Goal: Information Seeking & Learning: Learn about a topic

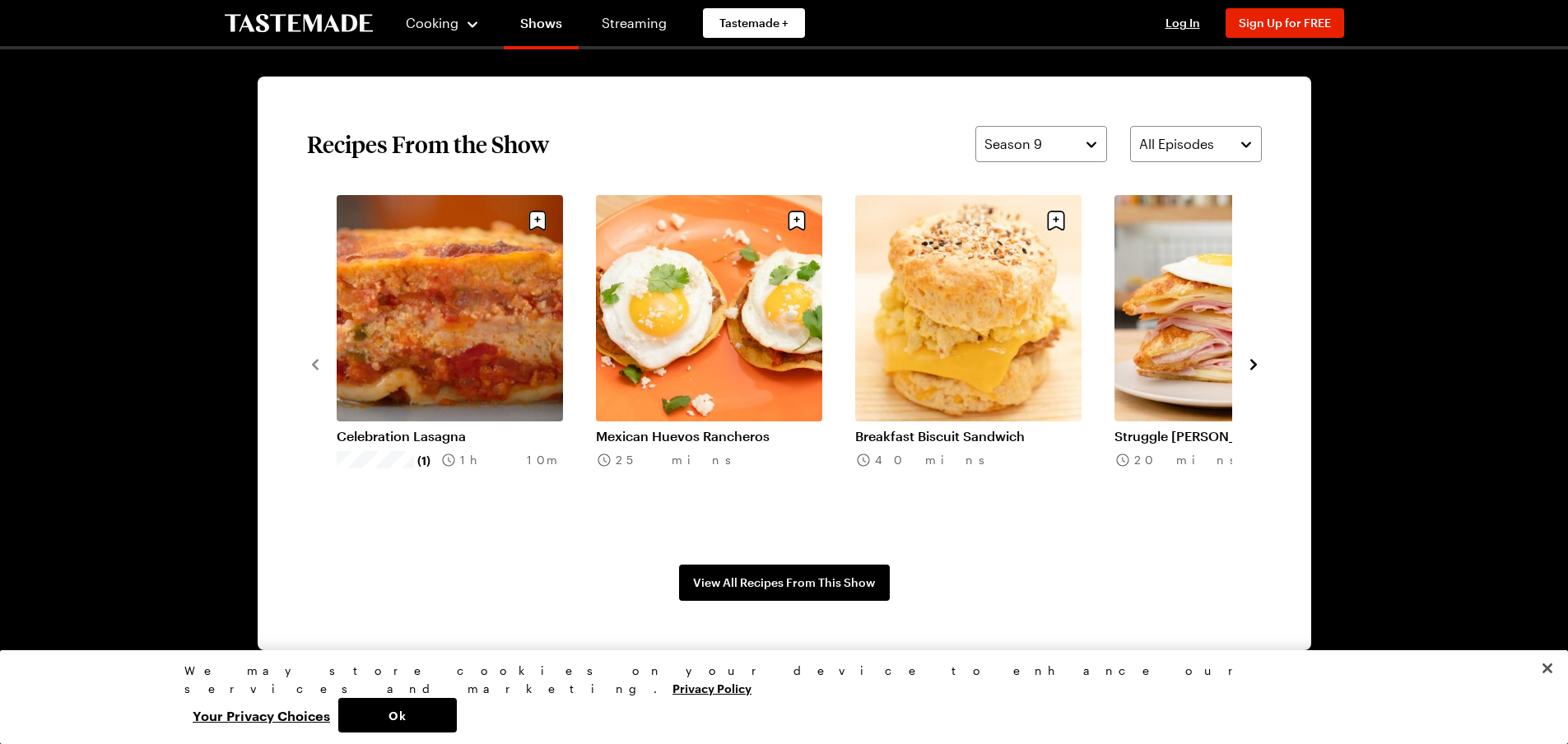
scroll to position [1139, 0]
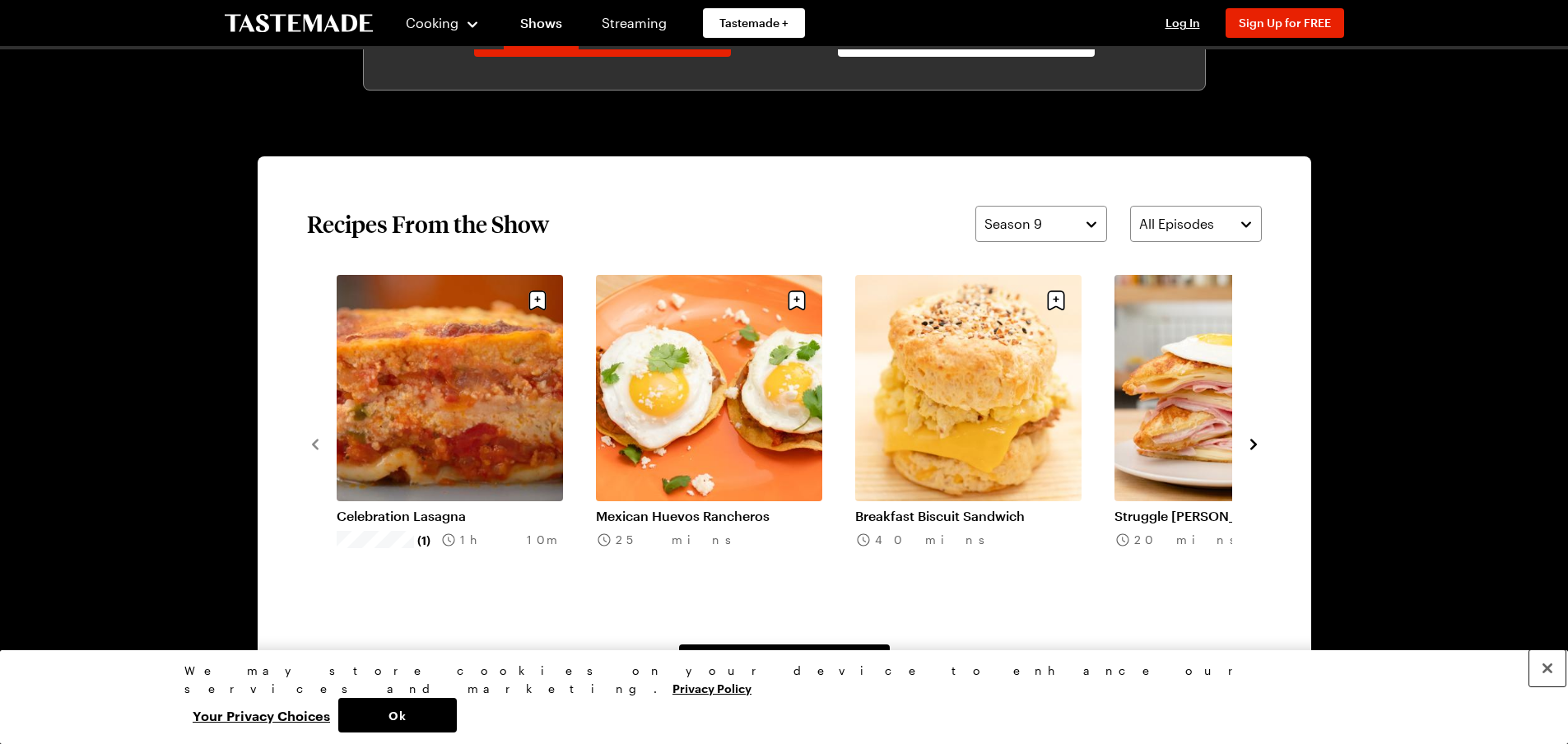
click at [1545, 687] on button "Close" at bounding box center [1547, 669] width 36 height 36
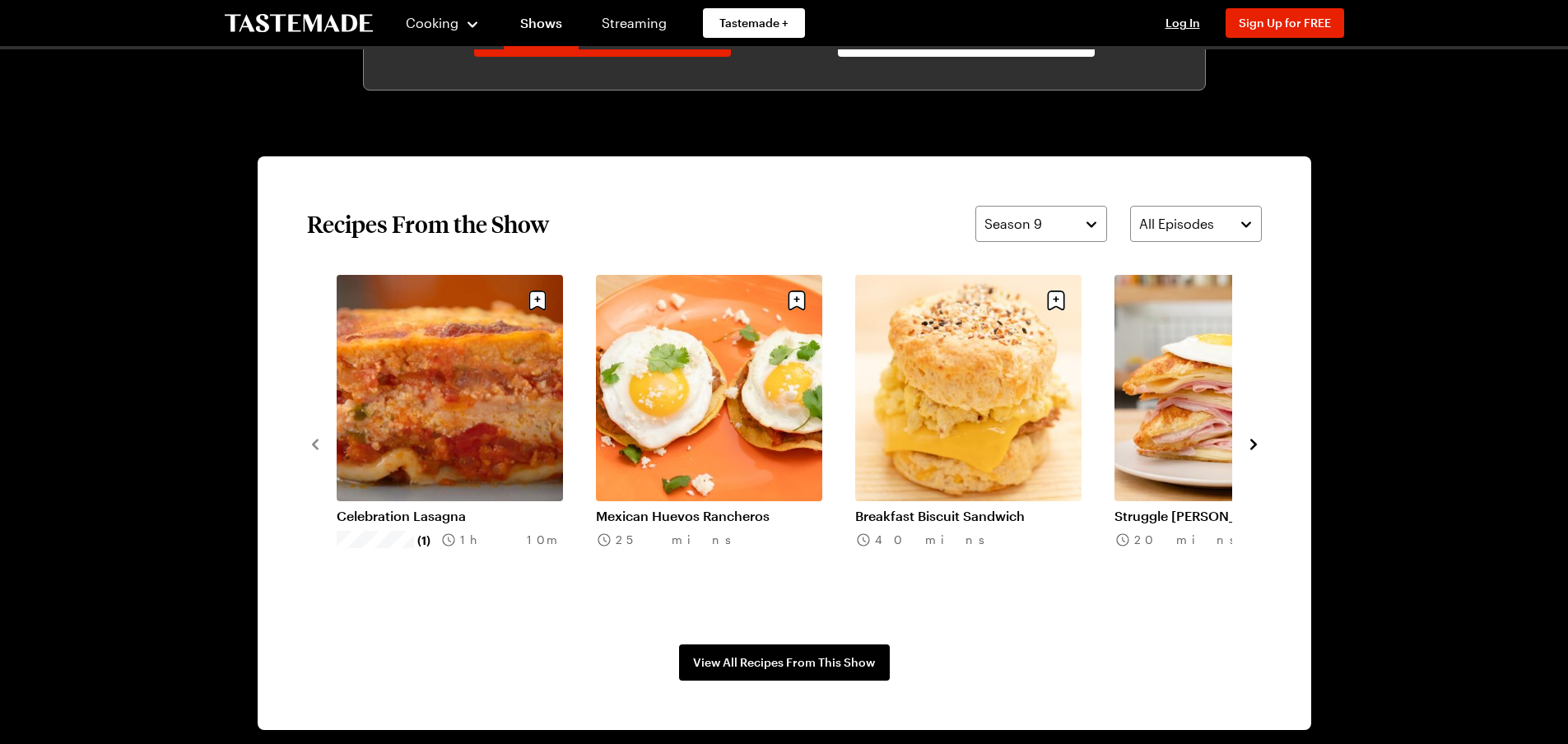
click at [1254, 442] on icon "navigate to next item" at bounding box center [1254, 444] width 7 height 10
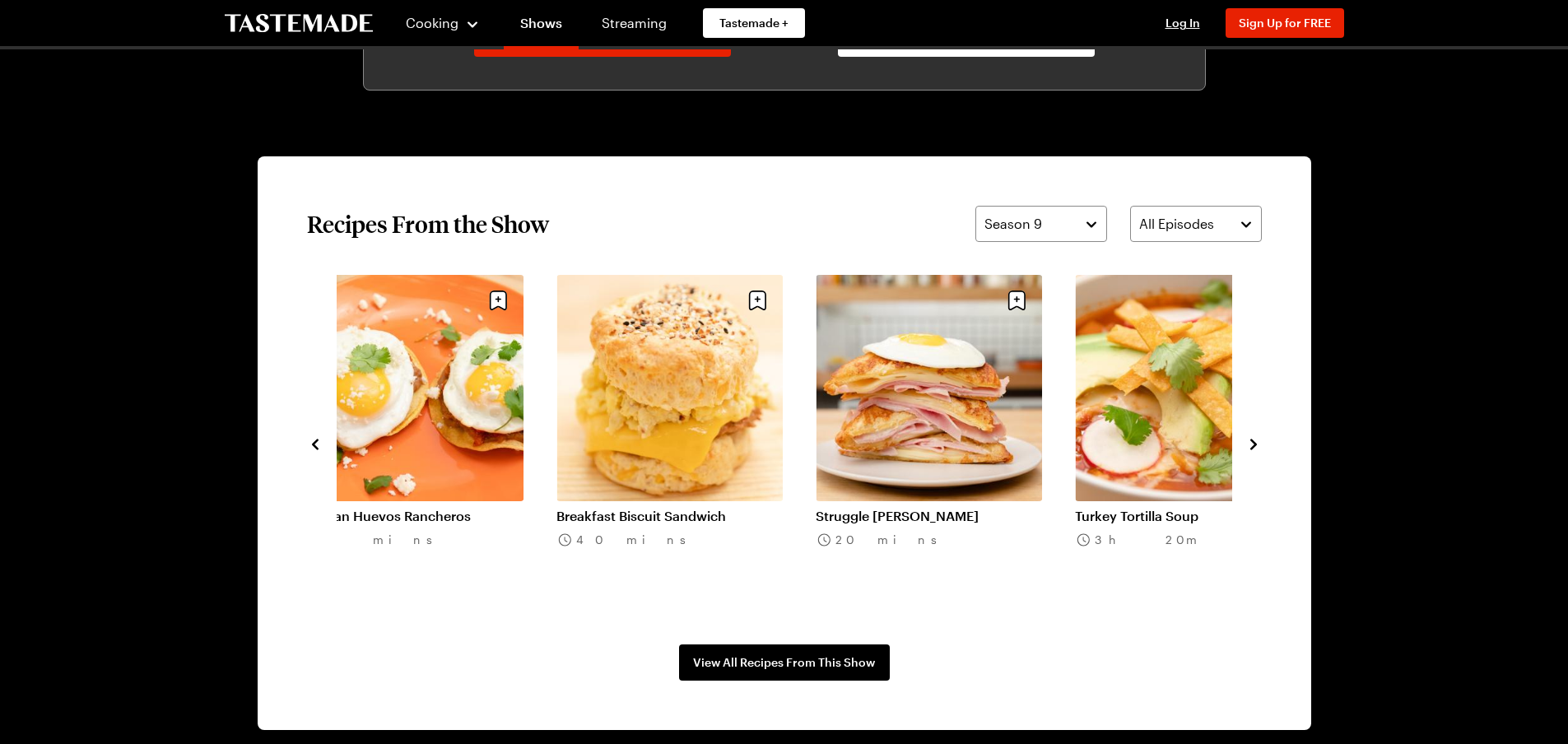
click at [1253, 443] on icon "navigate to next item" at bounding box center [1254, 444] width 7 height 10
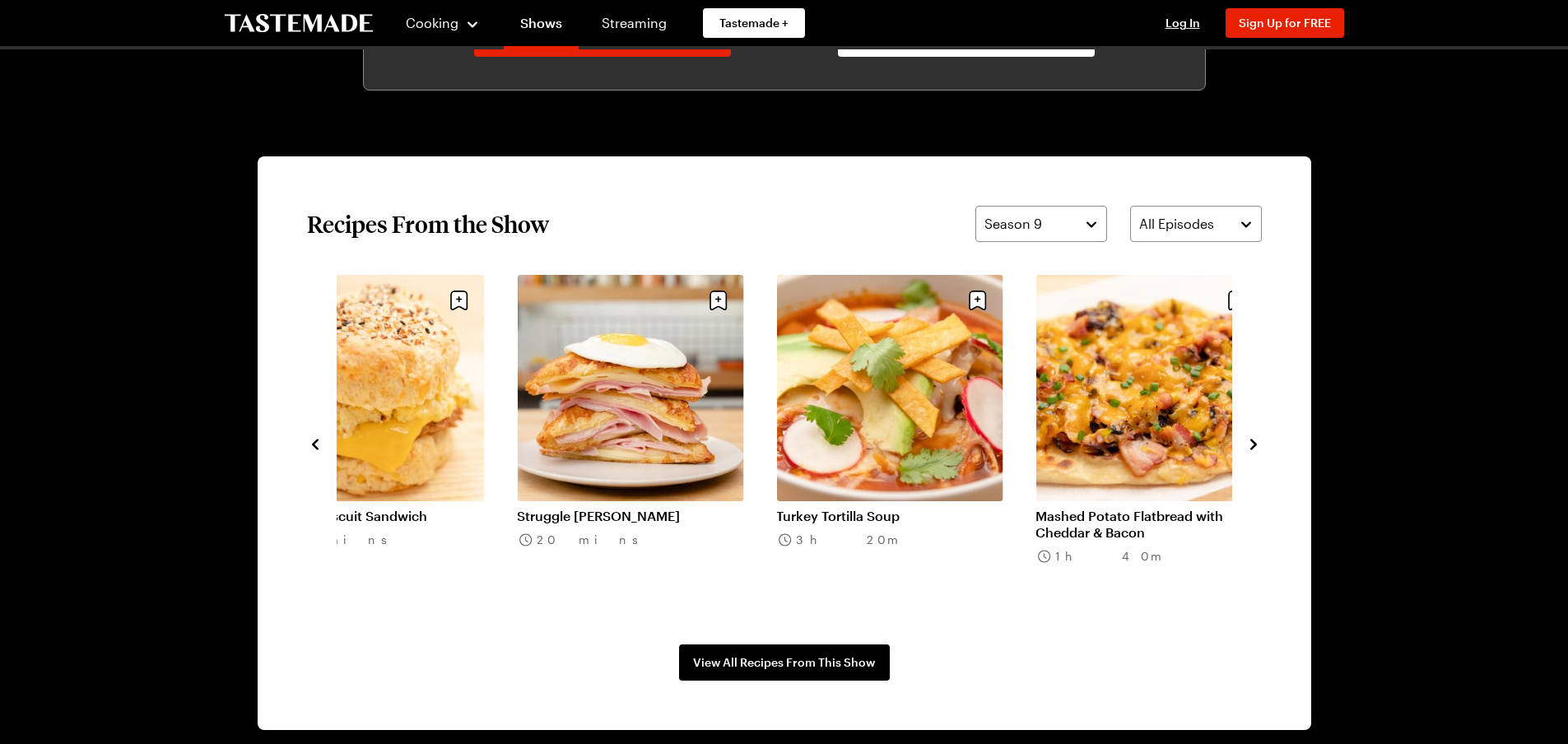
click at [1253, 443] on icon "navigate to next item" at bounding box center [1254, 444] width 7 height 10
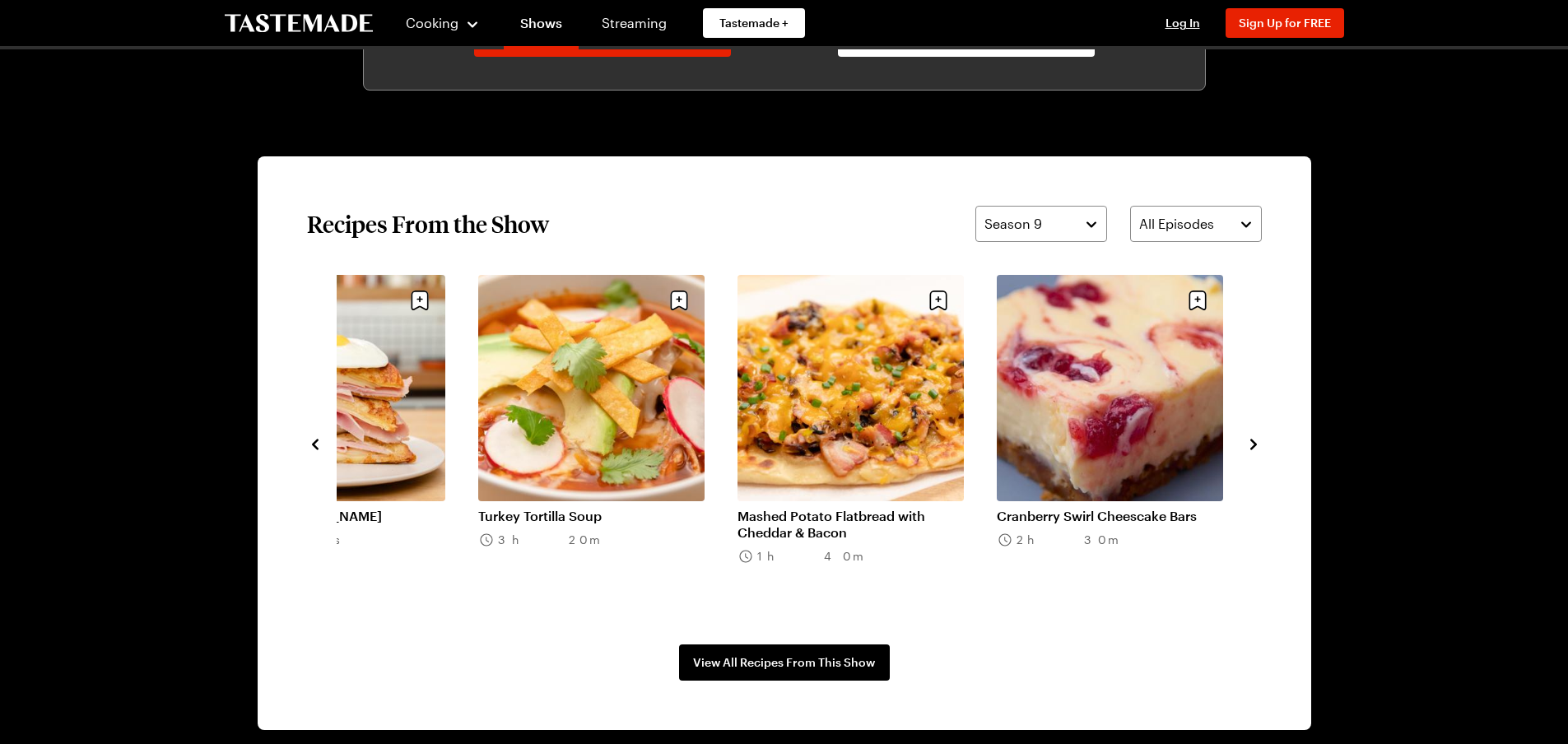
click at [1253, 443] on icon "navigate to next item" at bounding box center [1254, 444] width 7 height 10
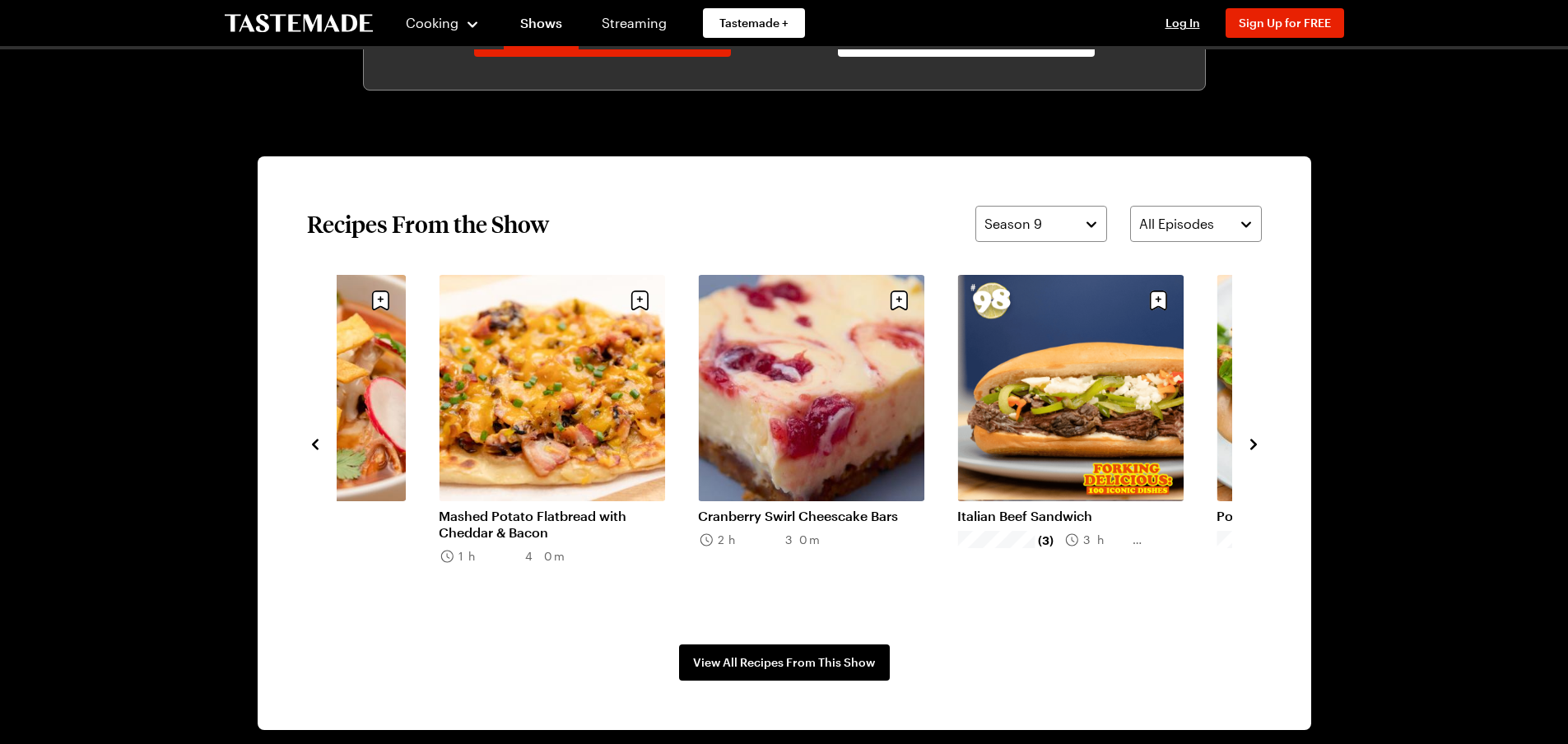
click at [1253, 443] on icon "navigate to next item" at bounding box center [1254, 444] width 7 height 10
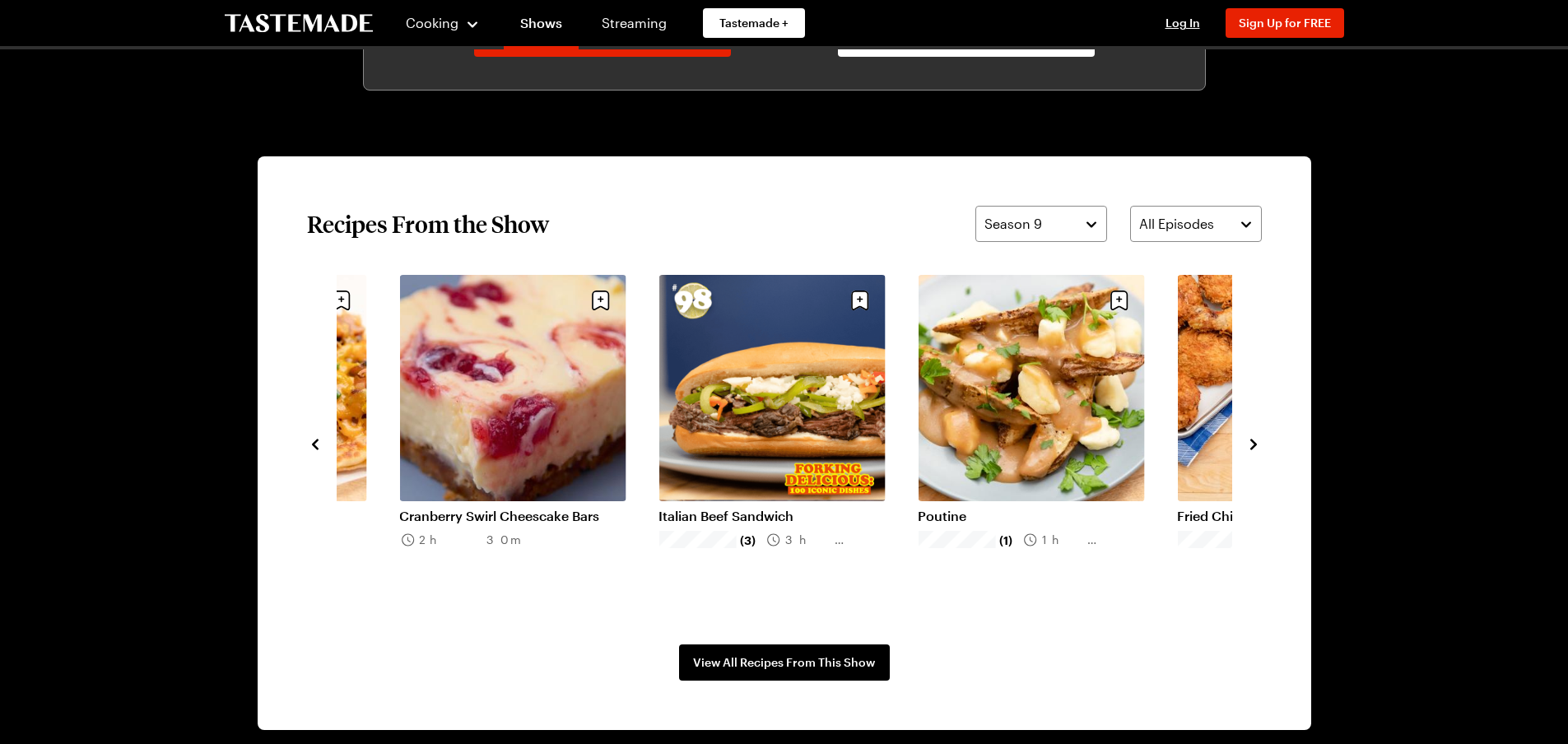
click at [1253, 443] on icon "navigate to next item" at bounding box center [1254, 444] width 7 height 10
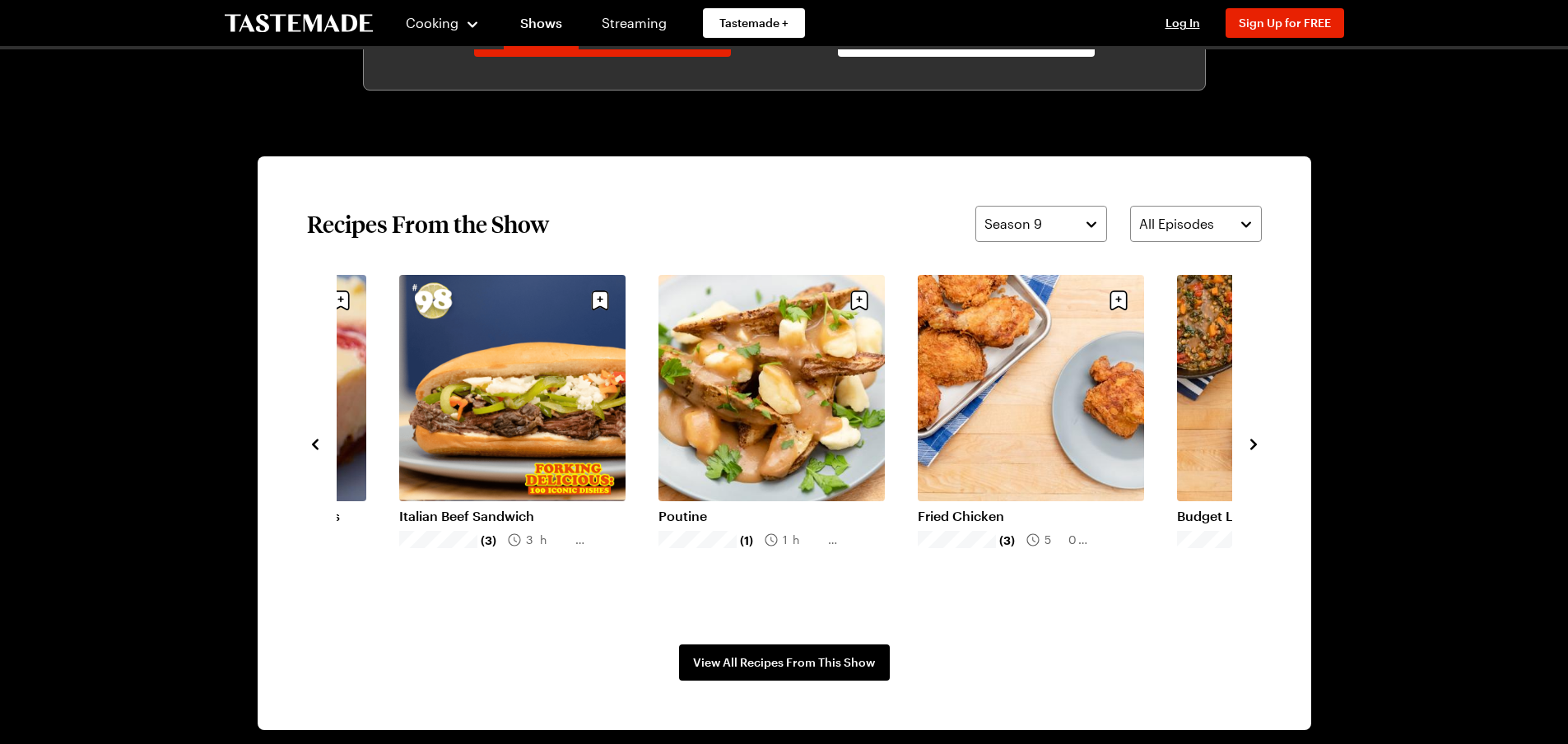
click at [1253, 443] on icon "navigate to next item" at bounding box center [1254, 444] width 7 height 10
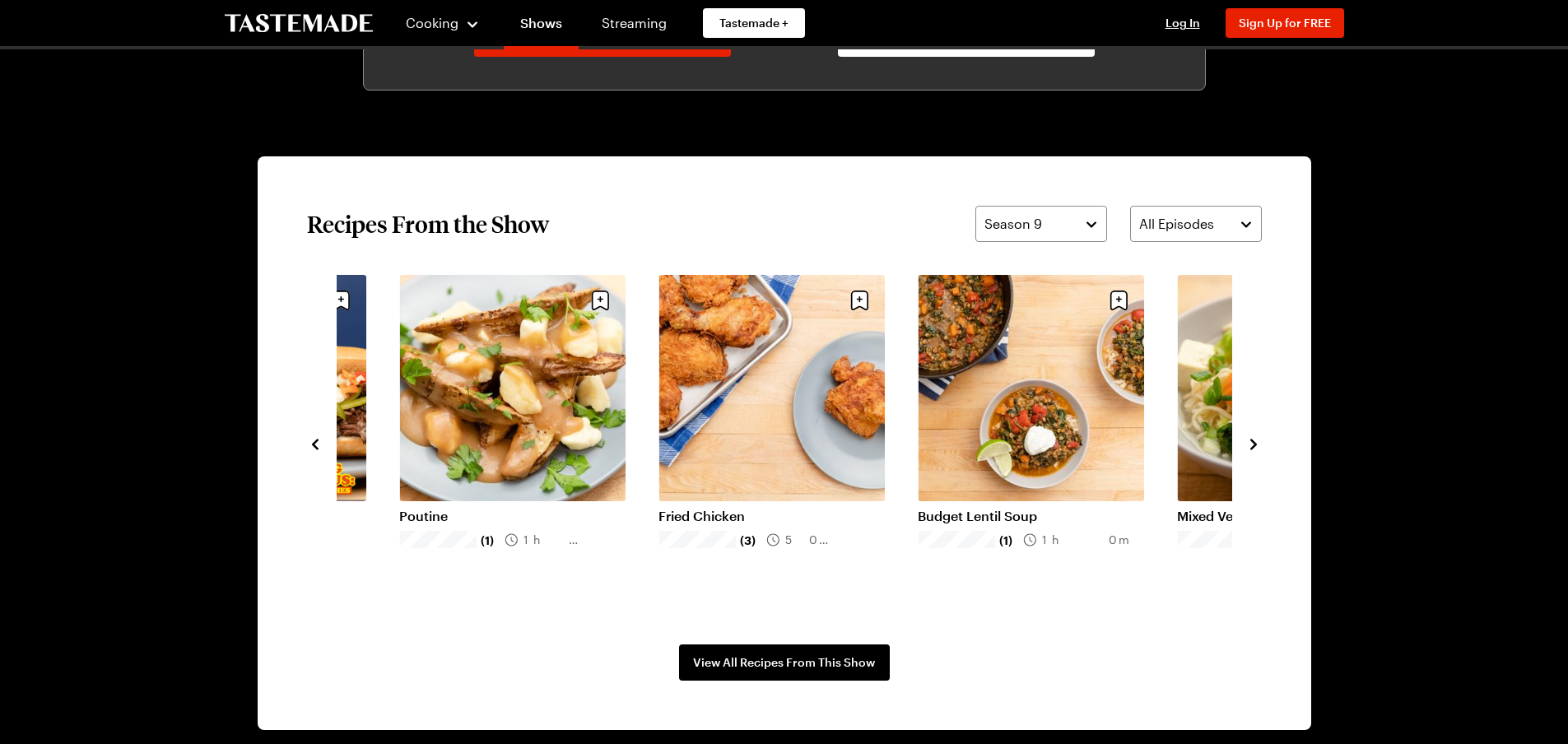
click at [1253, 443] on icon "navigate to next item" at bounding box center [1254, 444] width 7 height 10
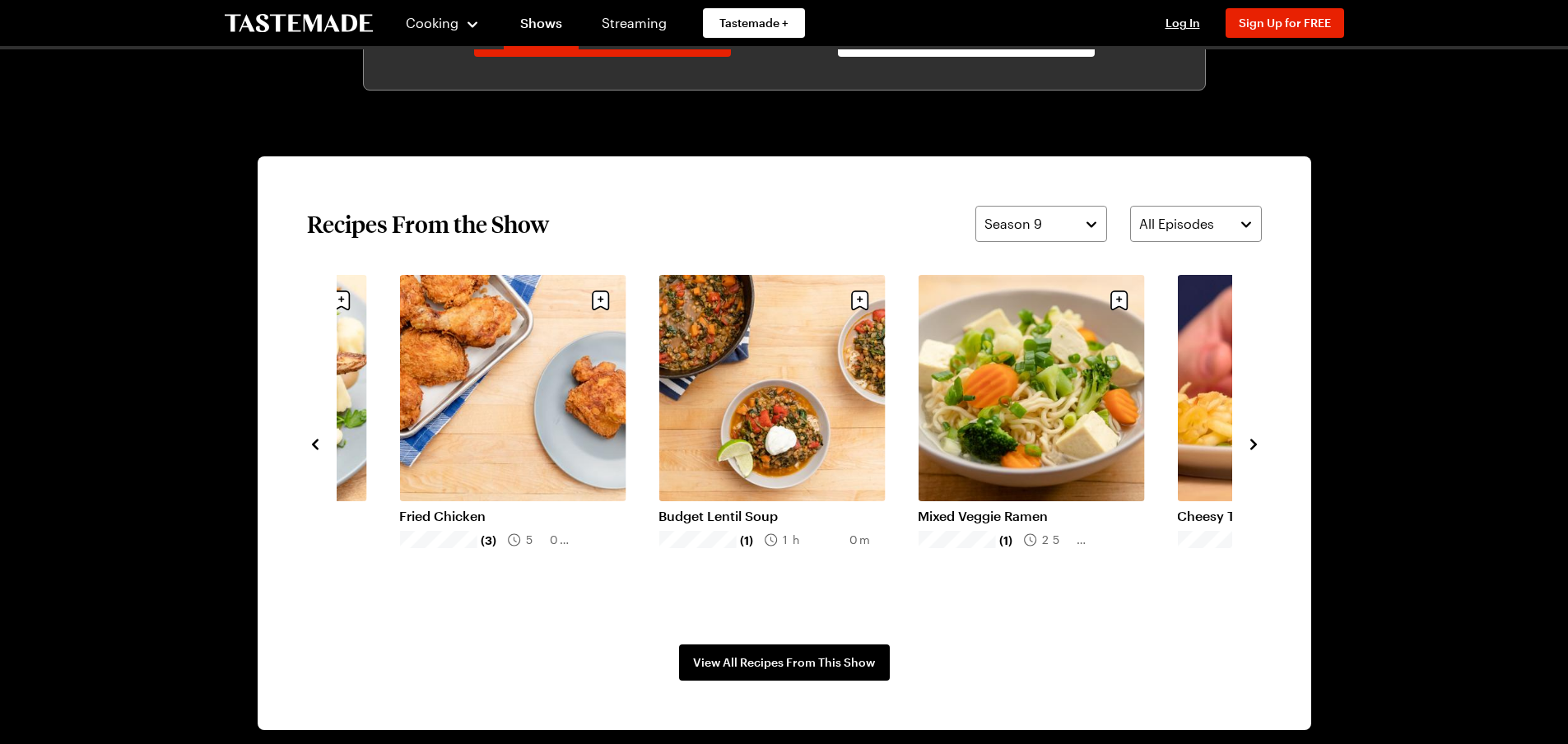
click at [1253, 443] on icon "navigate to next item" at bounding box center [1254, 444] width 7 height 10
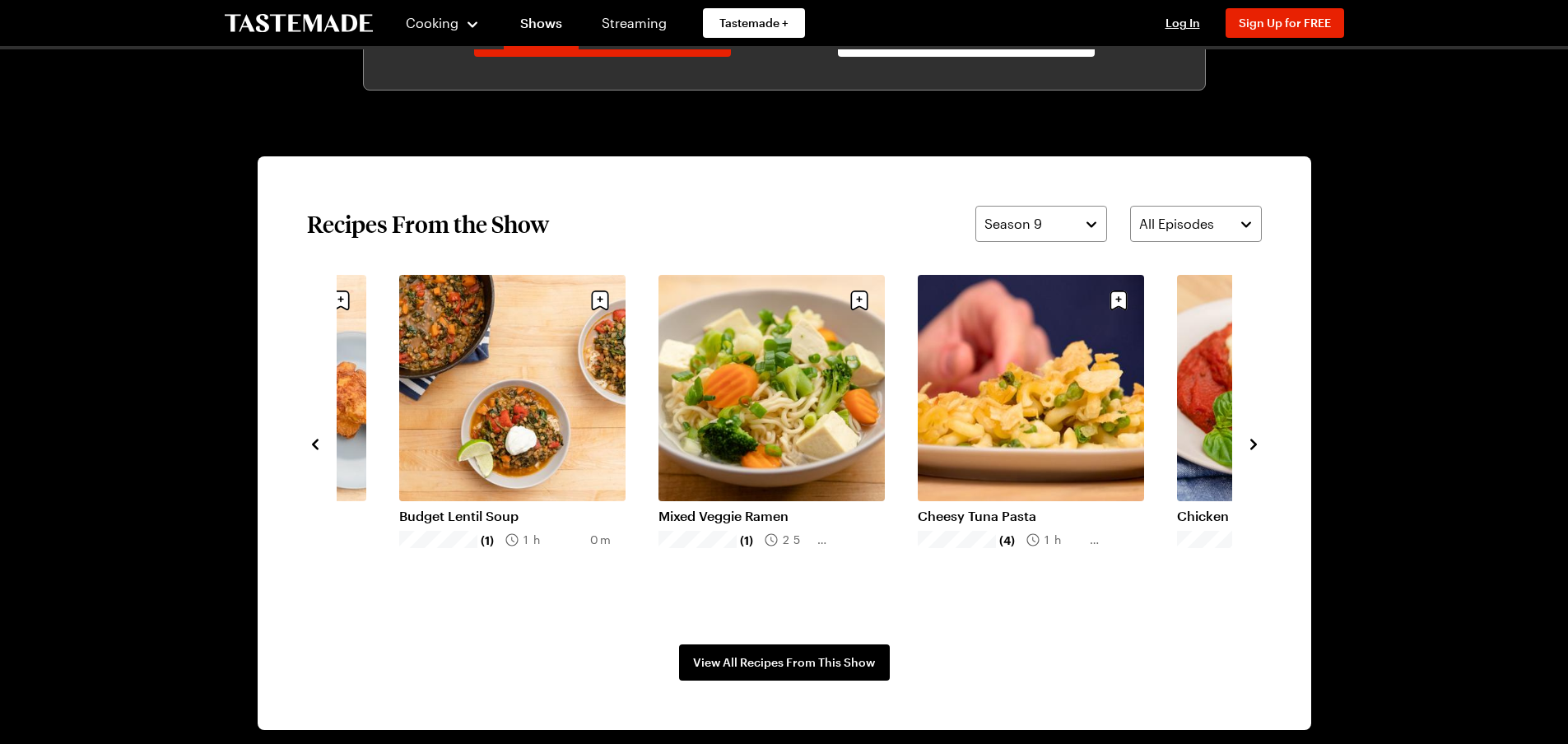
click at [1253, 445] on icon "navigate to next item" at bounding box center [1253, 444] width 16 height 16
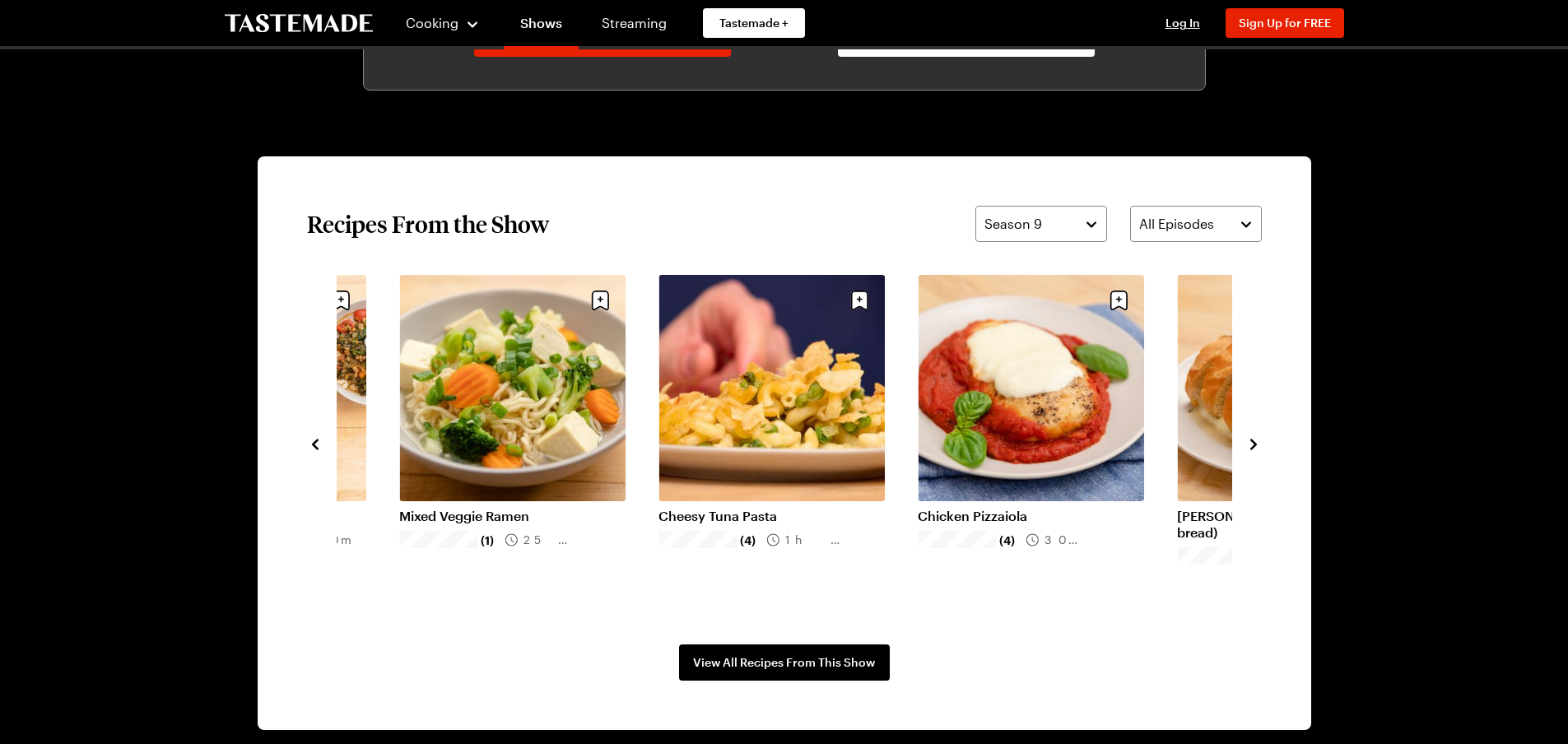
click at [1253, 444] on icon "navigate to next item" at bounding box center [1254, 444] width 7 height 10
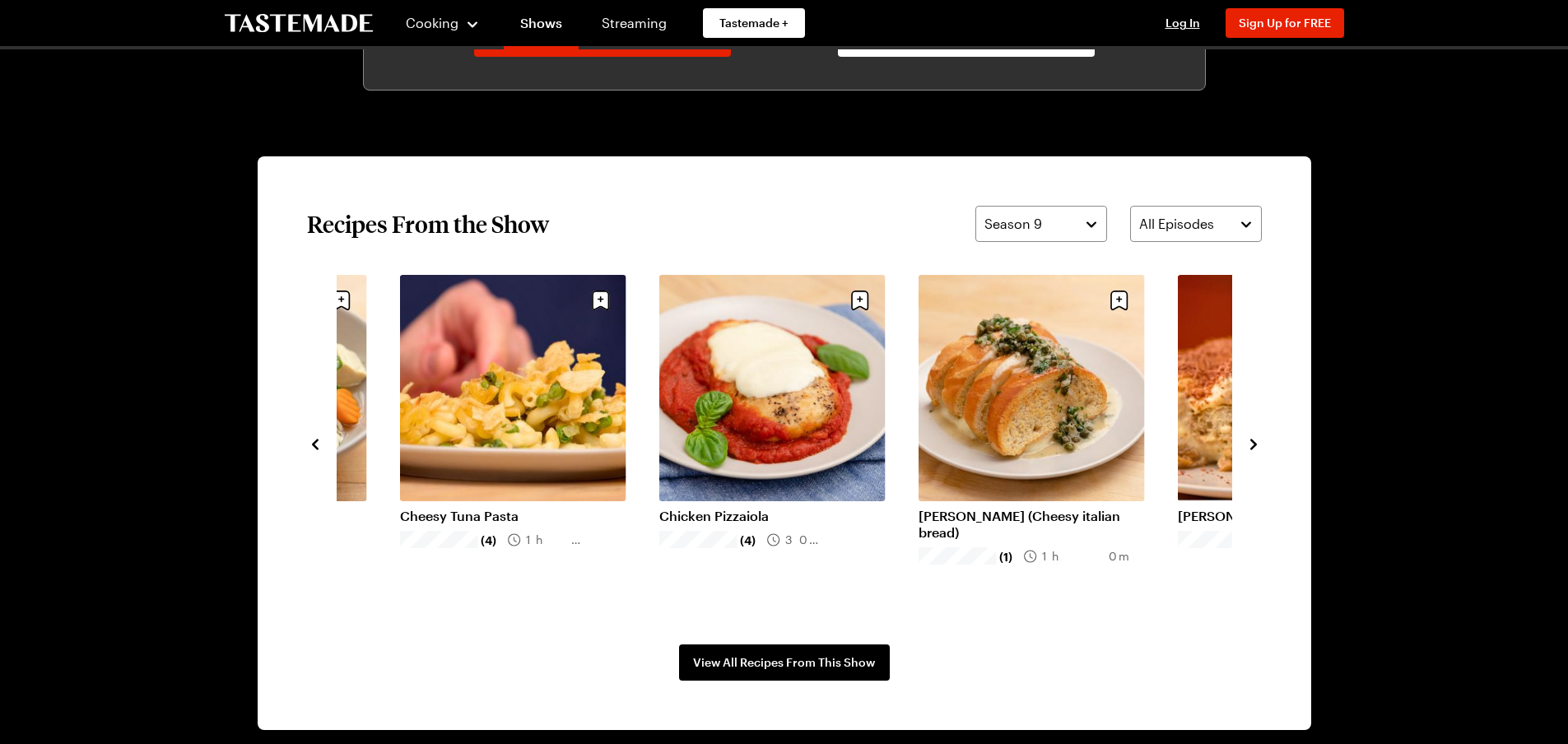
click at [1253, 444] on icon "navigate to next item" at bounding box center [1254, 444] width 7 height 10
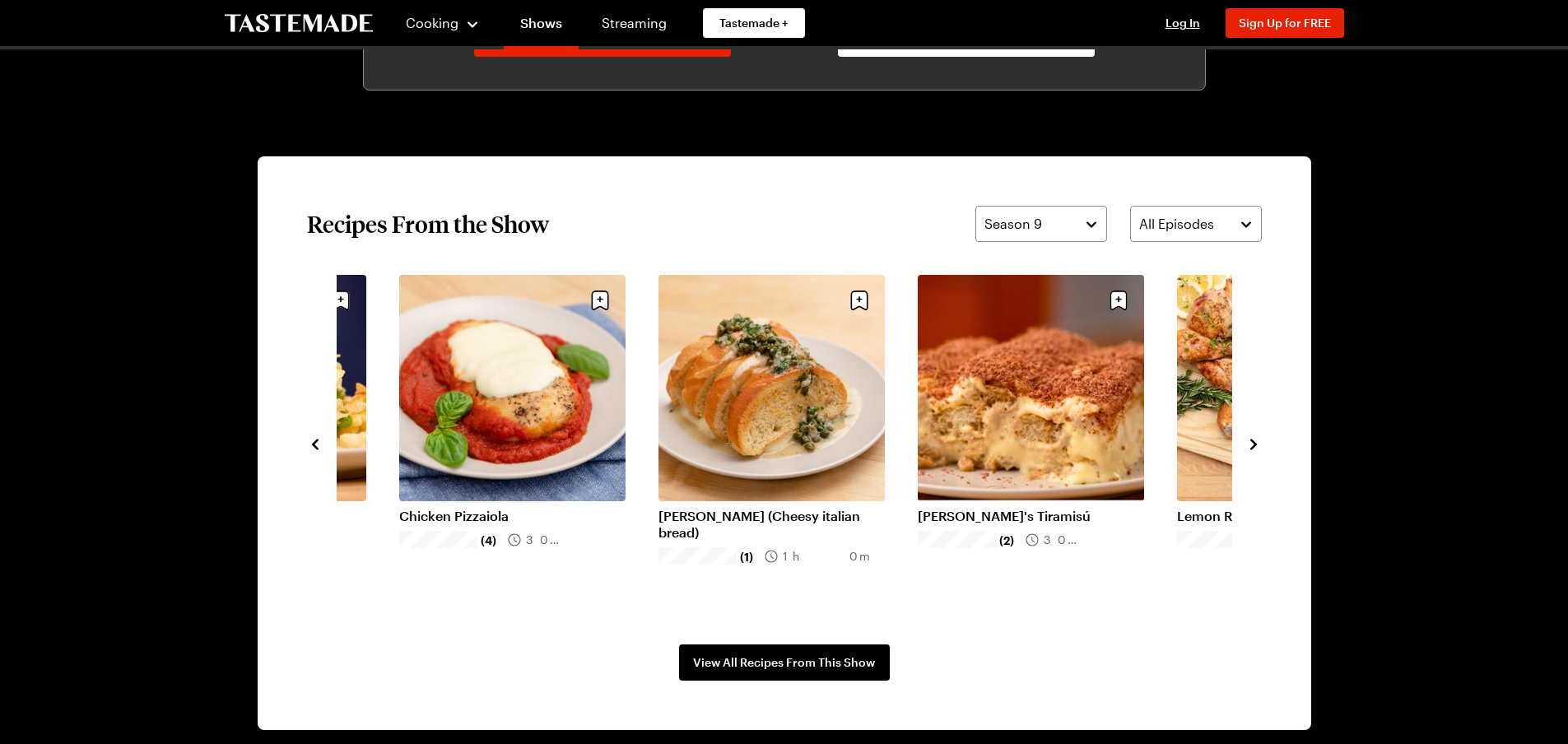
click at [1253, 445] on icon "navigate to next item" at bounding box center [1253, 444] width 16 height 16
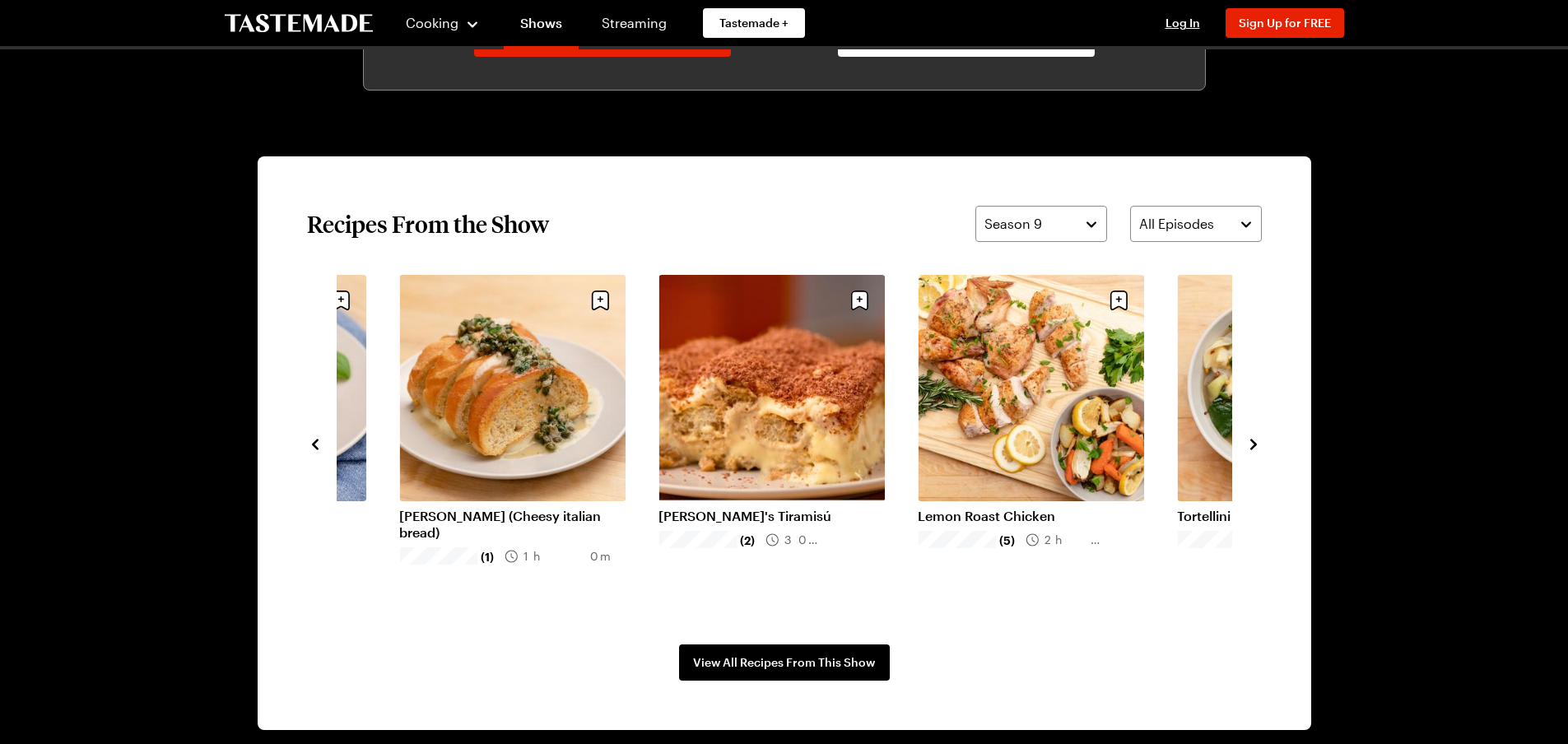
click at [1253, 445] on icon "navigate to next item" at bounding box center [1253, 444] width 16 height 16
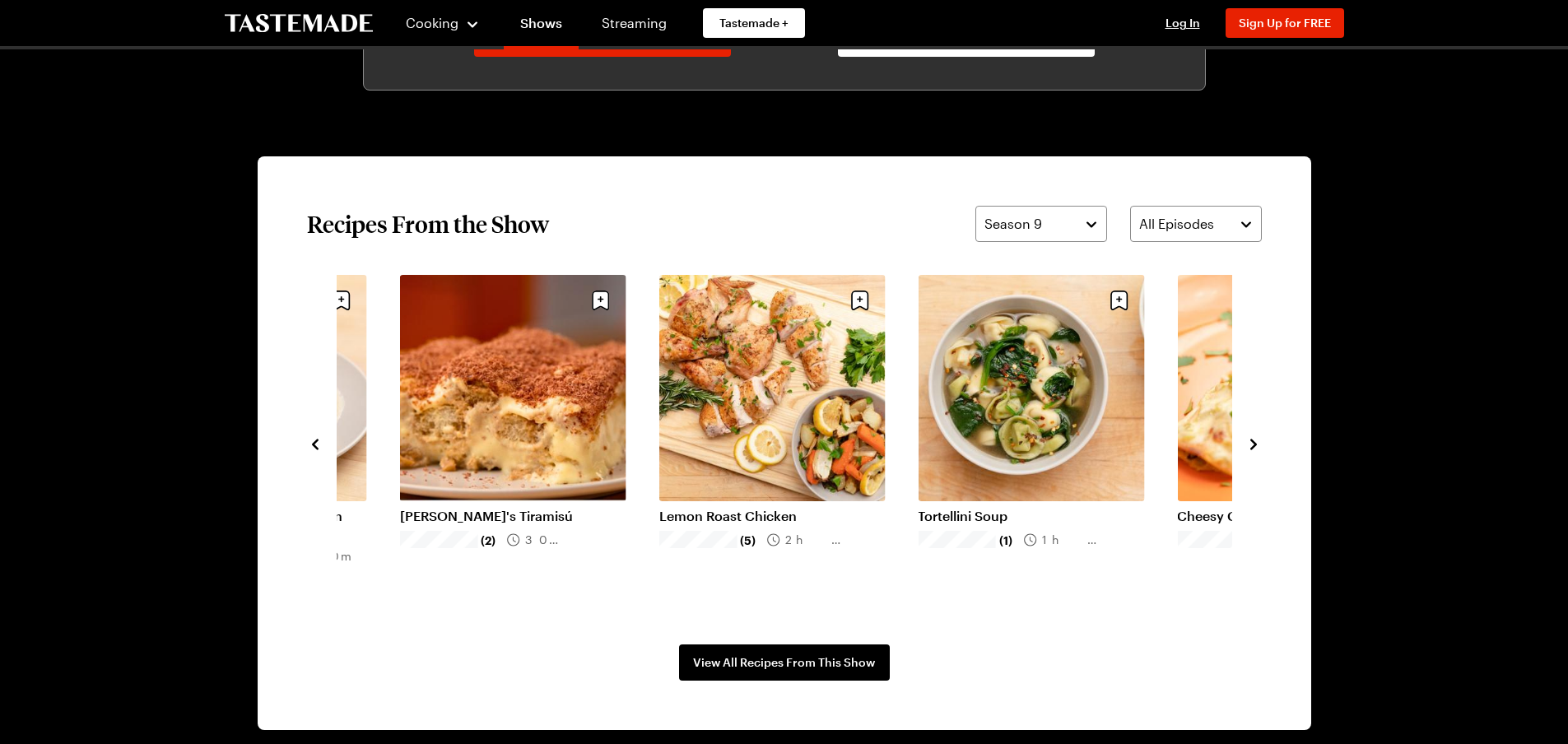
click at [1253, 445] on icon "navigate to next item" at bounding box center [1253, 444] width 16 height 16
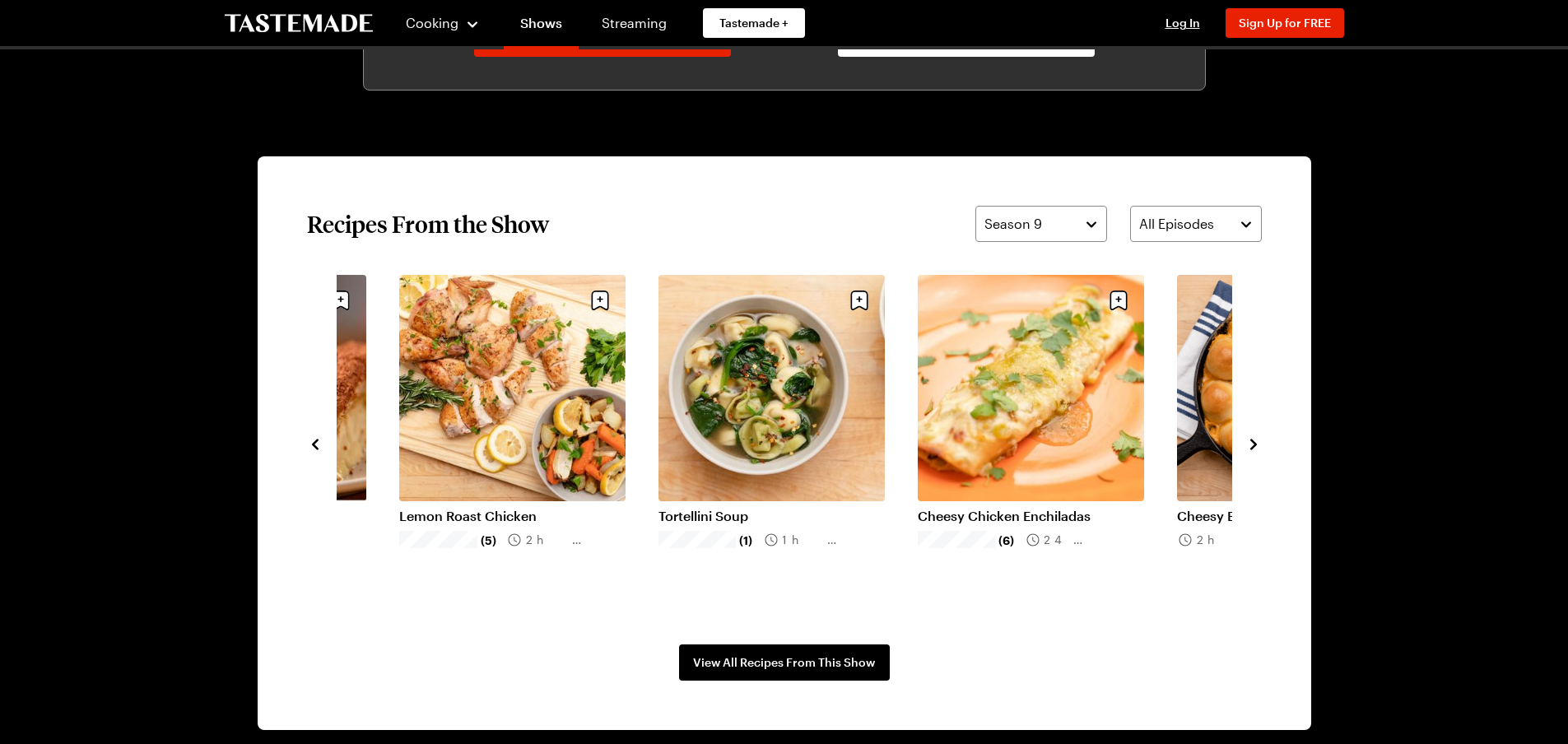
click at [1253, 445] on icon "navigate to next item" at bounding box center [1253, 444] width 16 height 16
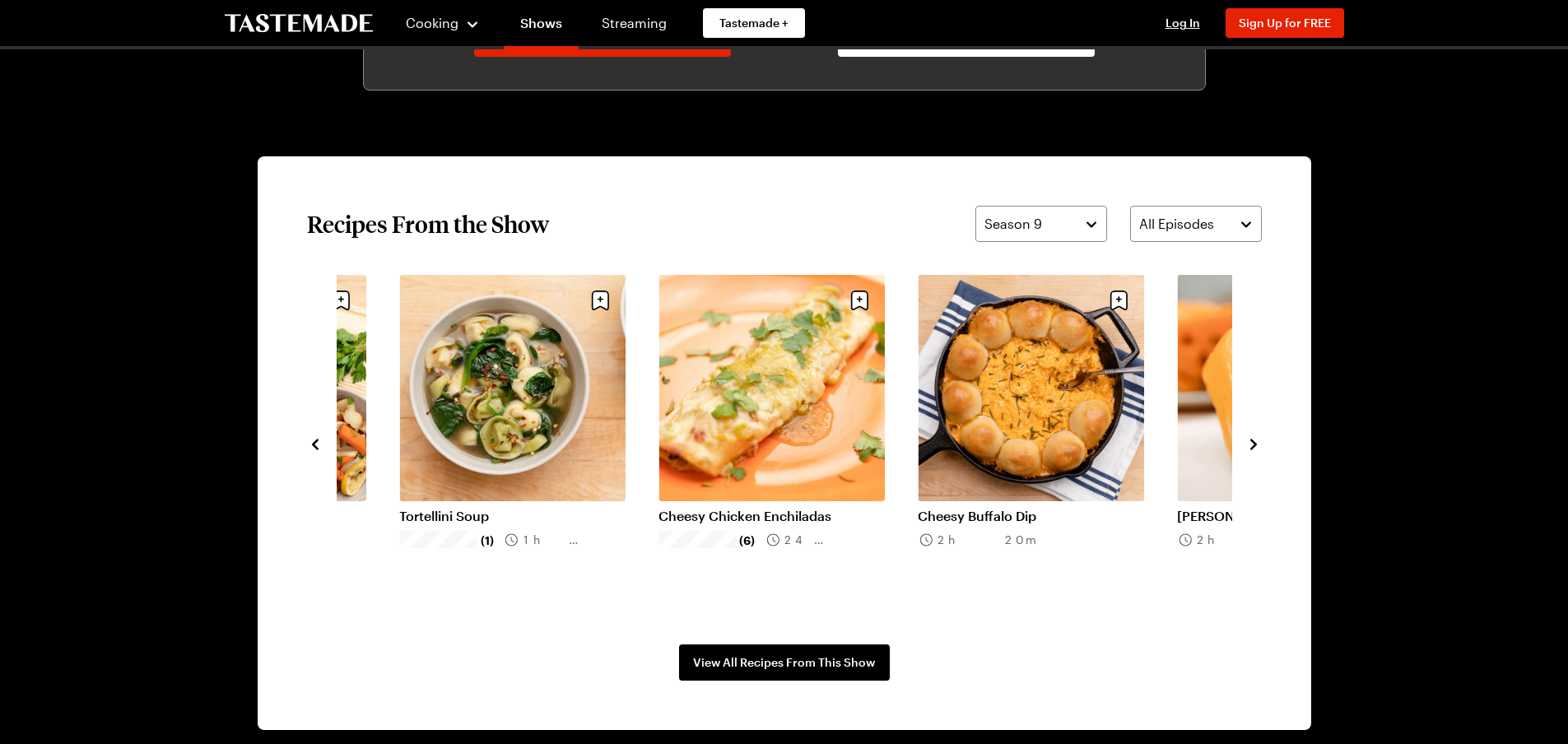
click at [1253, 445] on icon "navigate to next item" at bounding box center [1253, 444] width 16 height 16
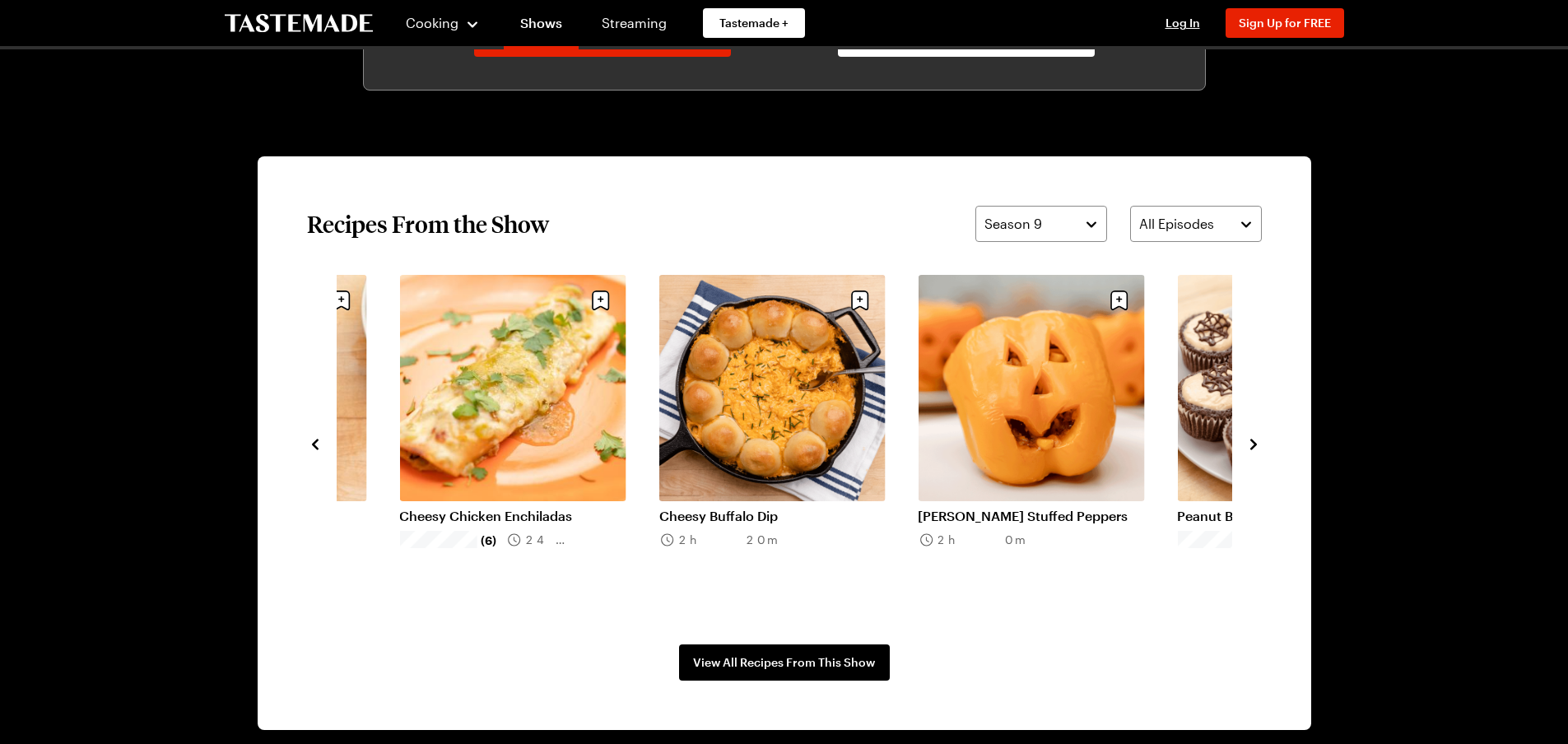
click at [1253, 446] on icon "navigate to next item" at bounding box center [1253, 444] width 16 height 16
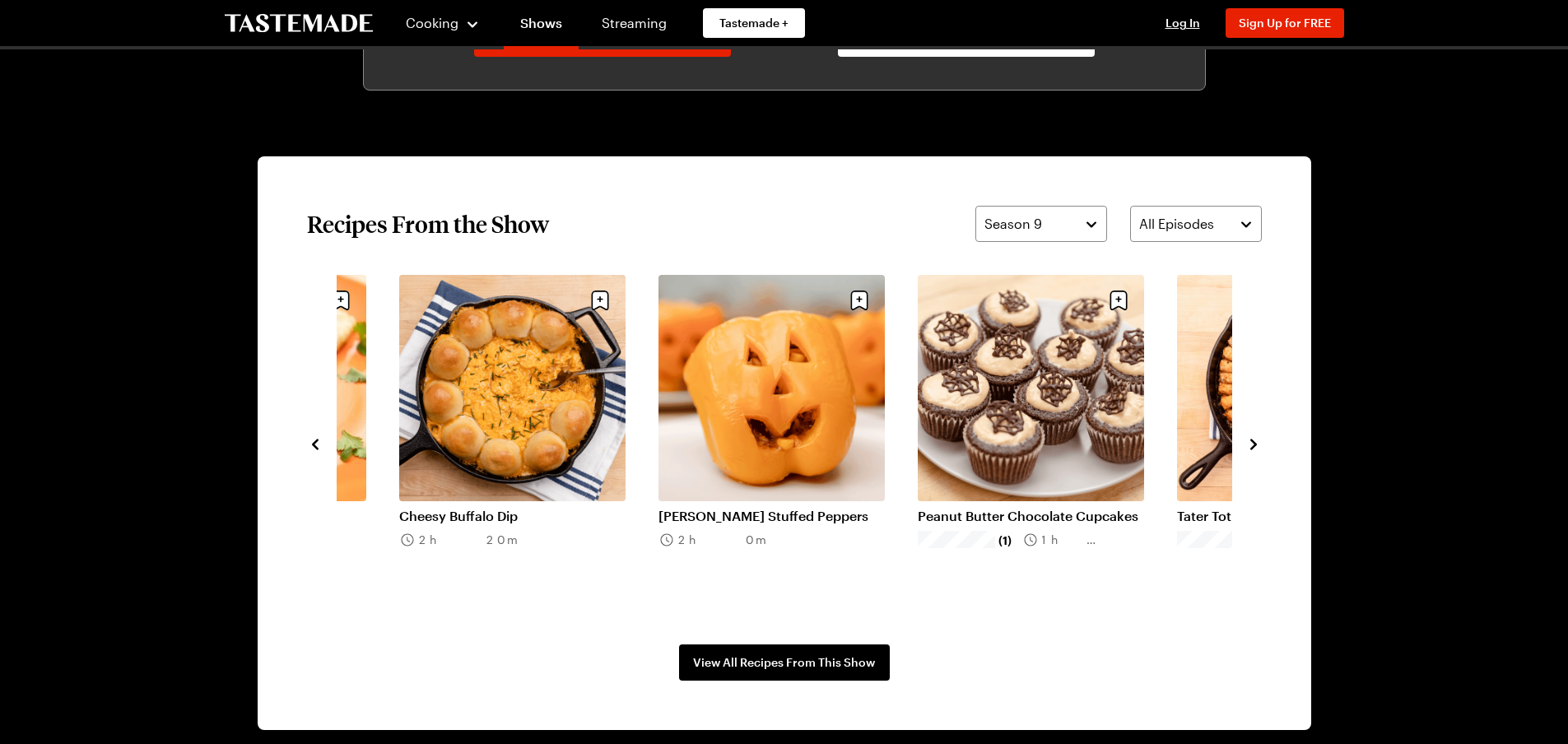
click at [1253, 446] on icon "navigate to next item" at bounding box center [1254, 444] width 7 height 10
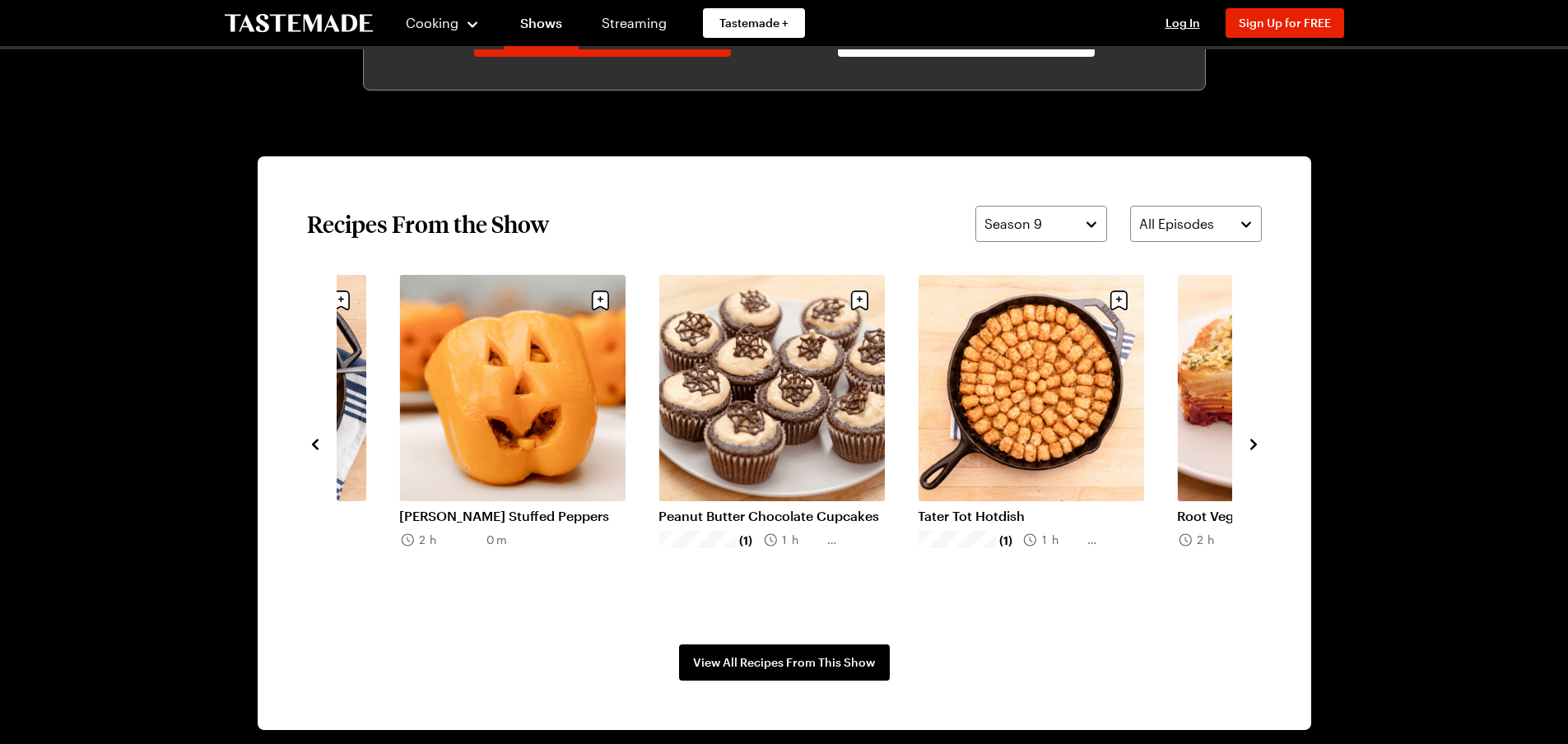
click at [1253, 446] on icon "navigate to next item" at bounding box center [1254, 444] width 7 height 10
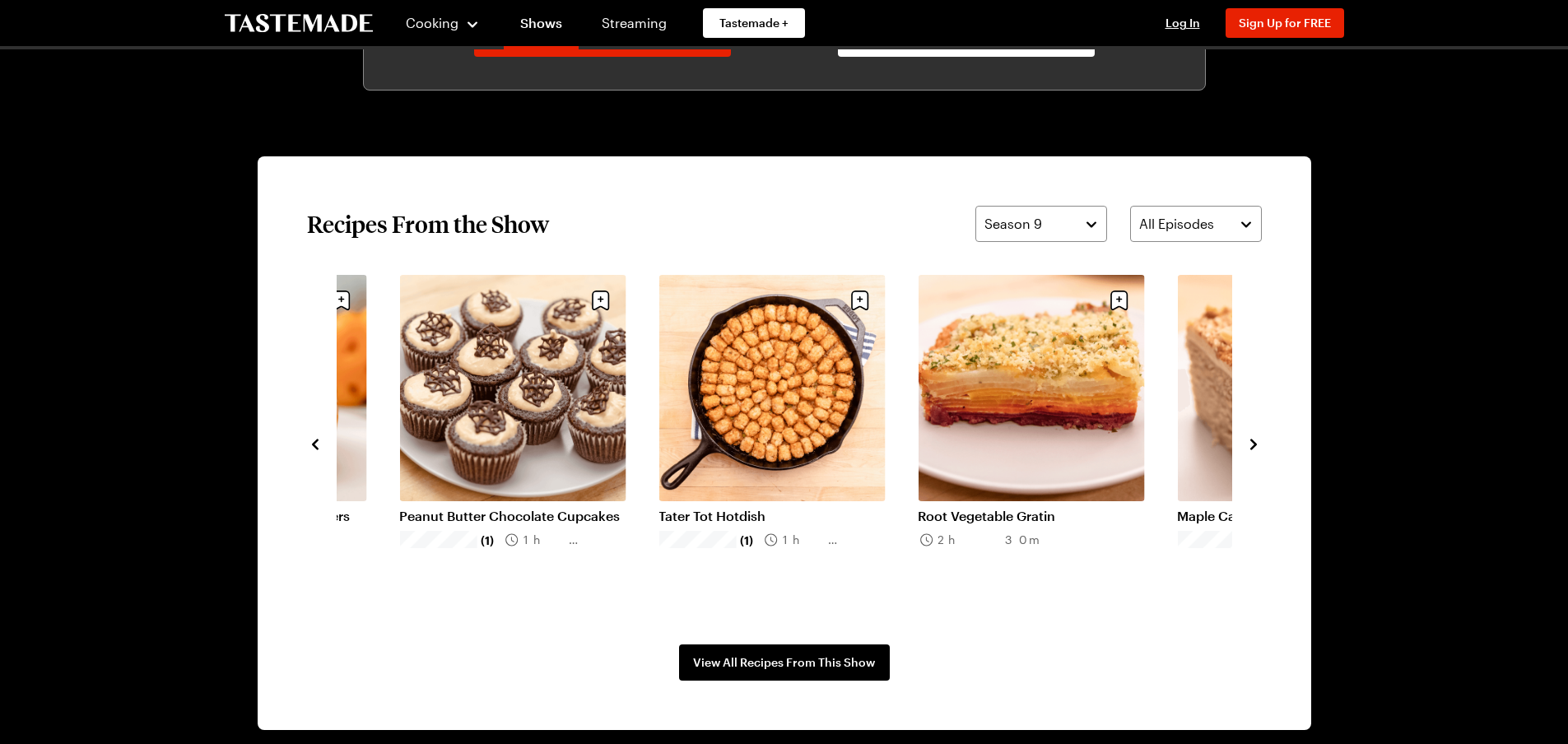
click at [1253, 446] on icon "navigate to next item" at bounding box center [1254, 444] width 7 height 10
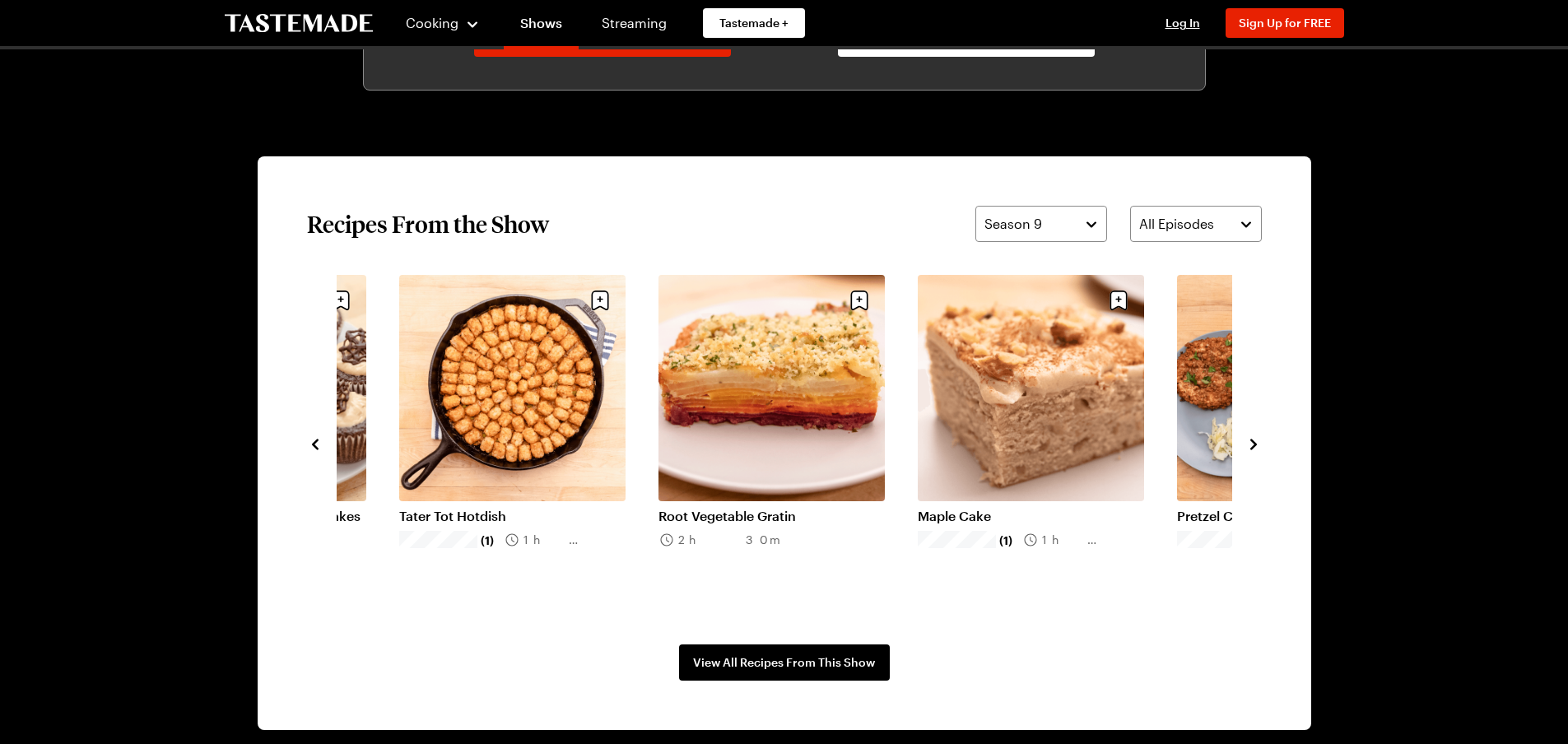
click at [1254, 445] on icon "navigate to next item" at bounding box center [1254, 444] width 7 height 10
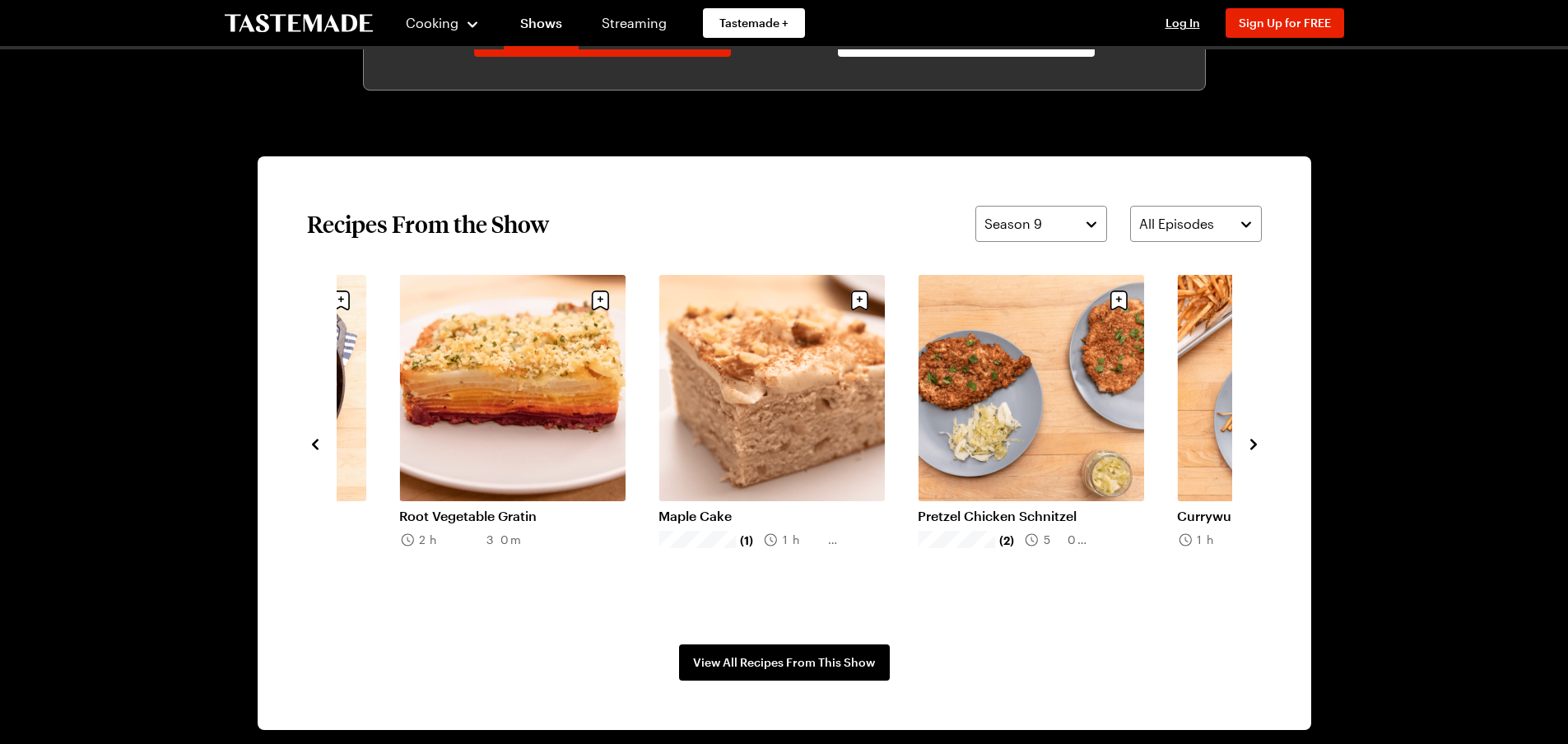
click at [1254, 445] on icon "navigate to next item" at bounding box center [1254, 444] width 7 height 10
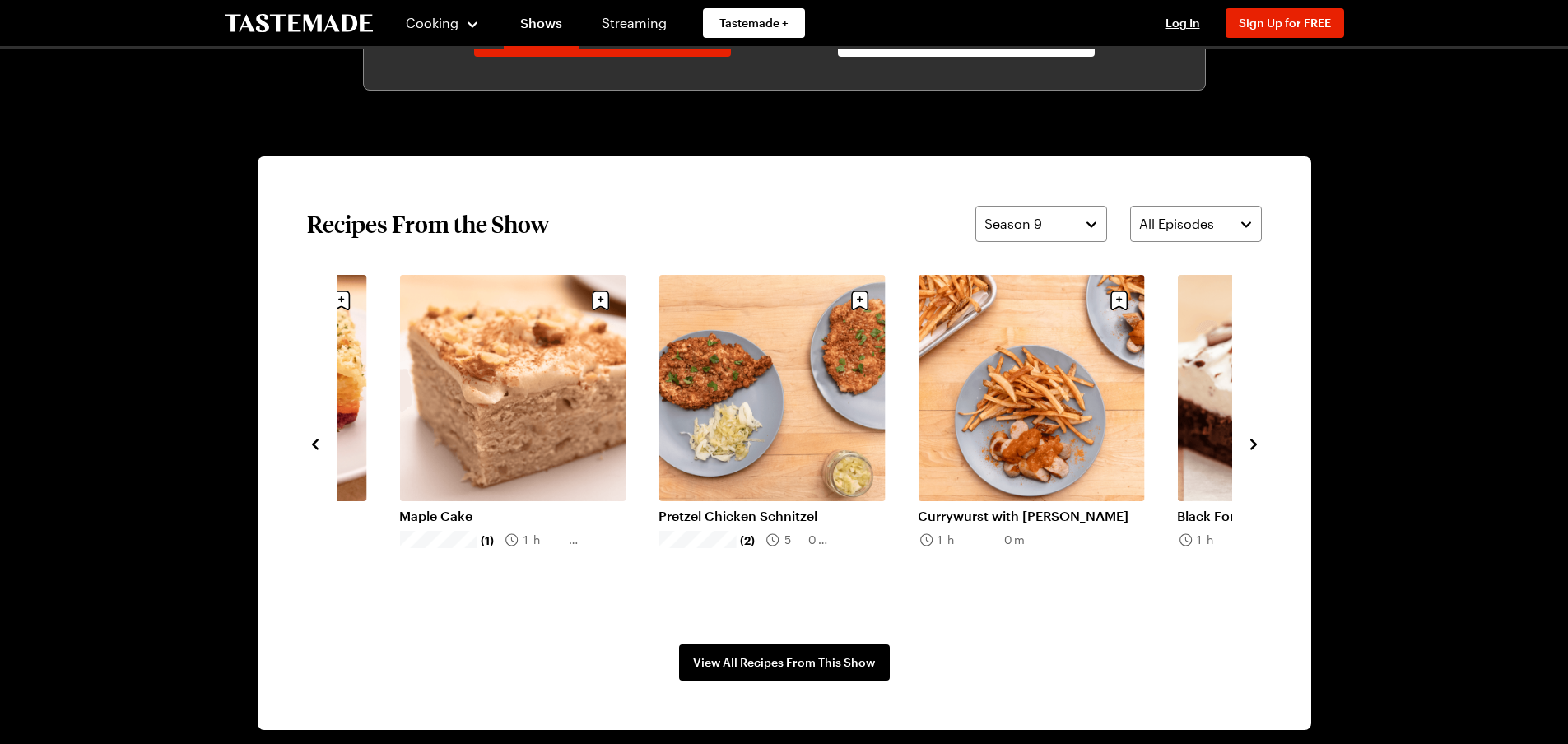
click at [1254, 445] on icon "navigate to next item" at bounding box center [1254, 444] width 7 height 10
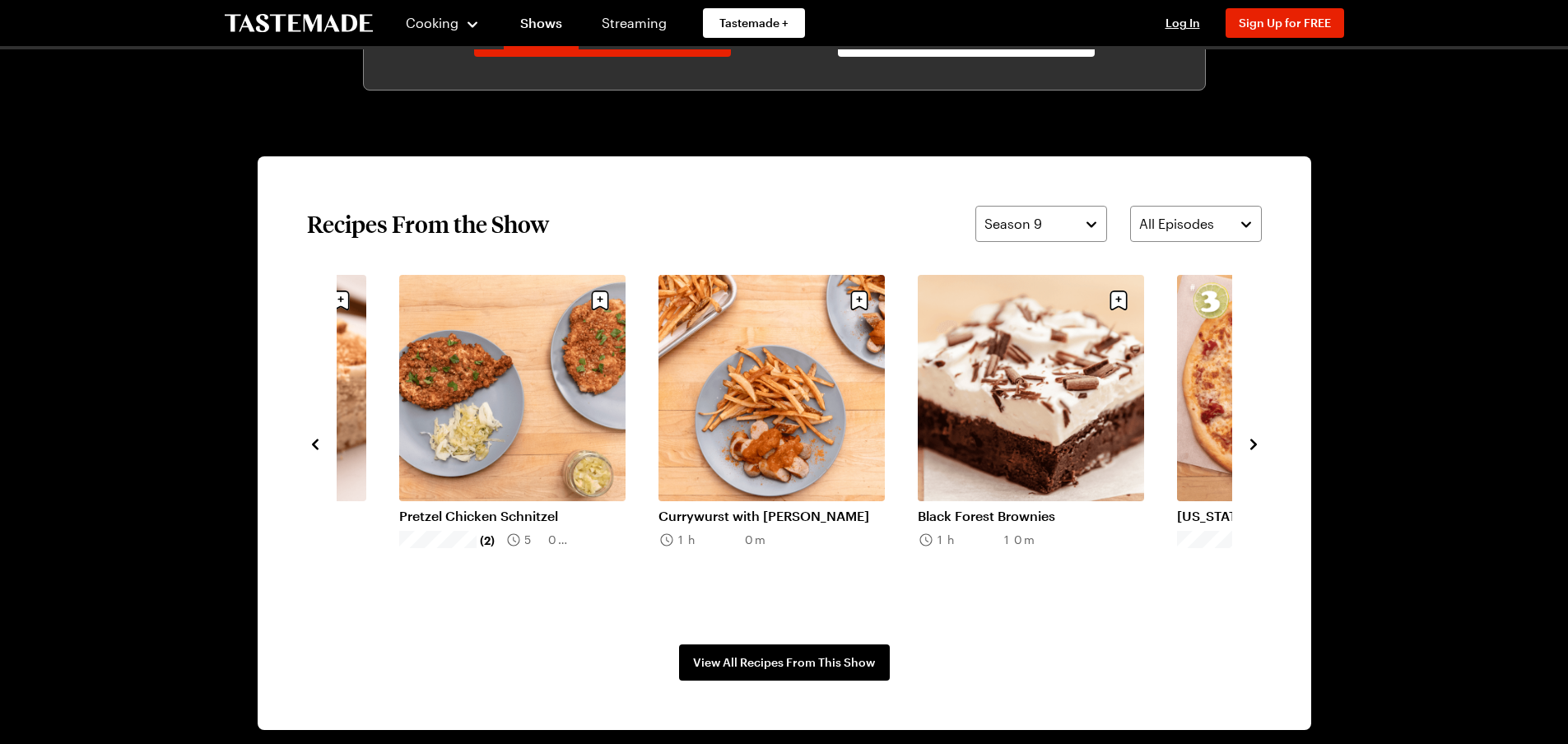
click at [1254, 445] on icon "navigate to next item" at bounding box center [1254, 444] width 7 height 10
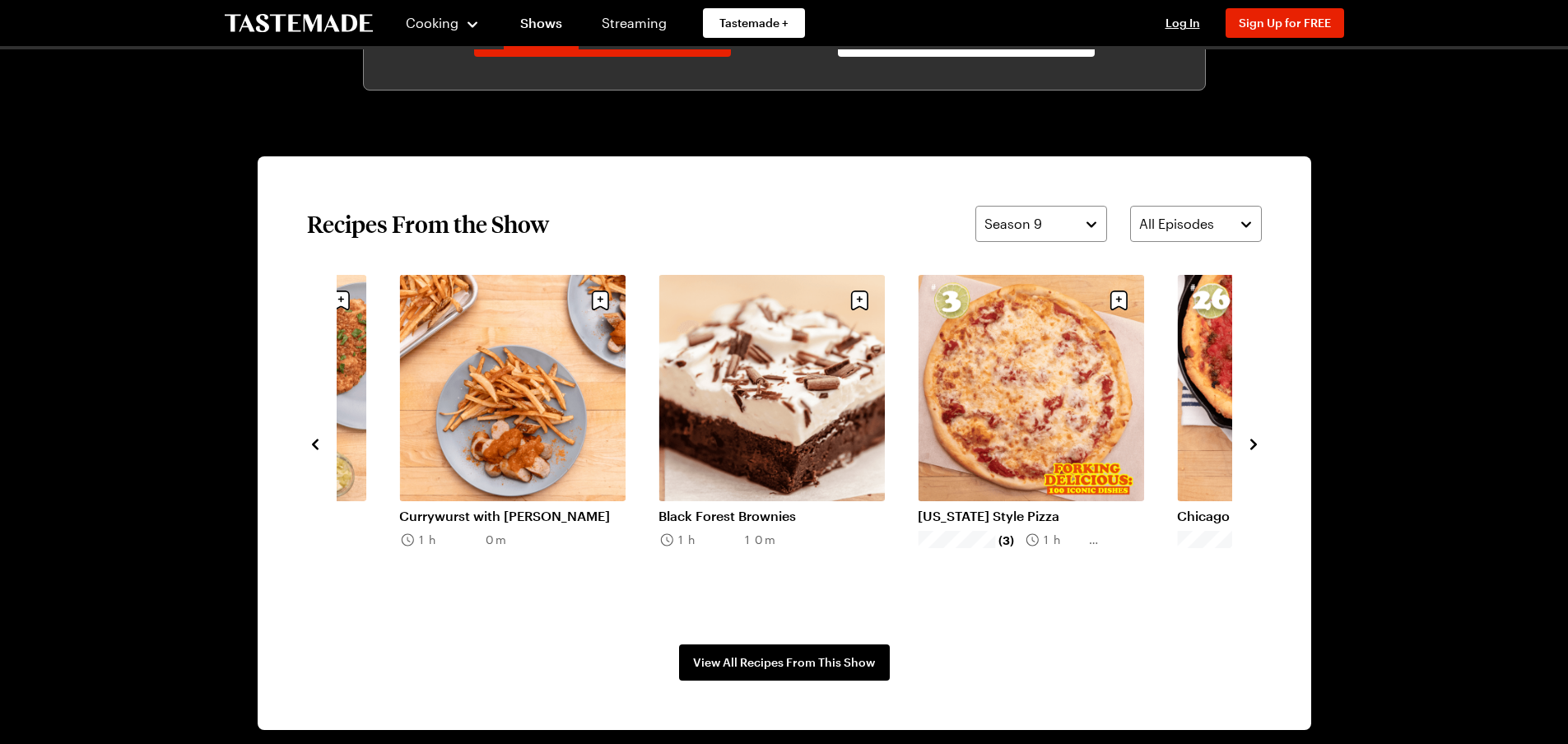
click at [1254, 445] on icon "navigate to next item" at bounding box center [1254, 444] width 7 height 10
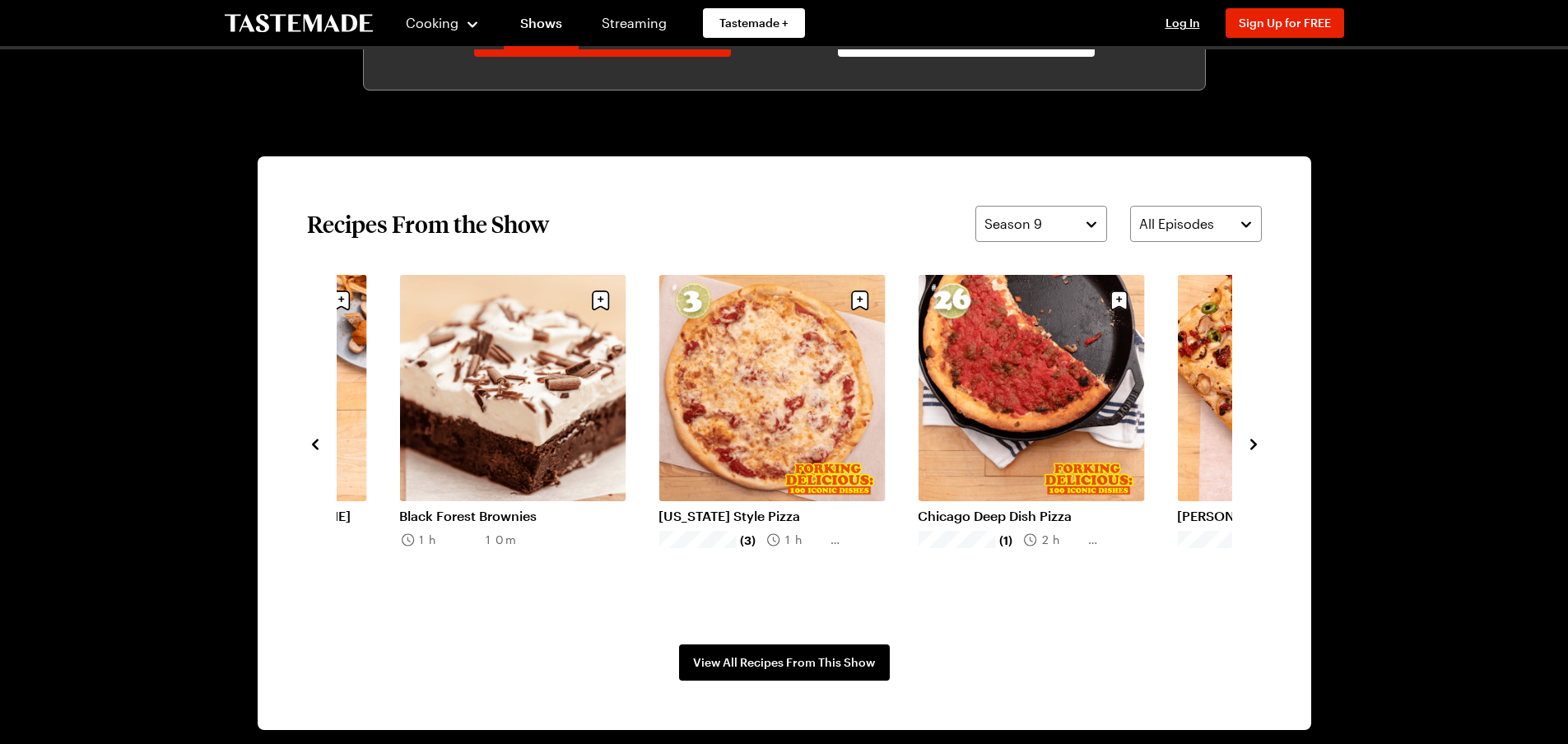
click at [1254, 445] on icon "navigate to next item" at bounding box center [1254, 444] width 7 height 10
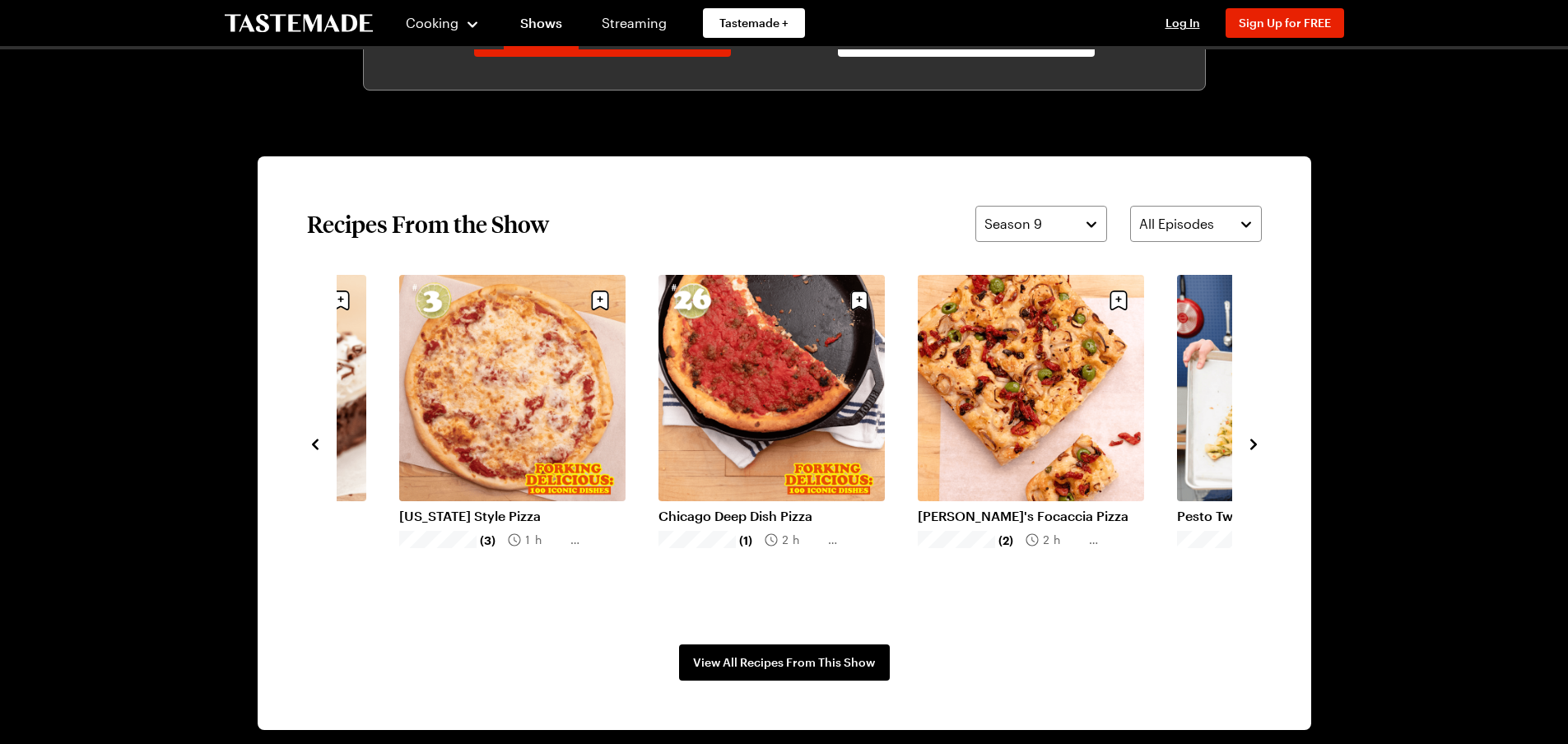
click at [1254, 445] on icon "navigate to next item" at bounding box center [1254, 444] width 7 height 10
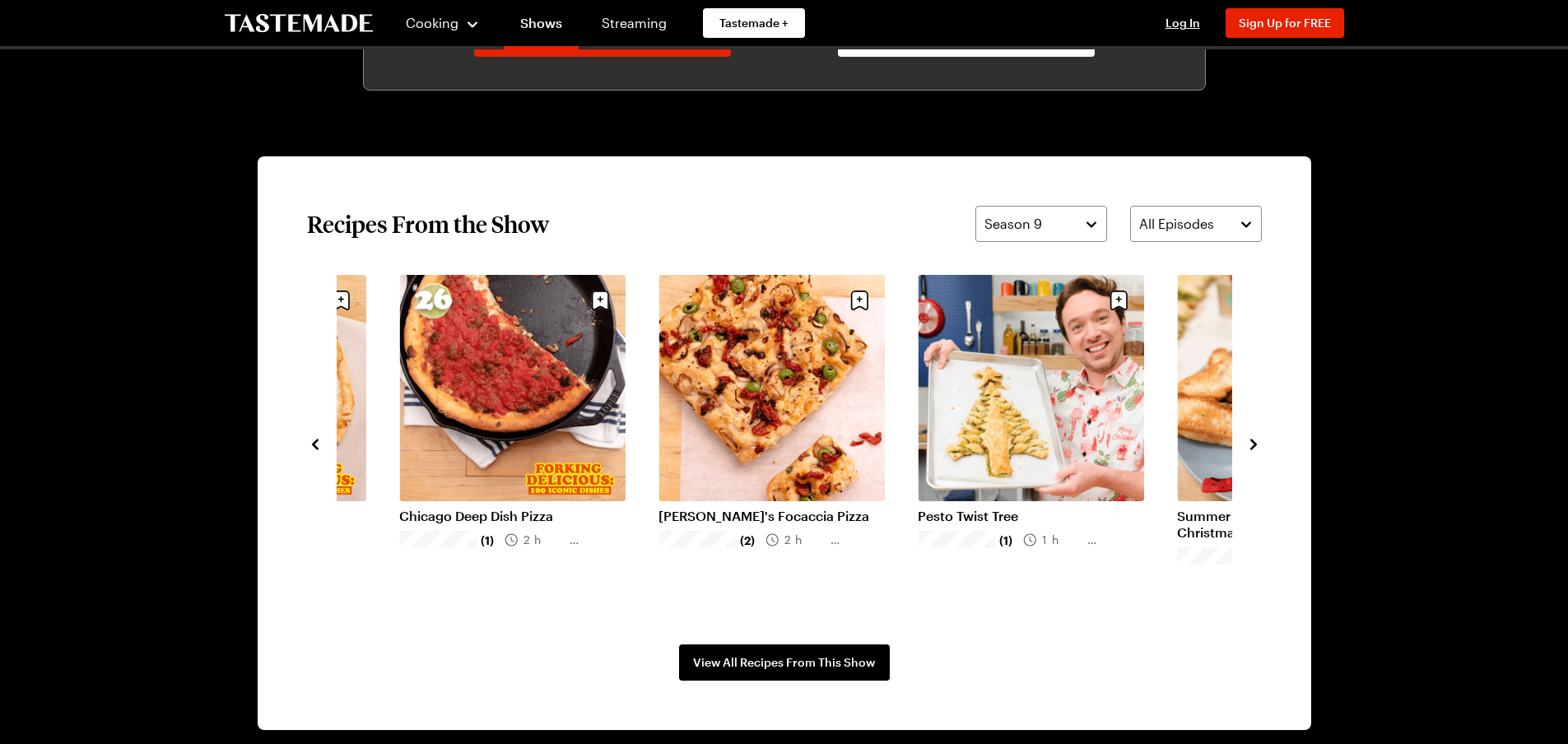
click at [1254, 445] on icon "navigate to next item" at bounding box center [1254, 444] width 7 height 10
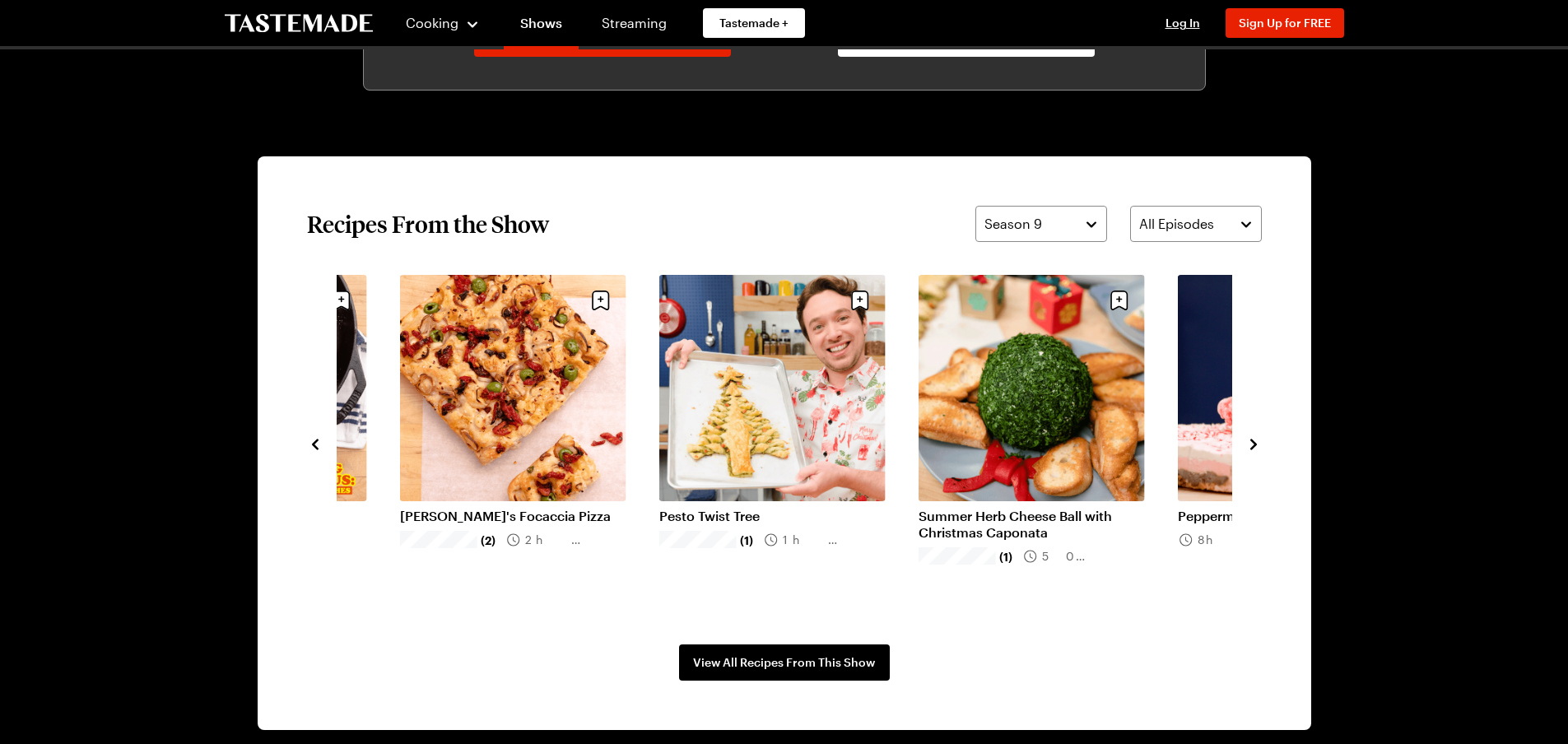
click at [1254, 445] on icon "navigate to next item" at bounding box center [1254, 444] width 7 height 10
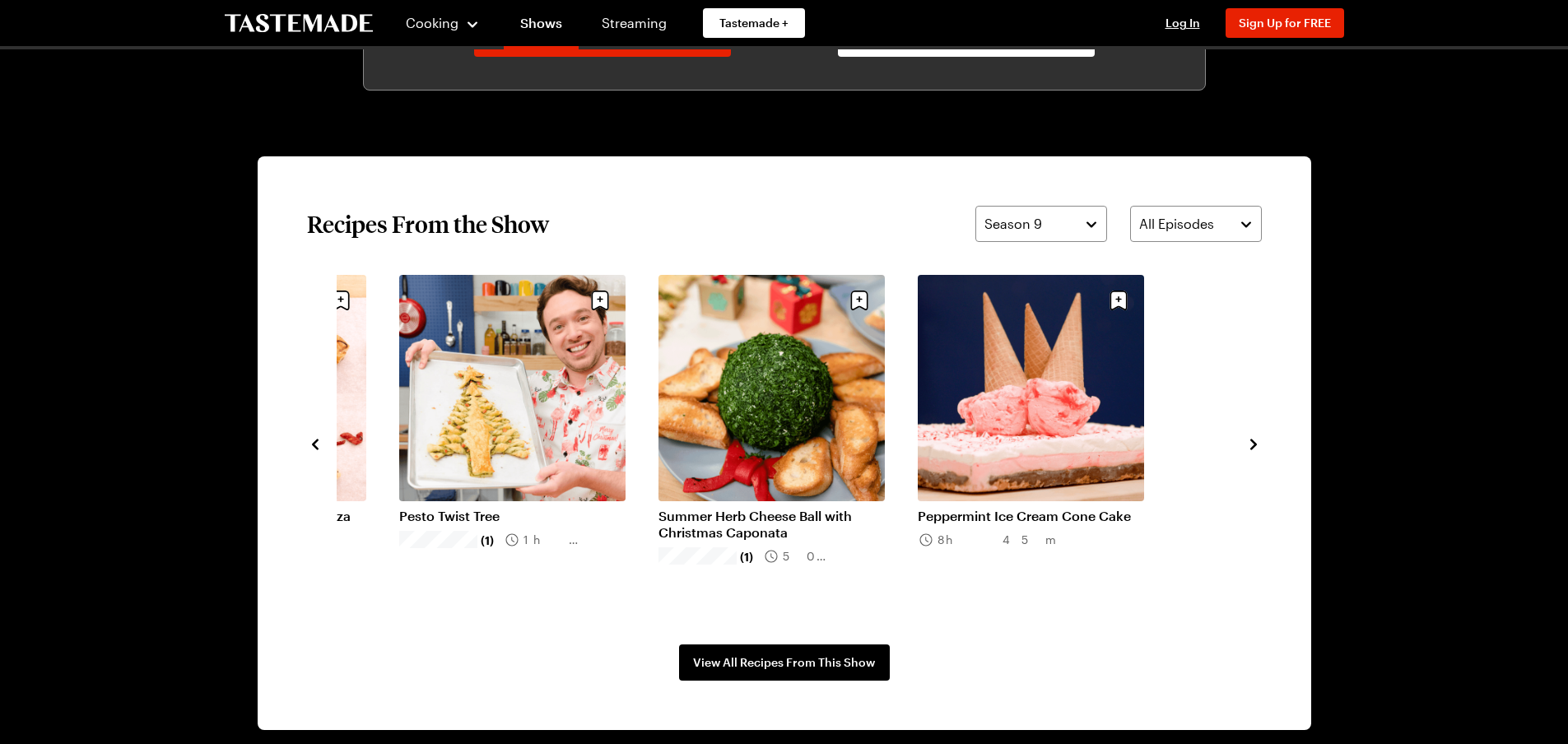
click at [1254, 445] on icon "navigate to next item" at bounding box center [1254, 444] width 7 height 10
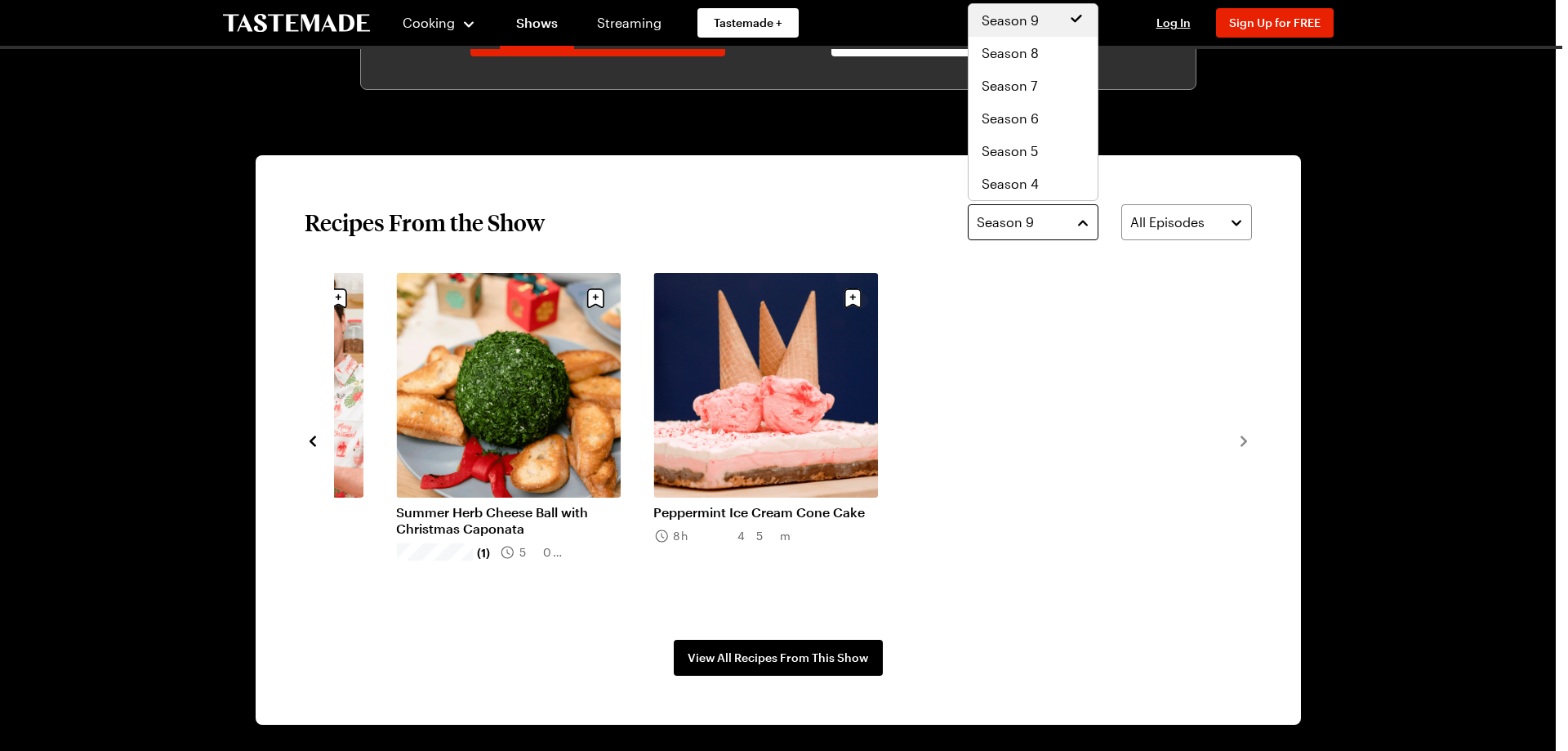
click at [1085, 219] on button "Season 9" at bounding box center [1033, 222] width 131 height 36
click at [1069, 54] on div "Season 8" at bounding box center [1033, 52] width 103 height 20
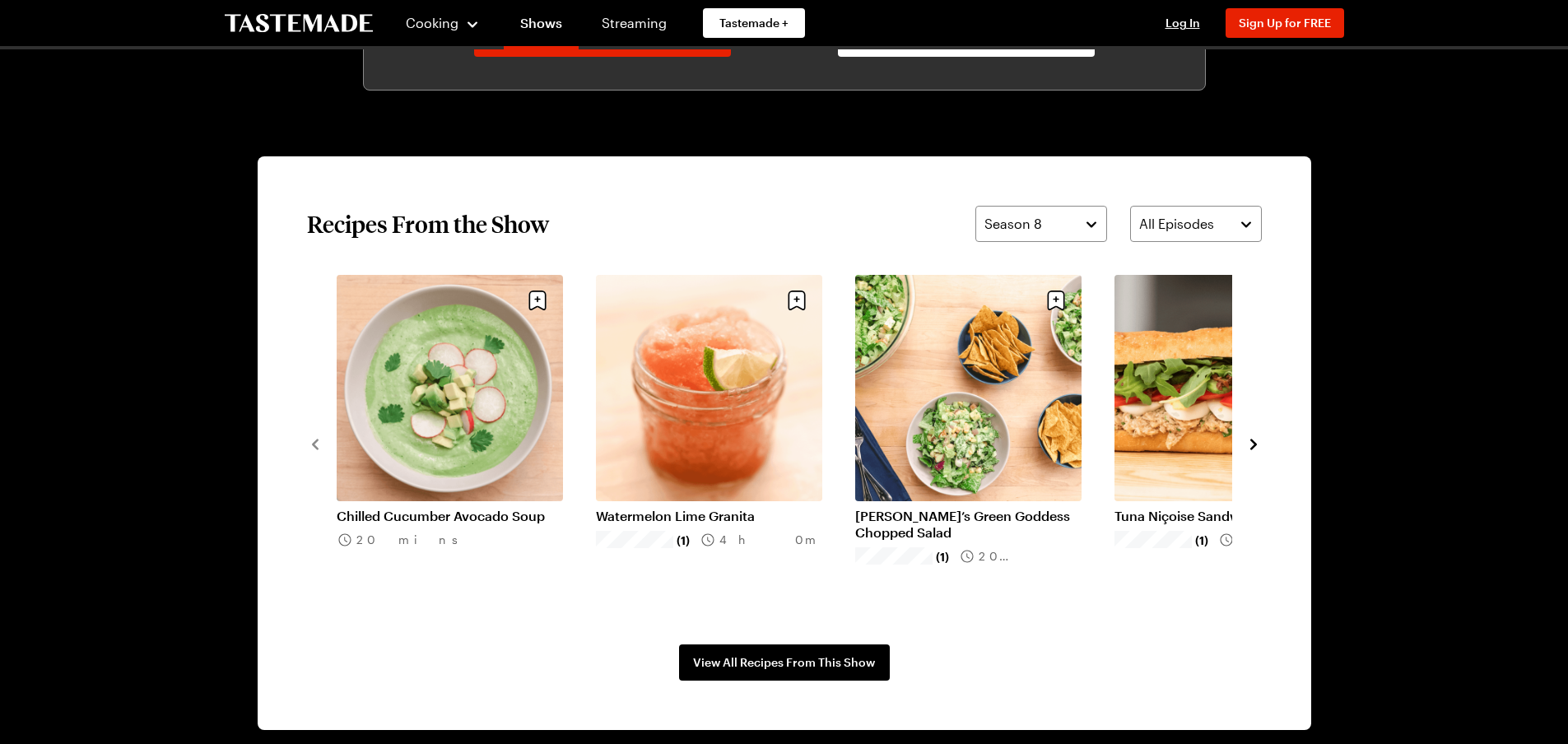
click at [1252, 443] on icon "navigate to next item" at bounding box center [1254, 444] width 7 height 10
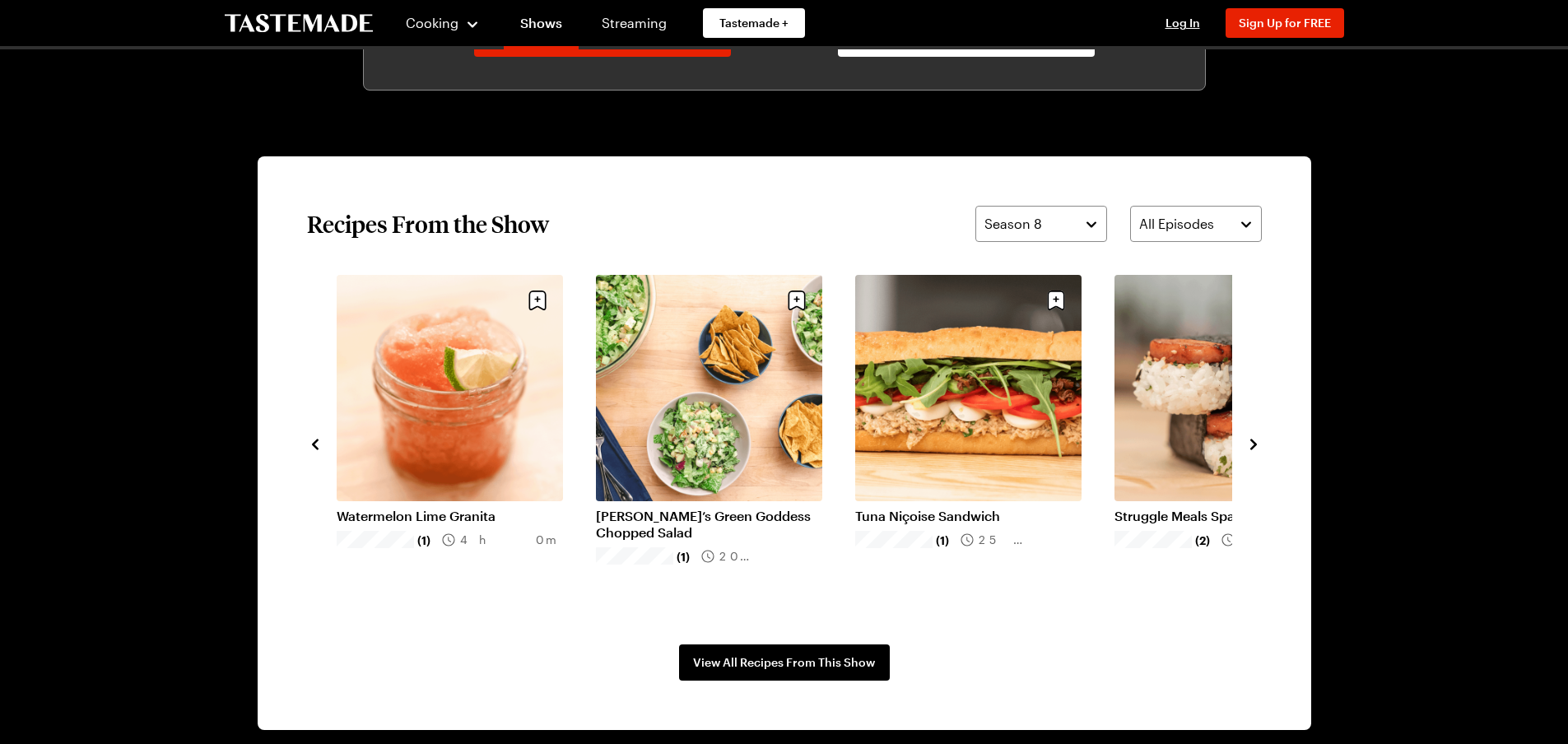
click at [1252, 443] on icon "navigate to next item" at bounding box center [1254, 444] width 7 height 10
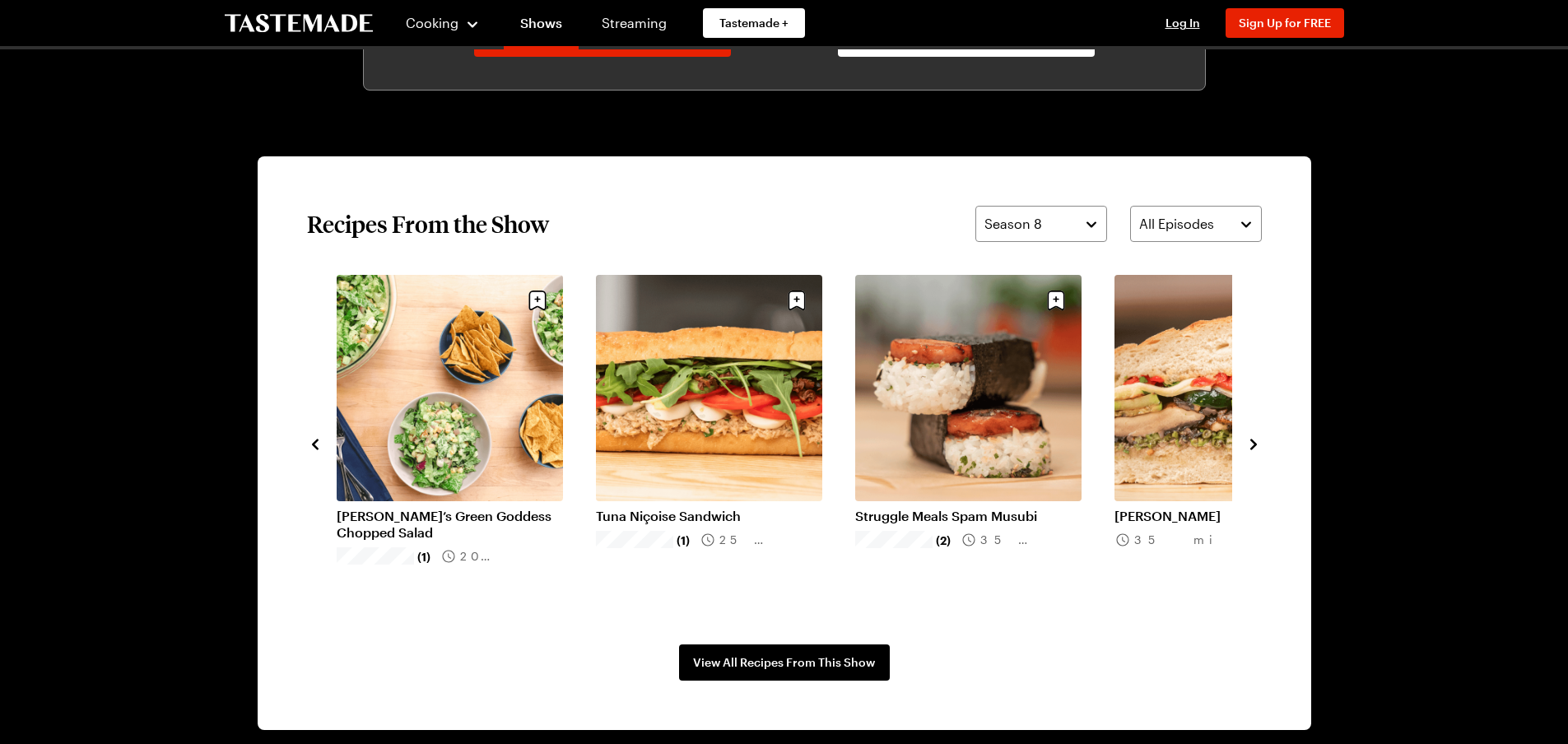
click at [1252, 444] on icon "navigate to next item" at bounding box center [1253, 444] width 16 height 16
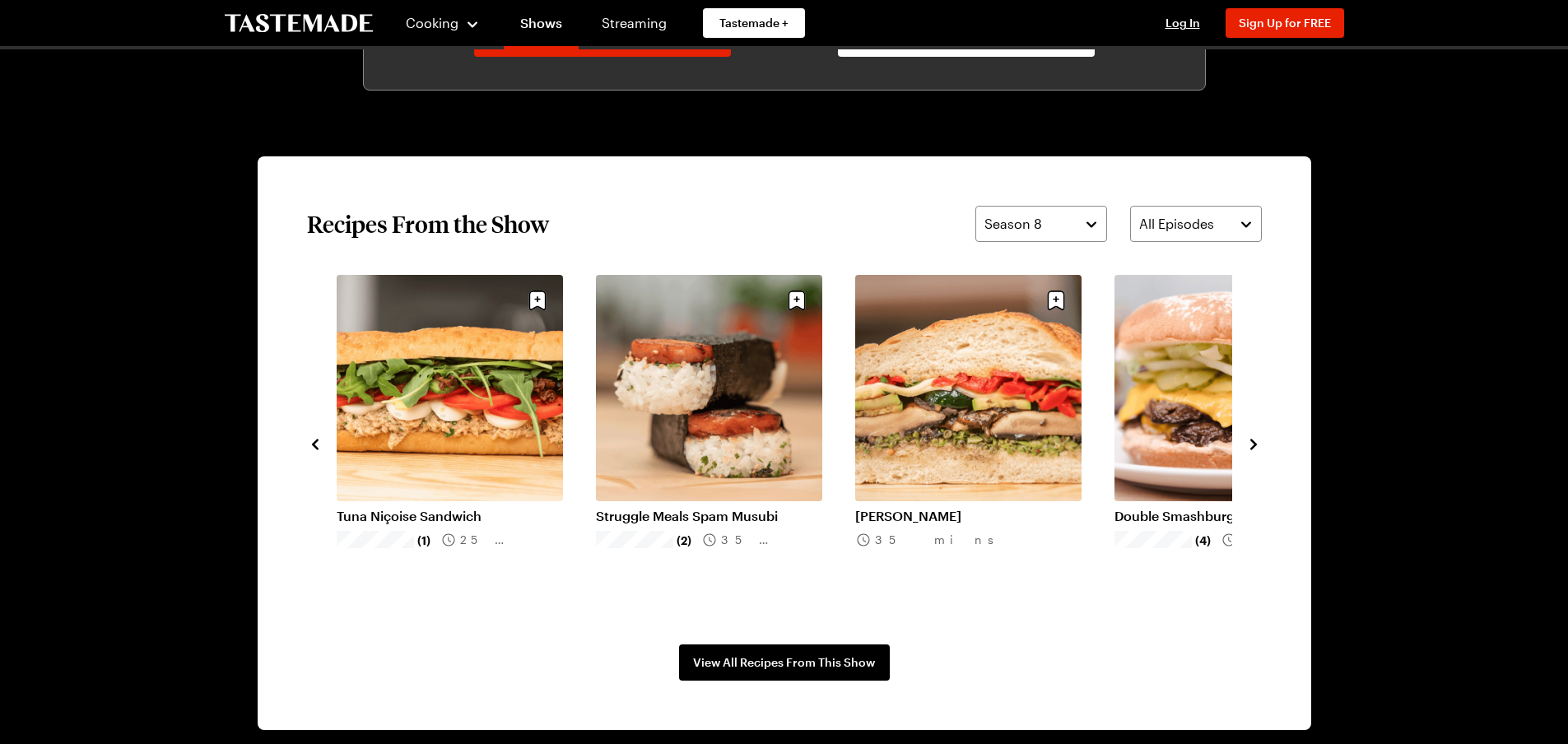
click at [1252, 444] on icon "navigate to next item" at bounding box center [1253, 444] width 16 height 16
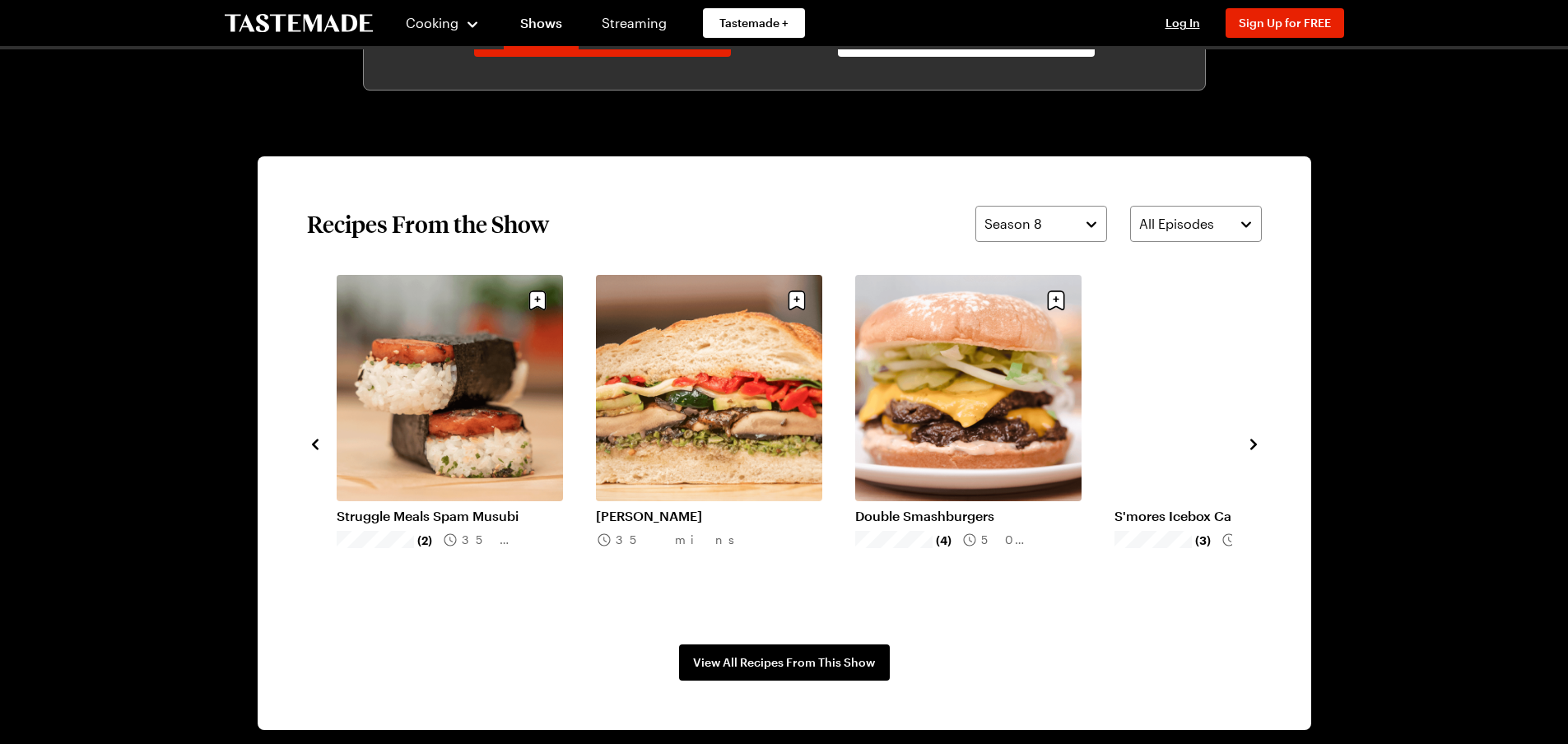
click at [1252, 444] on icon "navigate to next item" at bounding box center [1253, 444] width 16 height 16
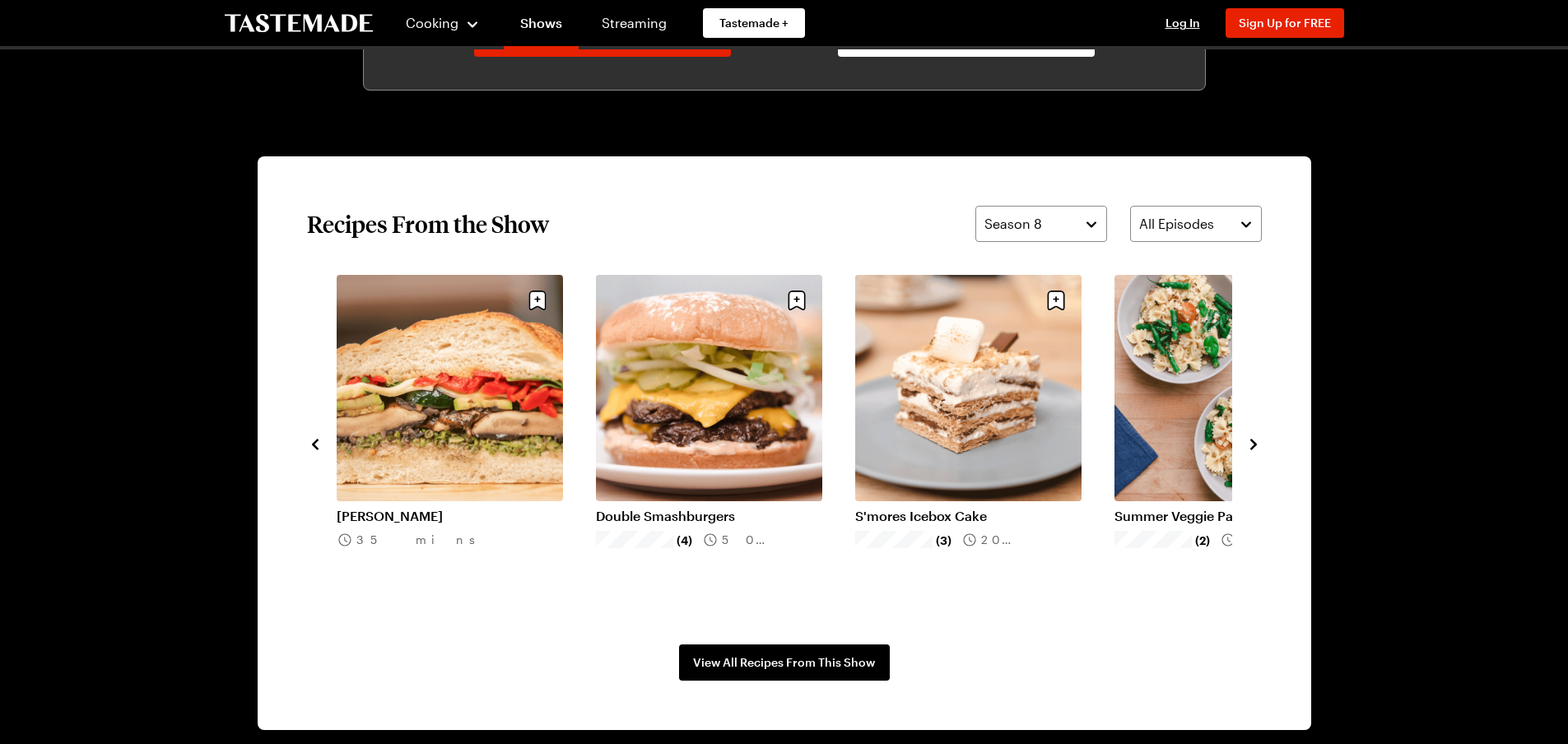
click at [1252, 444] on icon "navigate to next item" at bounding box center [1253, 444] width 16 height 16
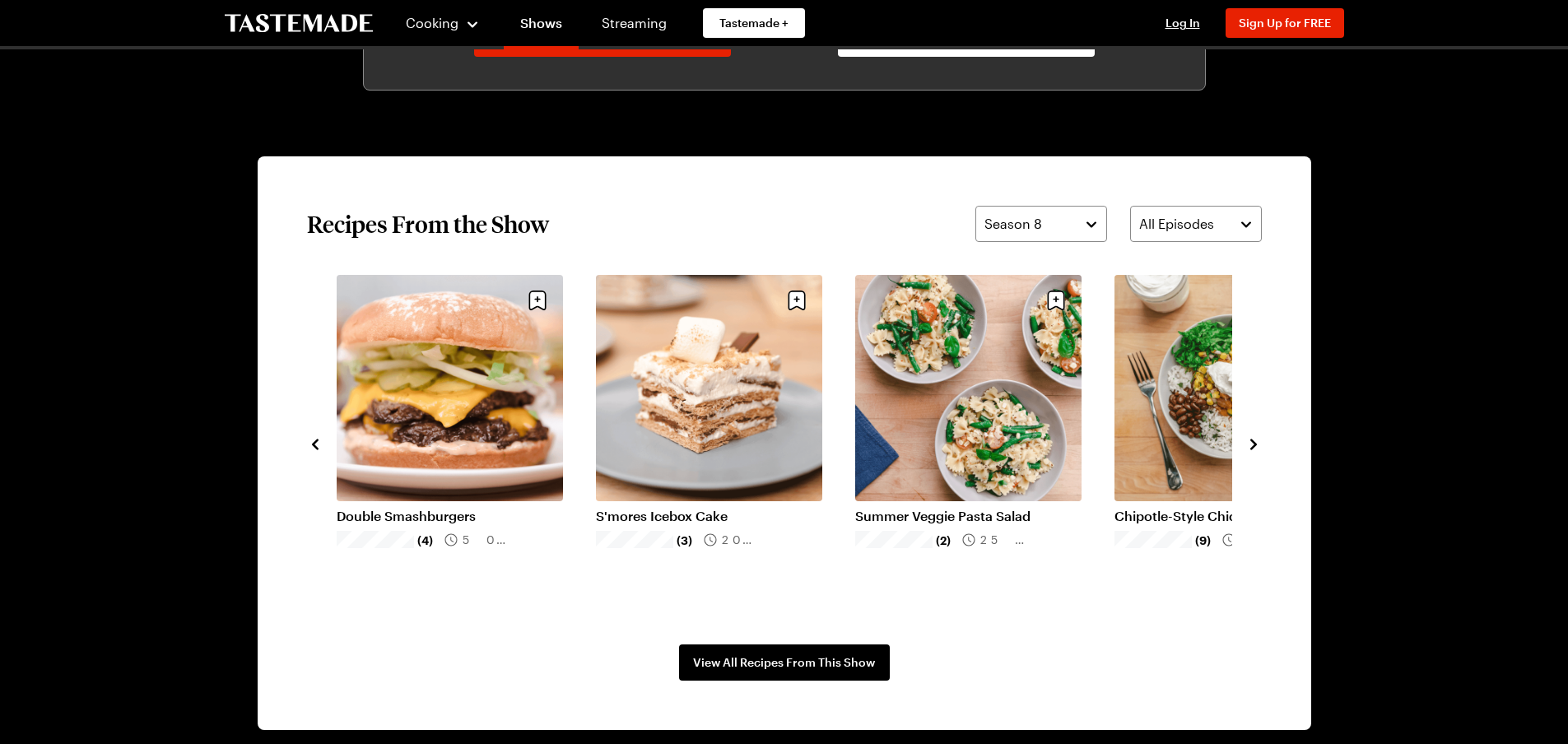
click at [1252, 444] on icon "navigate to next item" at bounding box center [1253, 444] width 16 height 16
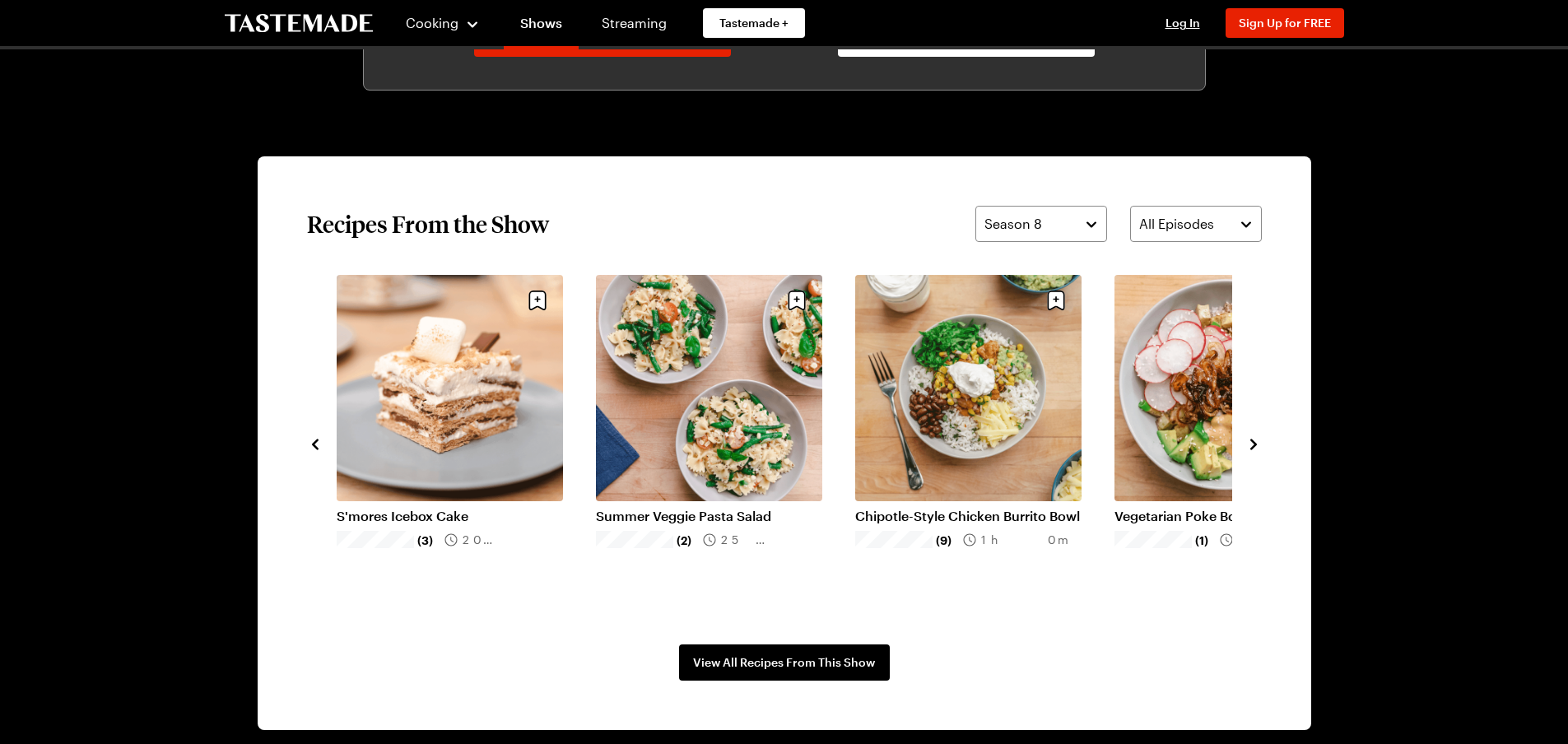
click at [1252, 444] on icon "navigate to next item" at bounding box center [1253, 444] width 16 height 16
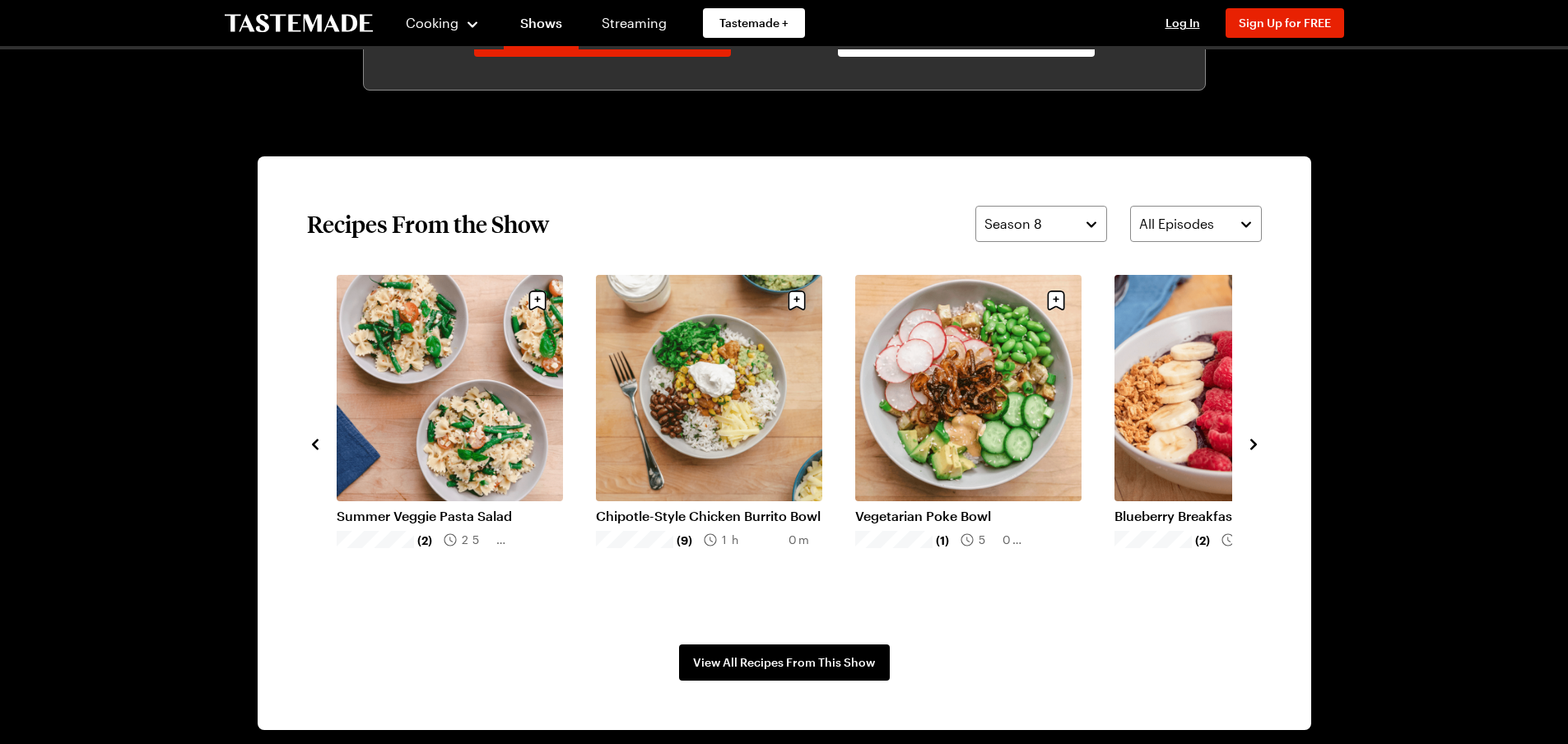
click at [1252, 444] on icon "navigate to next item" at bounding box center [1253, 444] width 16 height 16
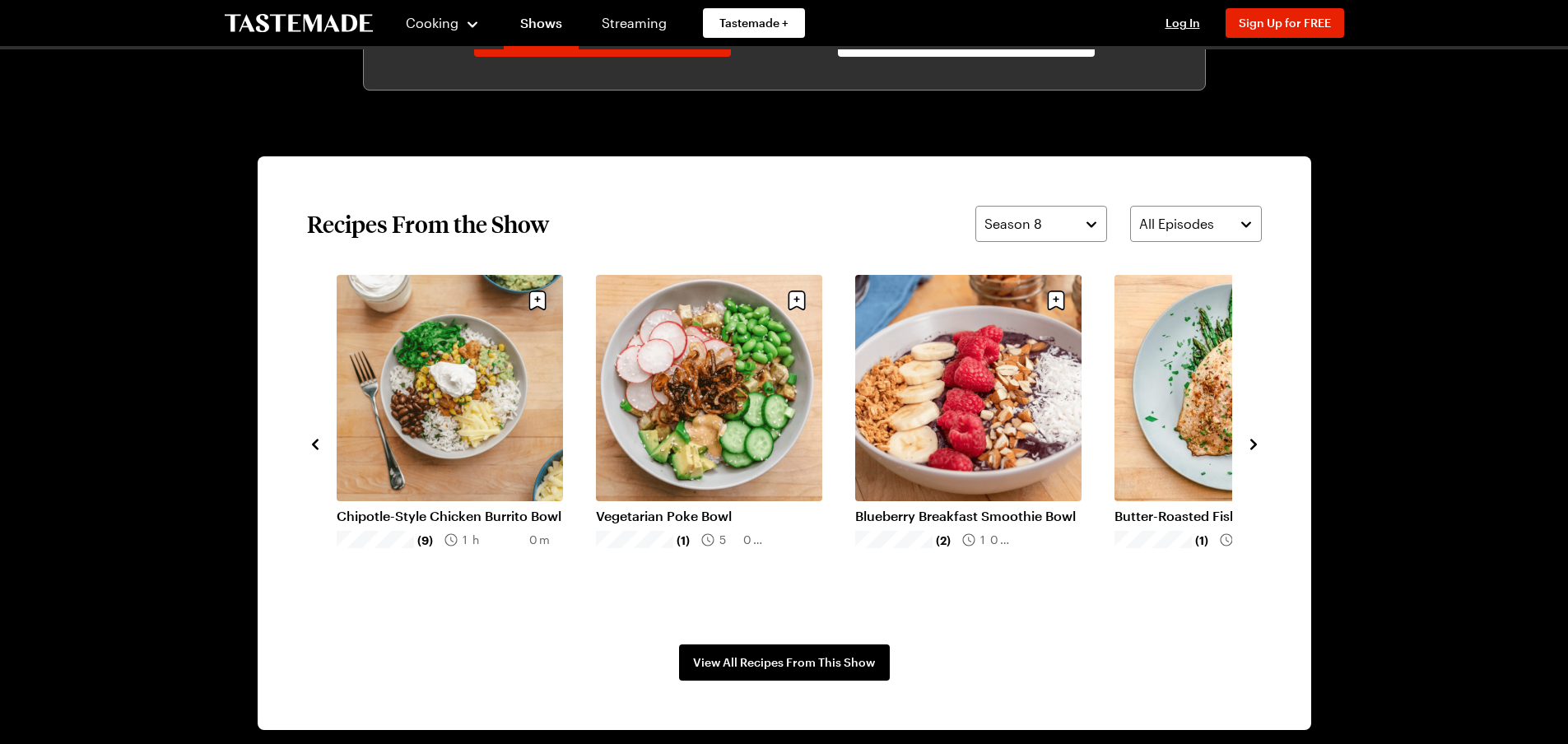
click at [1252, 444] on icon "navigate to next item" at bounding box center [1253, 444] width 16 height 16
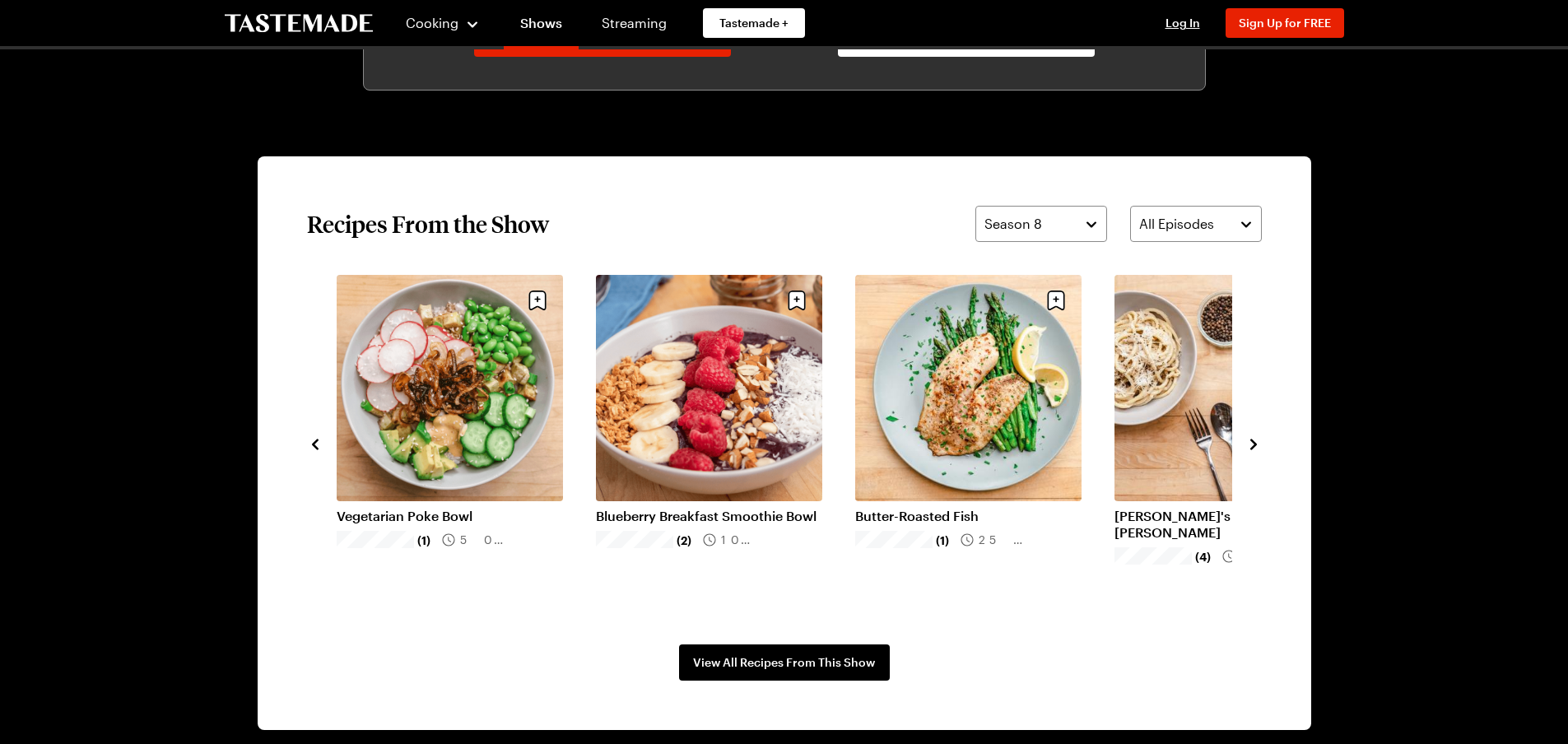
click at [1252, 444] on icon "navigate to next item" at bounding box center [1253, 444] width 16 height 16
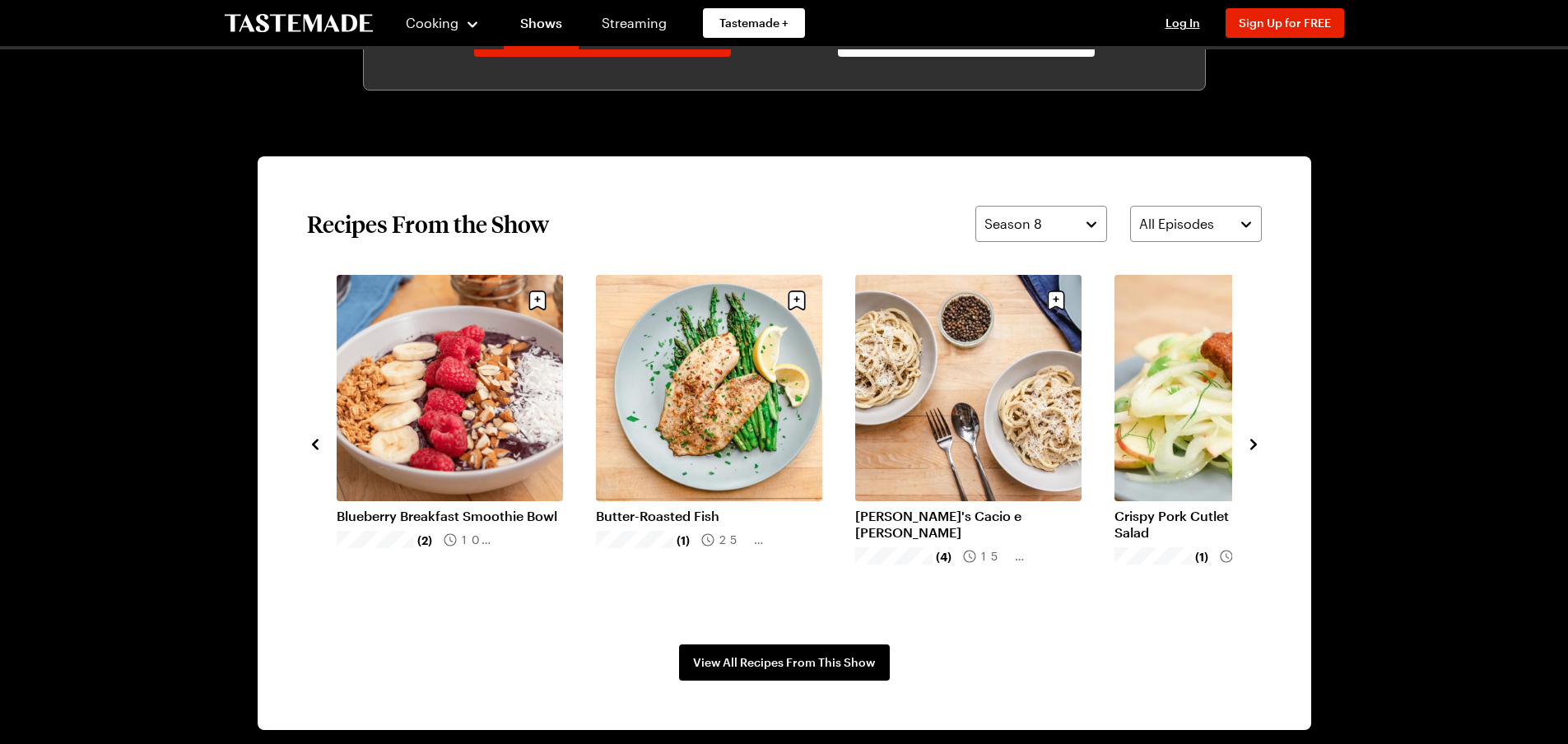
click at [1252, 444] on icon "navigate to next item" at bounding box center [1253, 444] width 16 height 16
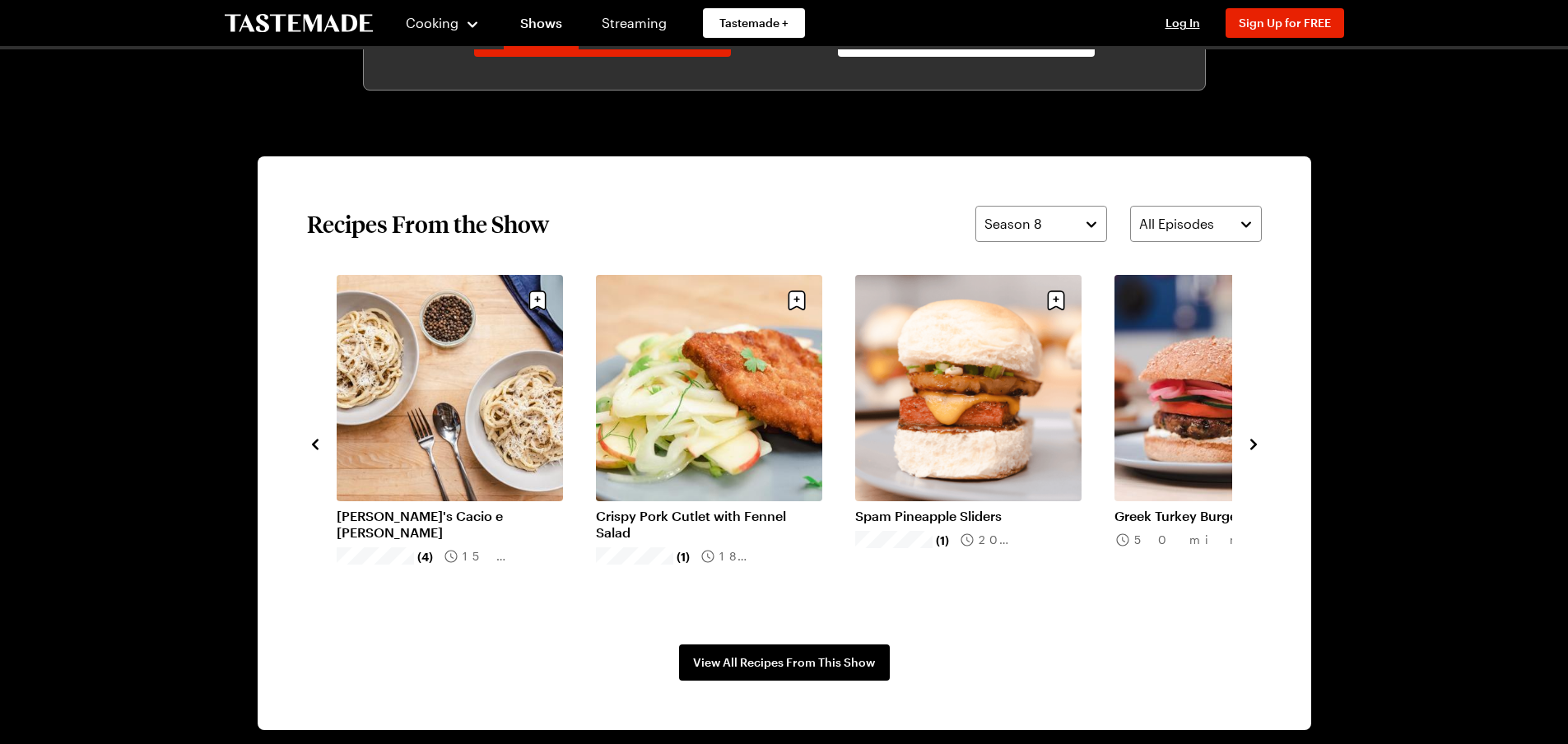
click at [1252, 444] on icon "navigate to next item" at bounding box center [1253, 444] width 16 height 16
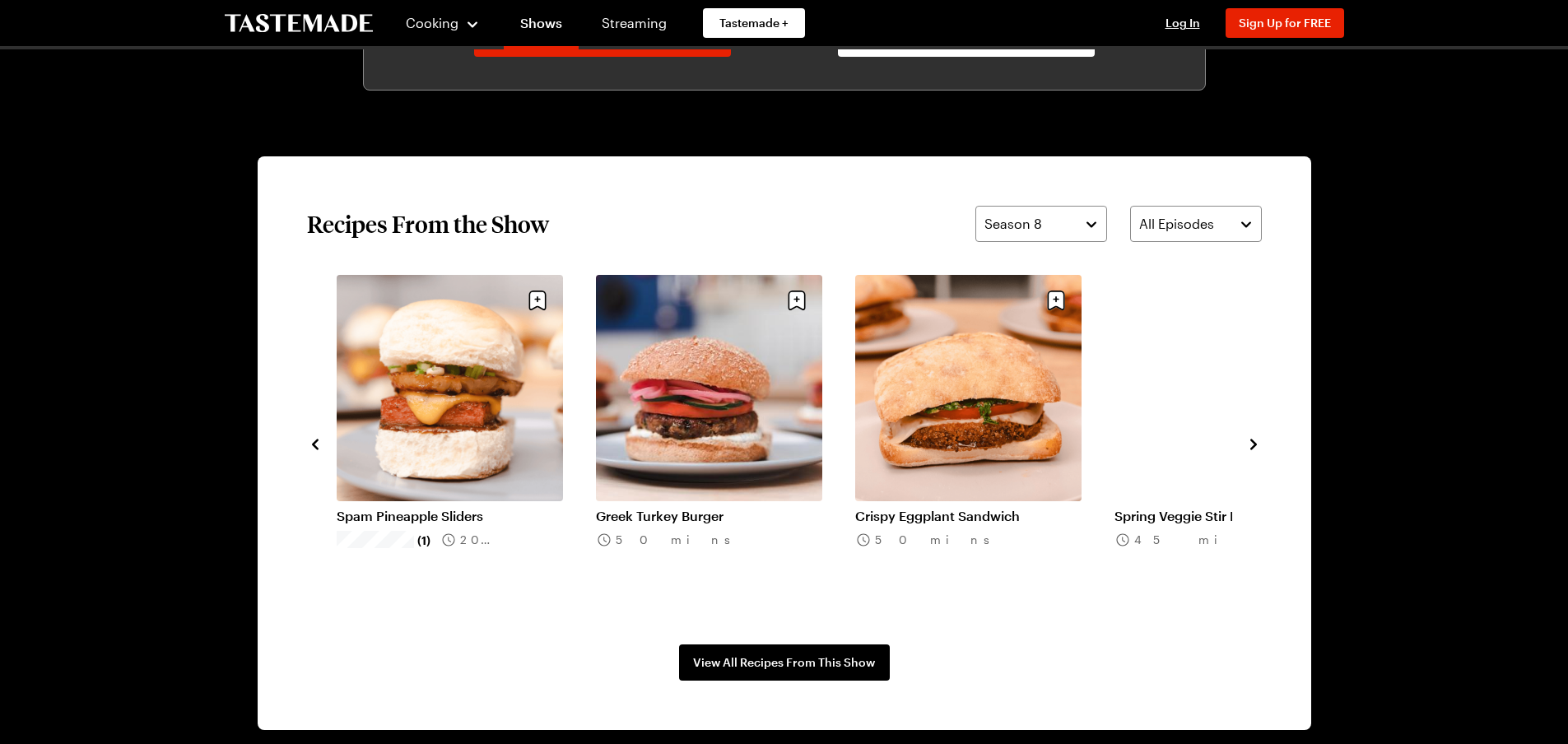
click at [1252, 444] on icon "navigate to next item" at bounding box center [1253, 444] width 16 height 16
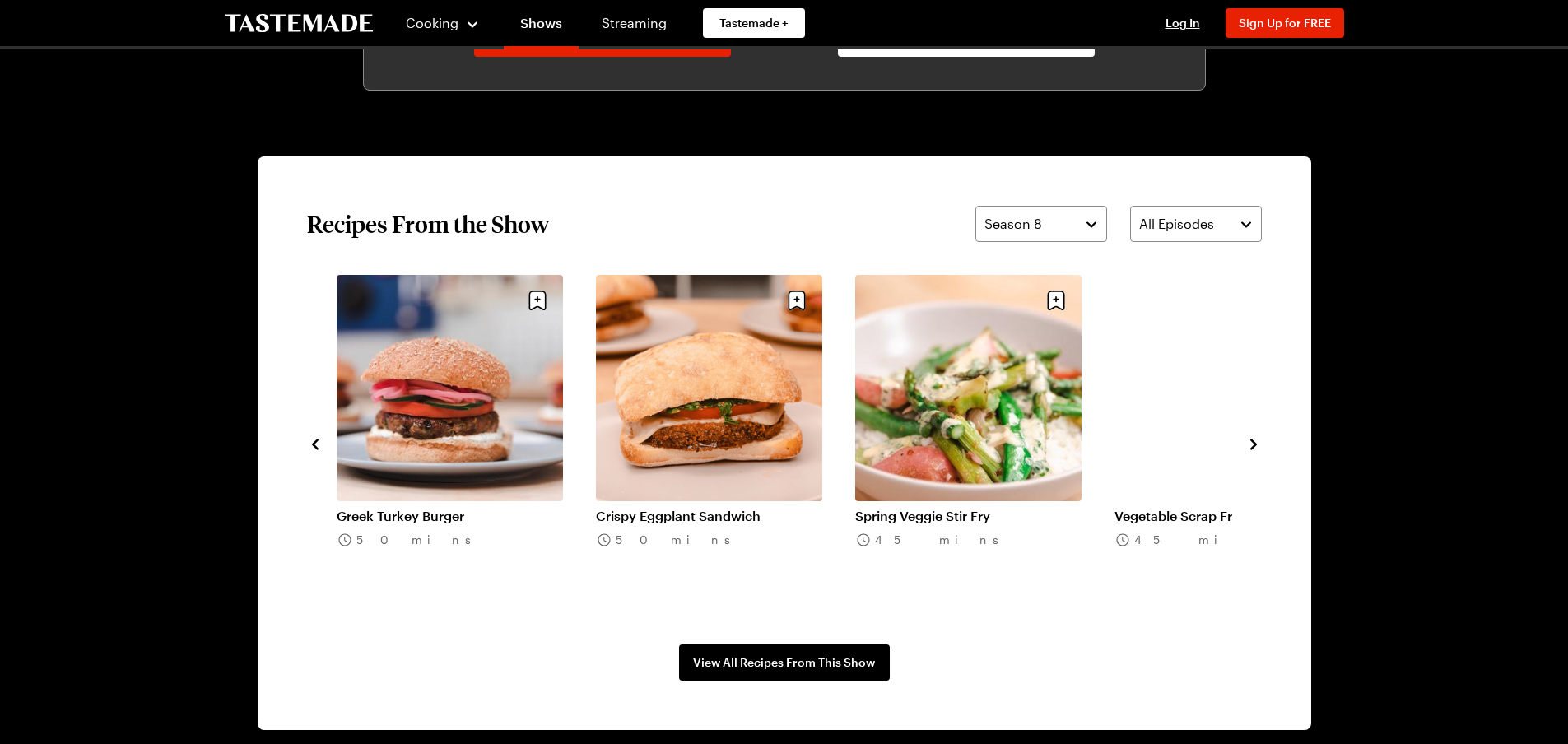
click at [1252, 444] on icon "navigate to next item" at bounding box center [1253, 444] width 16 height 16
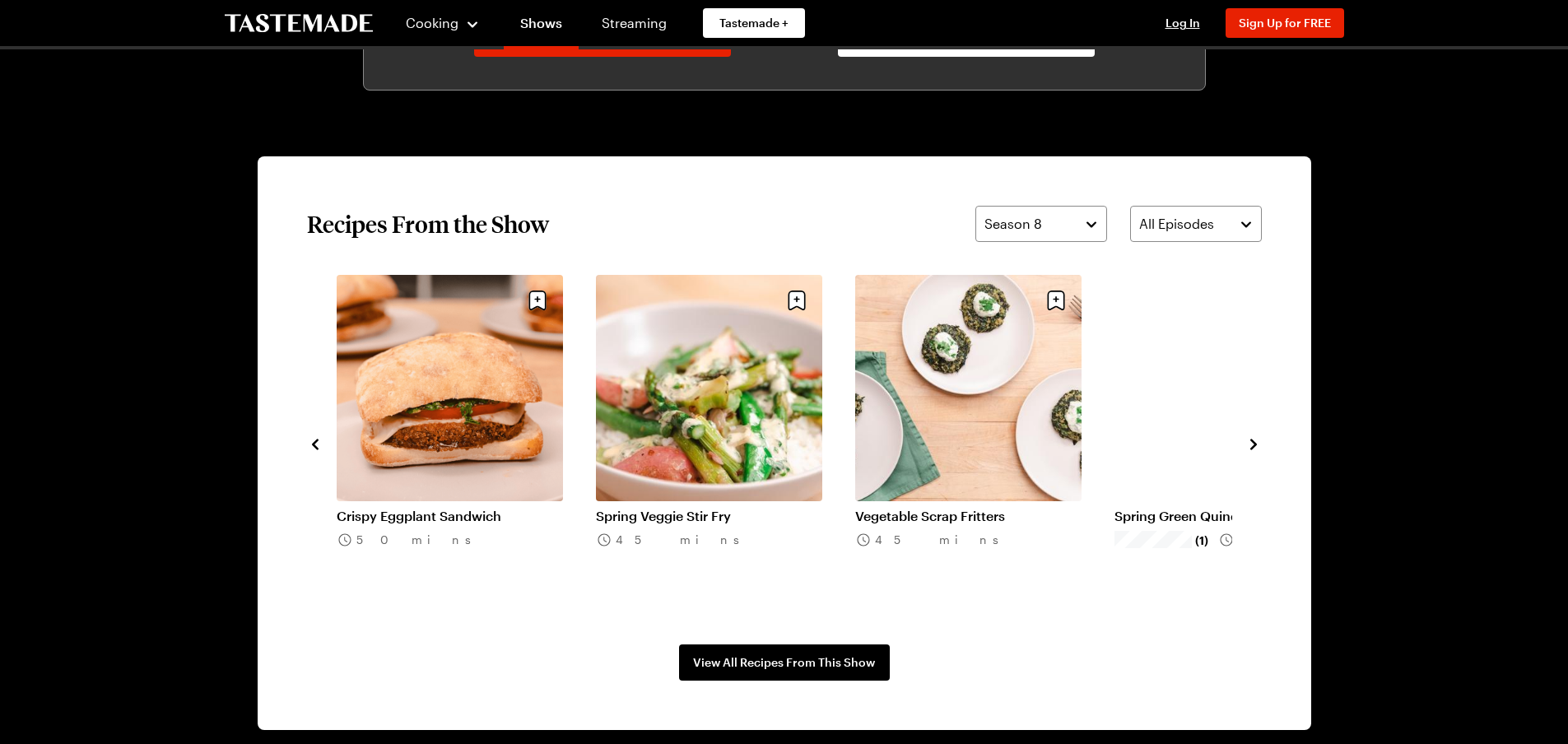
click at [1252, 444] on icon "navigate to next item" at bounding box center [1253, 444] width 16 height 16
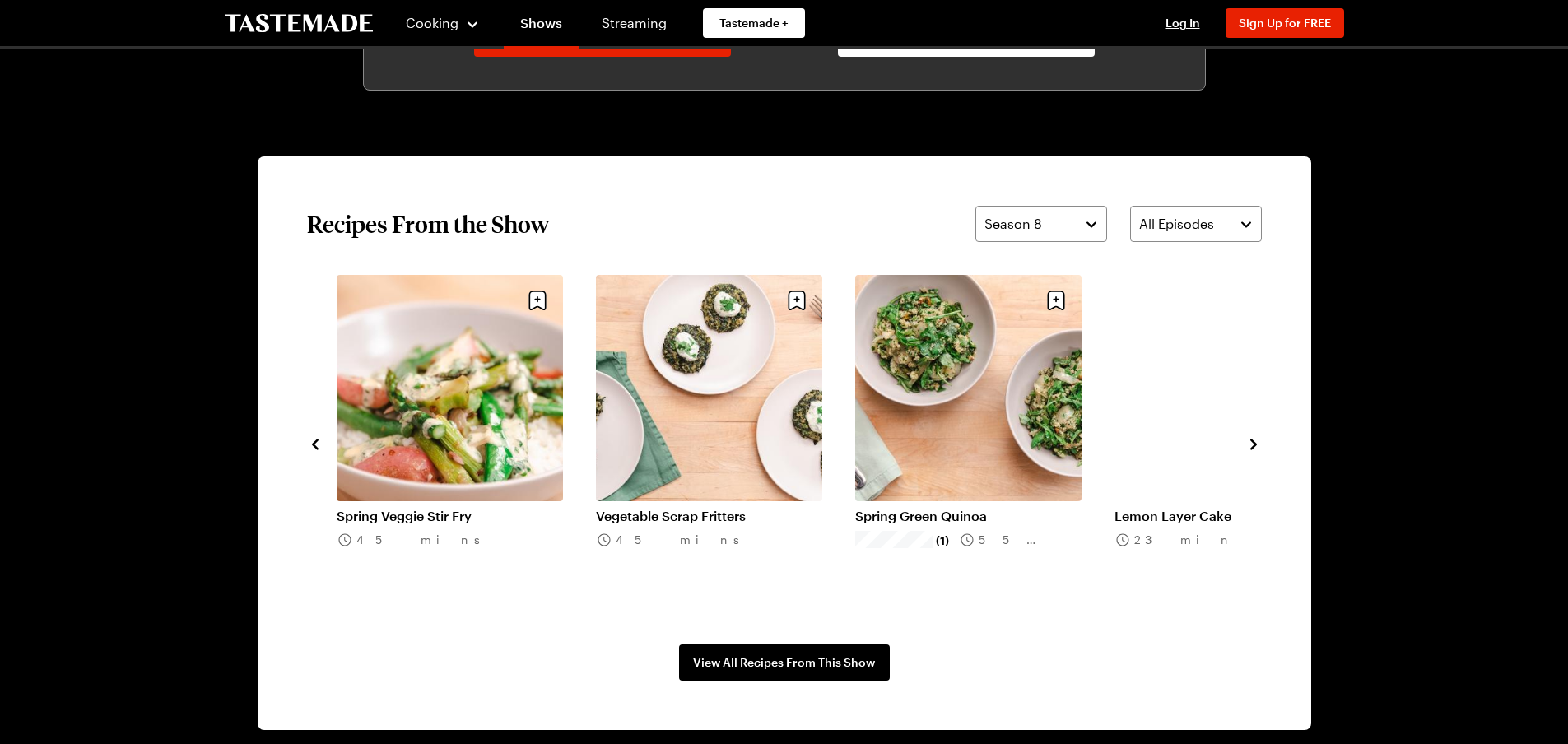
click at [1252, 444] on icon "navigate to next item" at bounding box center [1253, 444] width 16 height 16
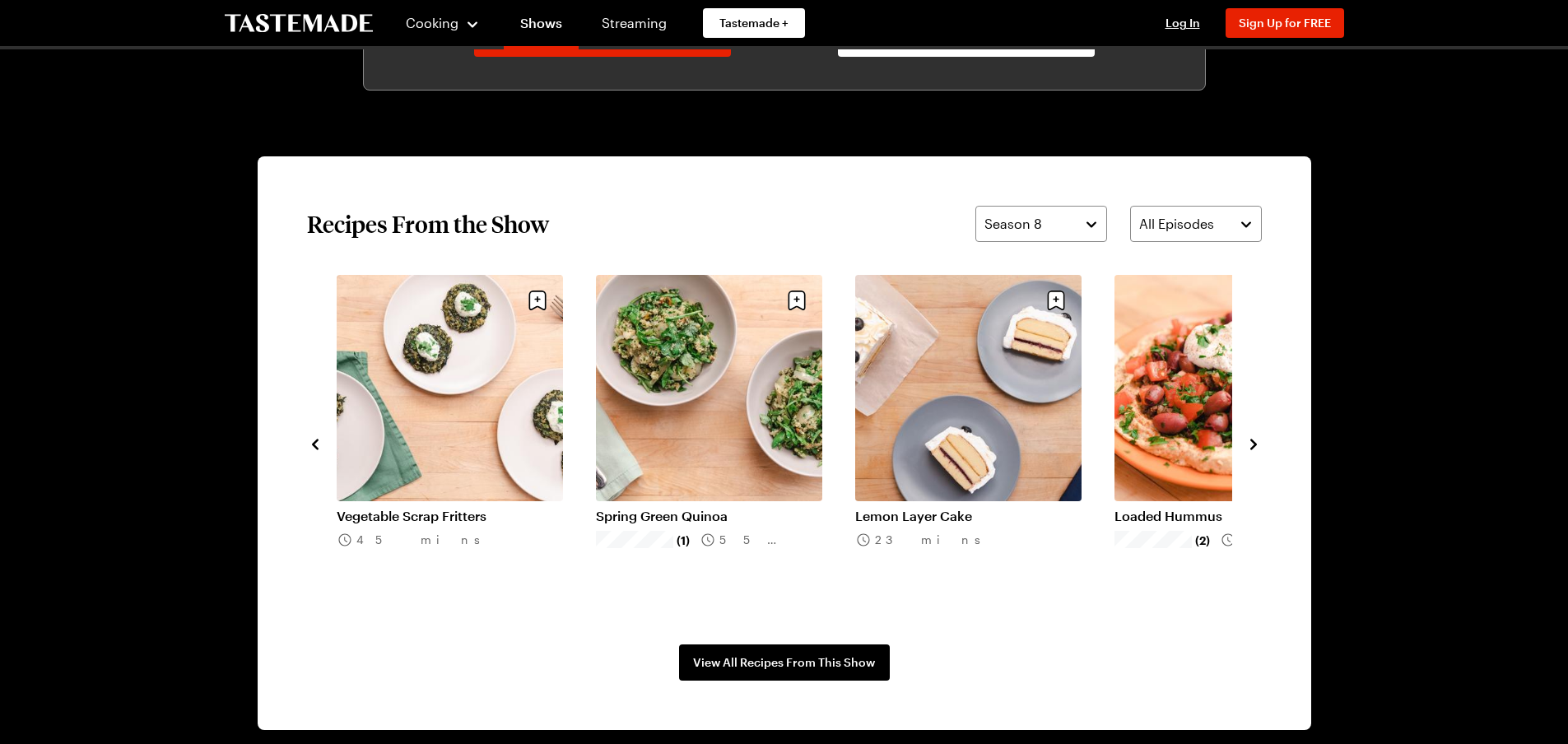
click at [1252, 444] on icon "navigate to next item" at bounding box center [1253, 444] width 16 height 16
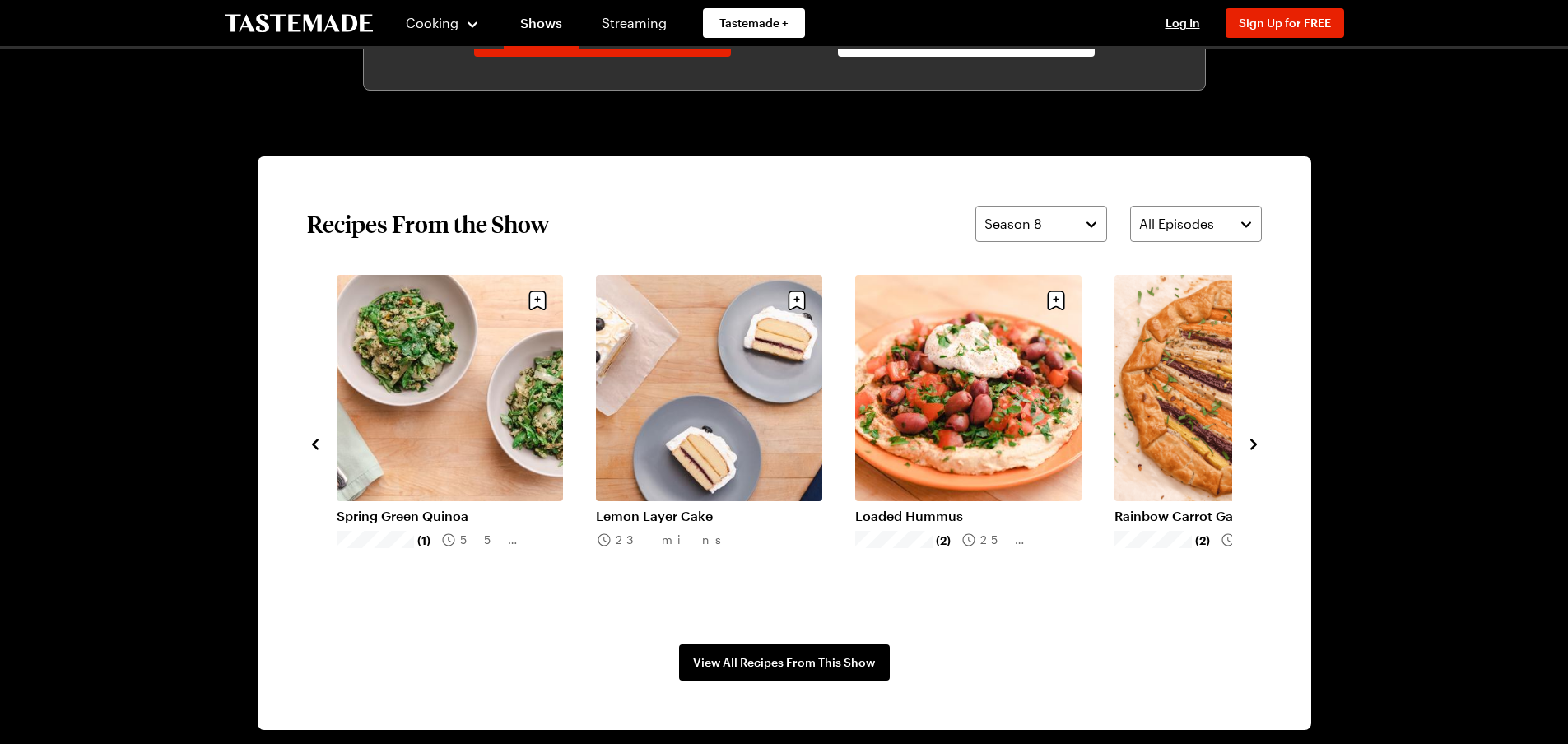
click at [1252, 444] on icon "navigate to next item" at bounding box center [1253, 444] width 16 height 16
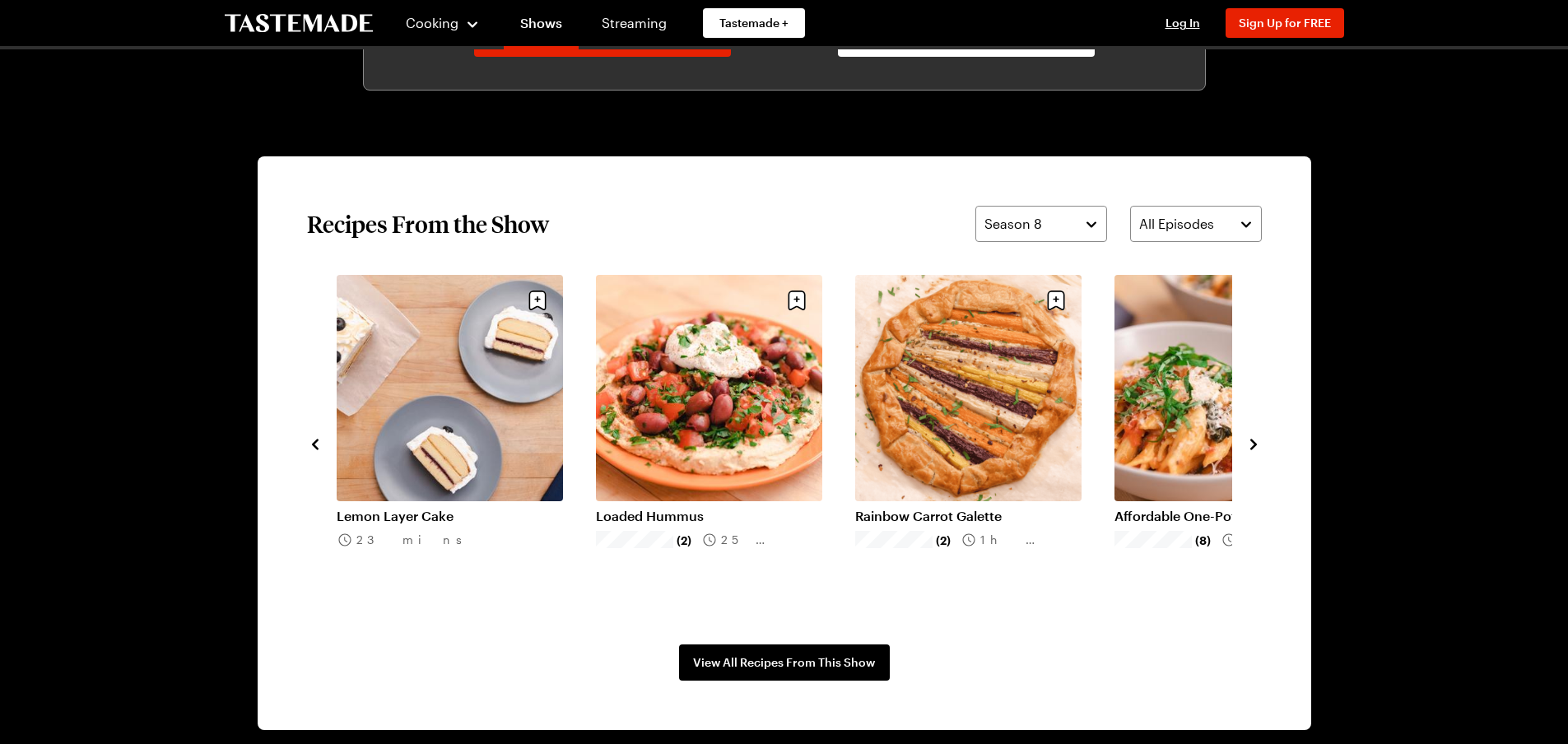
click at [1252, 444] on icon "navigate to next item" at bounding box center [1253, 444] width 16 height 16
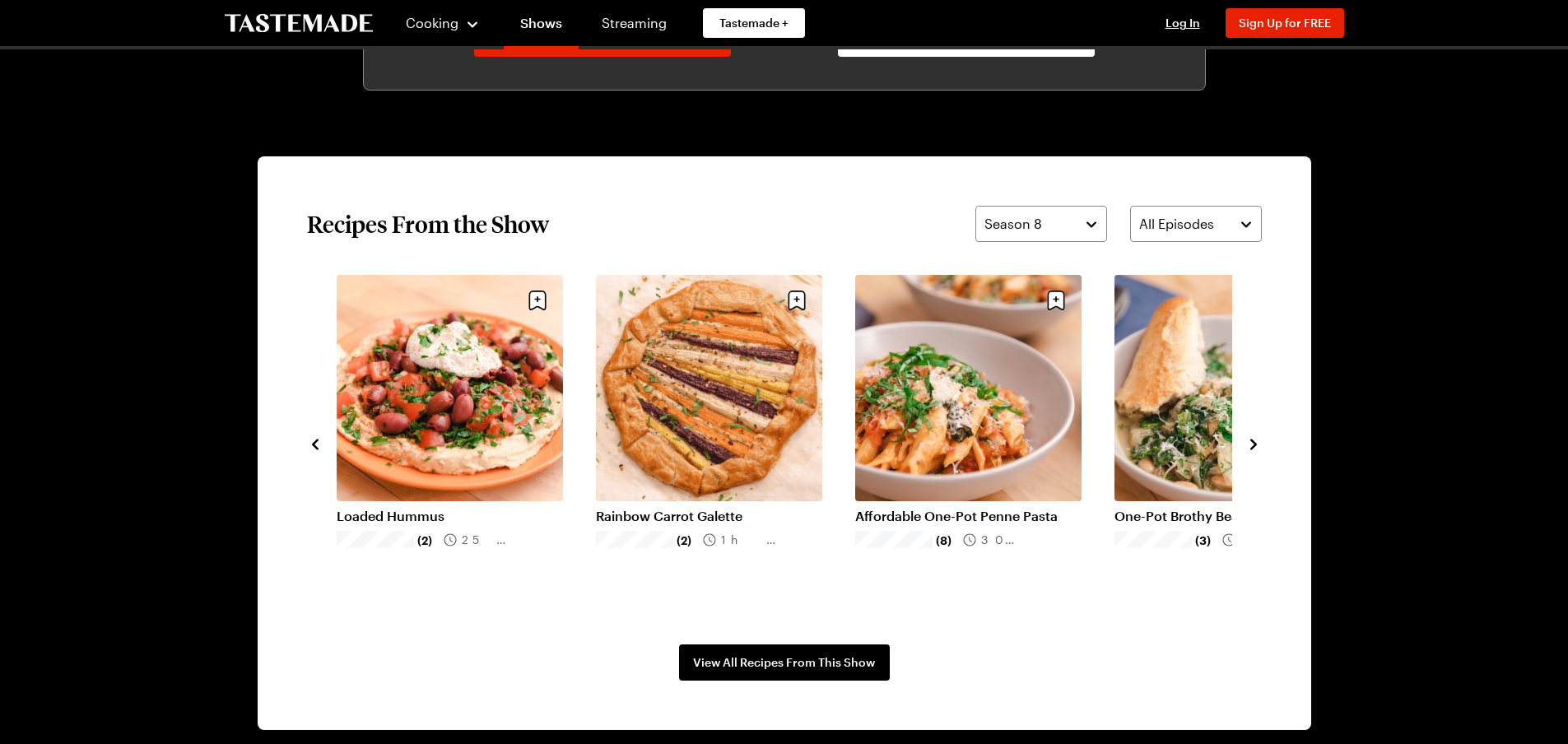
click at [1252, 444] on icon "navigate to next item" at bounding box center [1253, 444] width 16 height 16
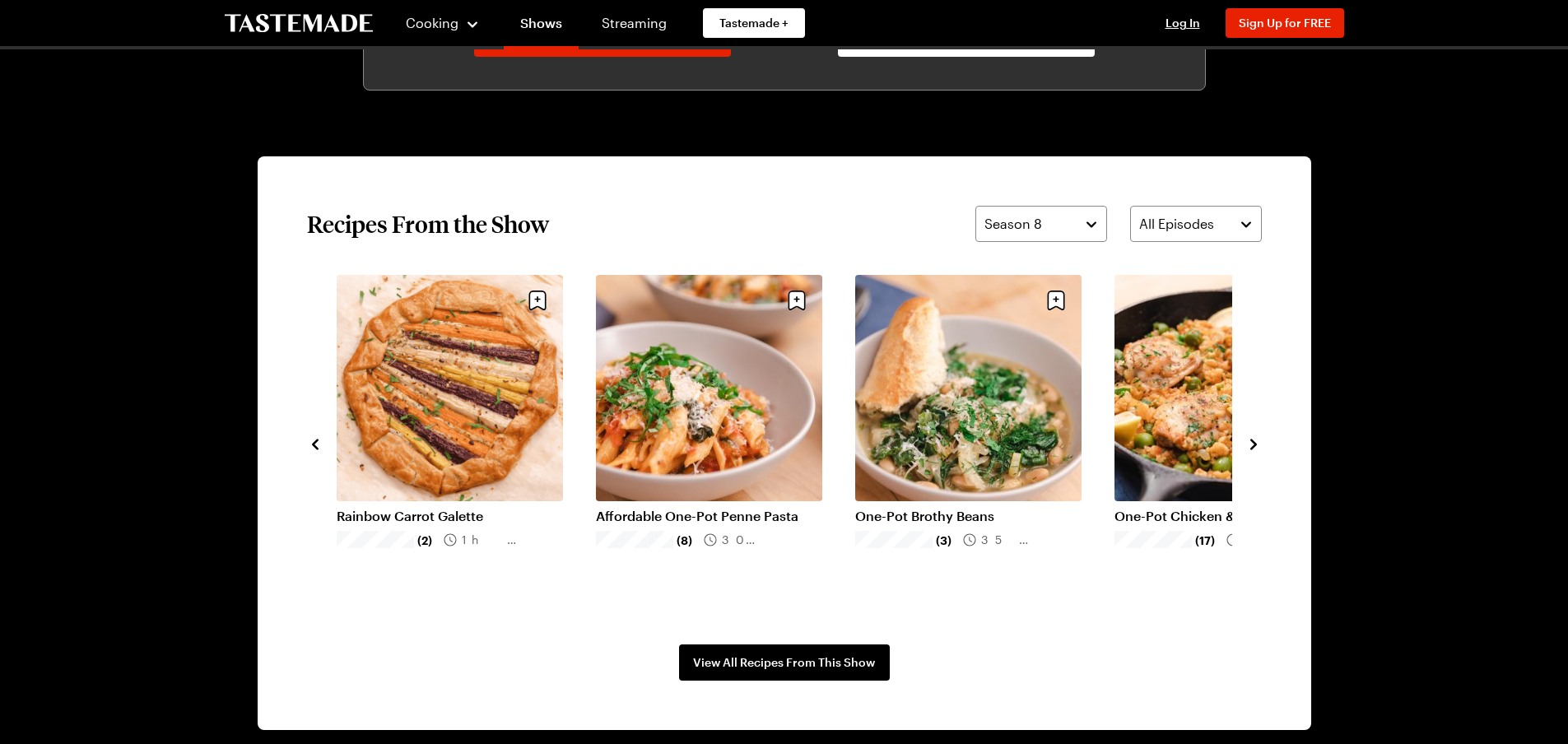
click at [1252, 444] on icon "navigate to next item" at bounding box center [1253, 444] width 16 height 16
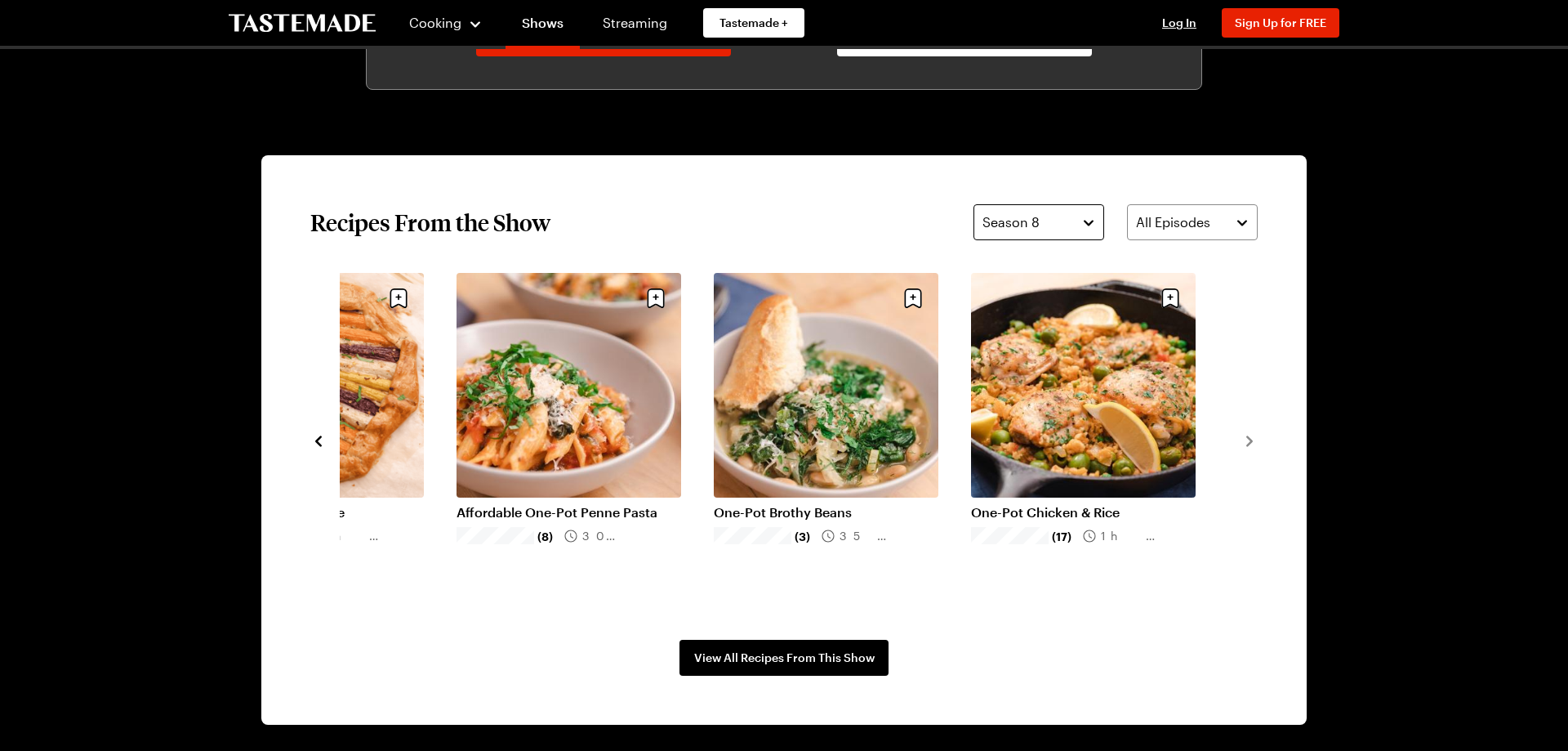
click at [1081, 219] on button "Season 8" at bounding box center [1039, 222] width 131 height 36
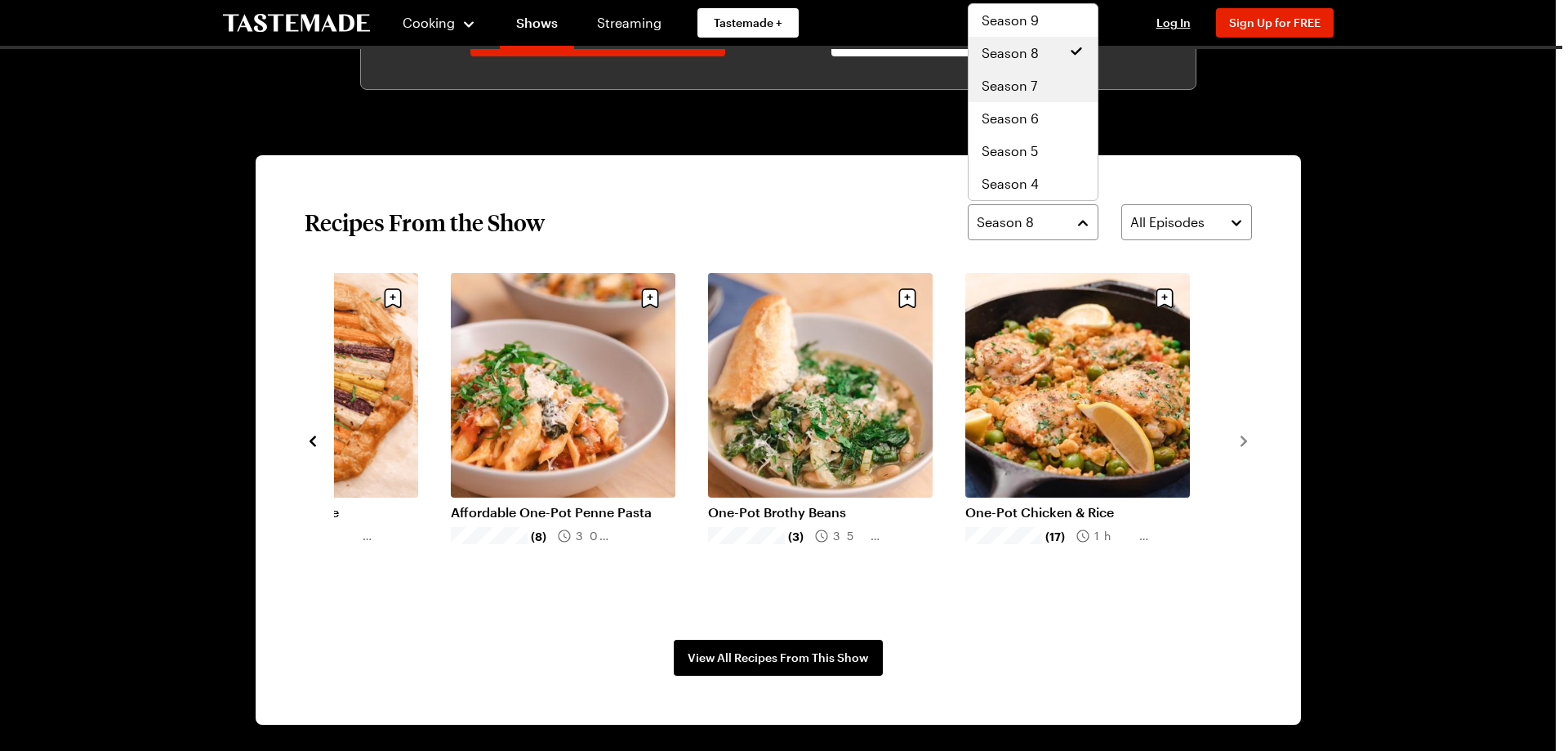
click at [1061, 83] on div "Season 7" at bounding box center [1033, 85] width 103 height 20
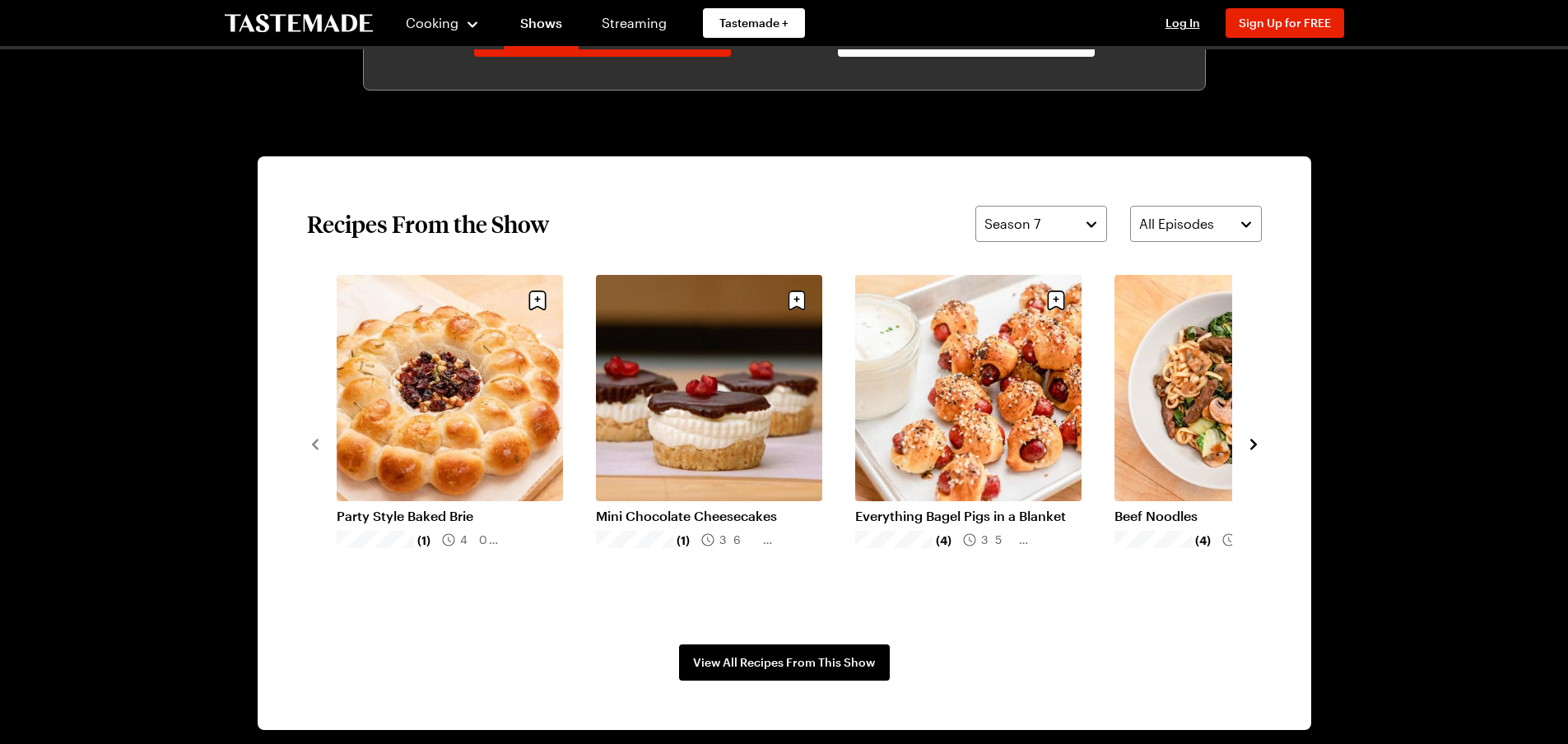
click at [1255, 441] on icon "navigate to next item" at bounding box center [1253, 444] width 16 height 16
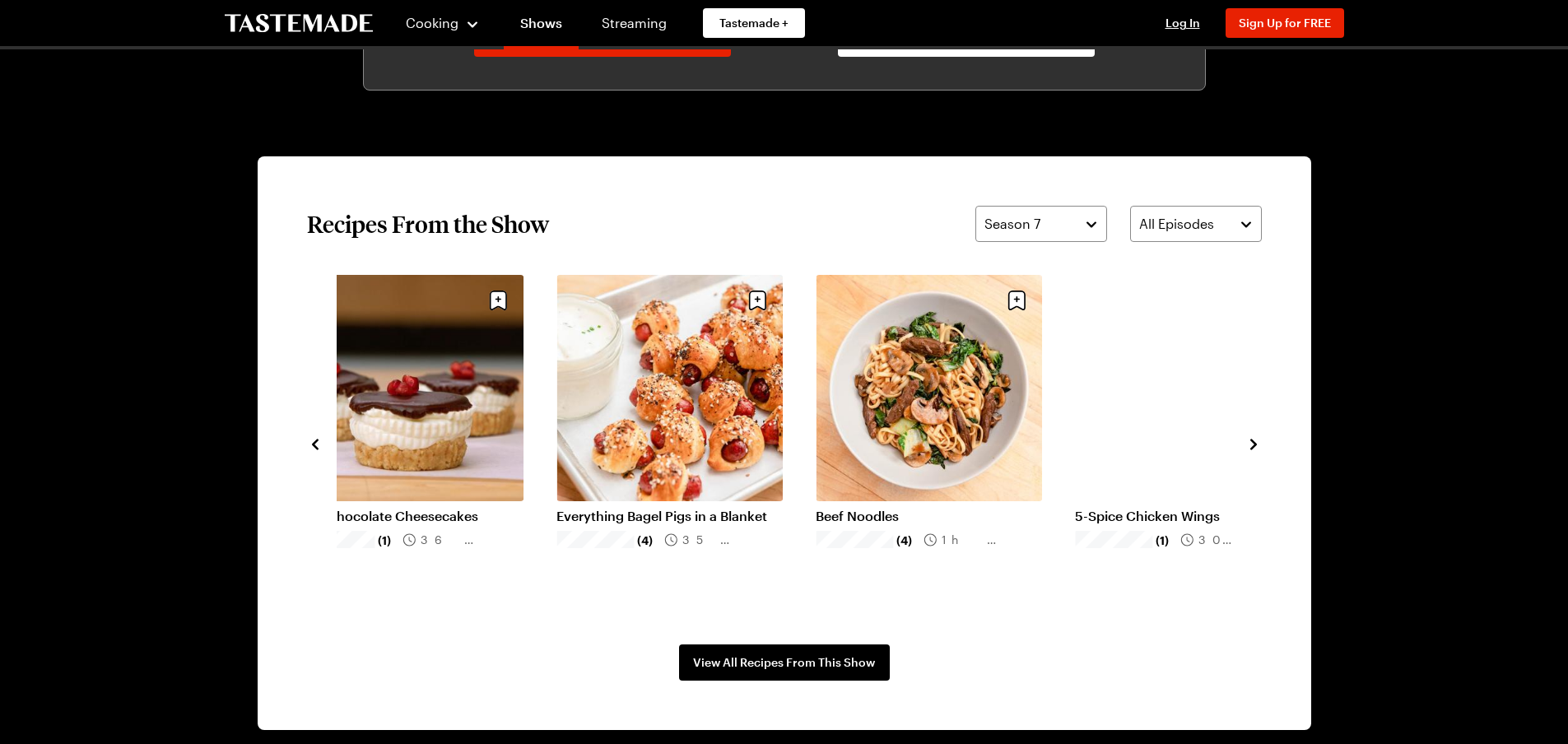
click at [1255, 441] on icon "navigate to next item" at bounding box center [1253, 444] width 16 height 16
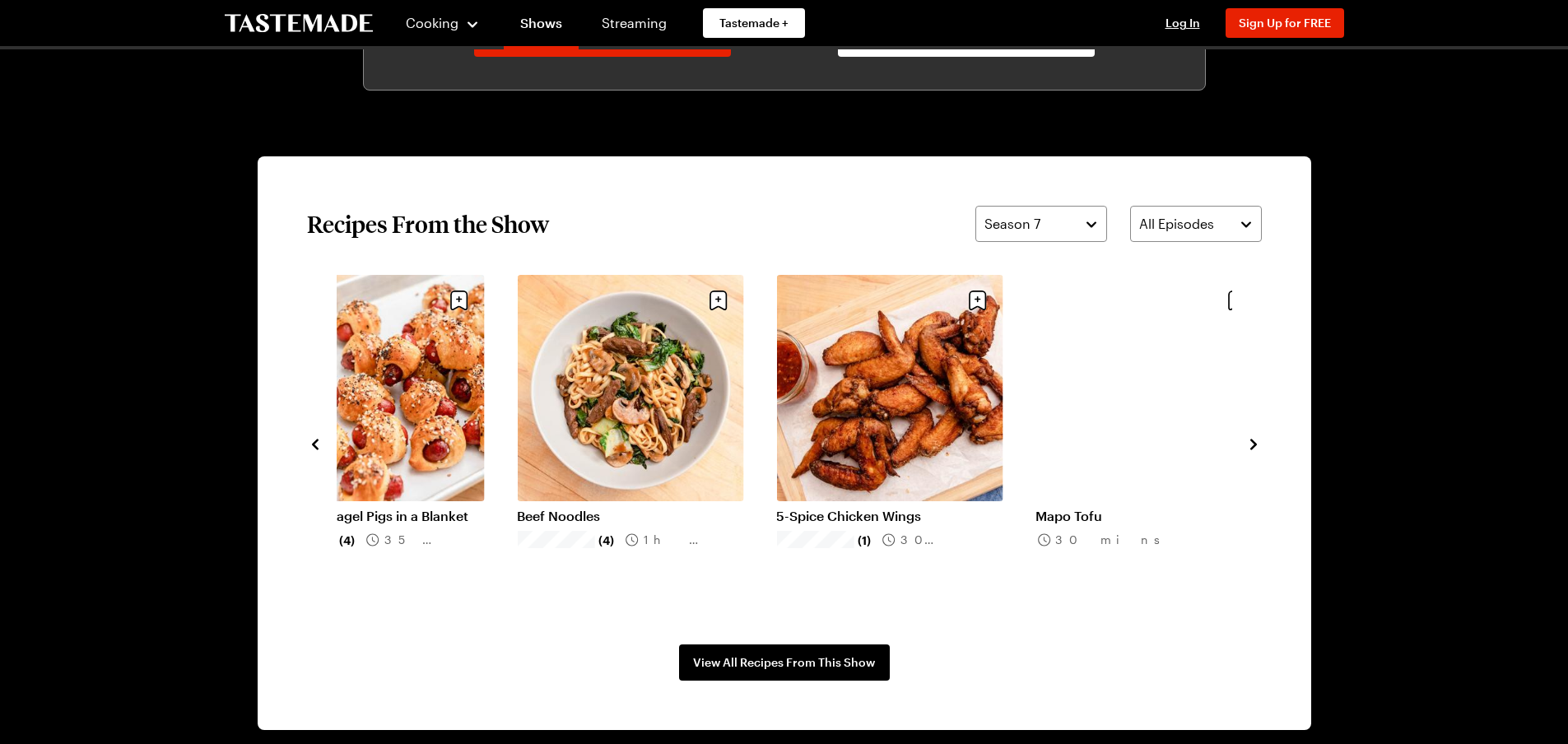
click at [1255, 441] on icon "navigate to next item" at bounding box center [1253, 444] width 16 height 16
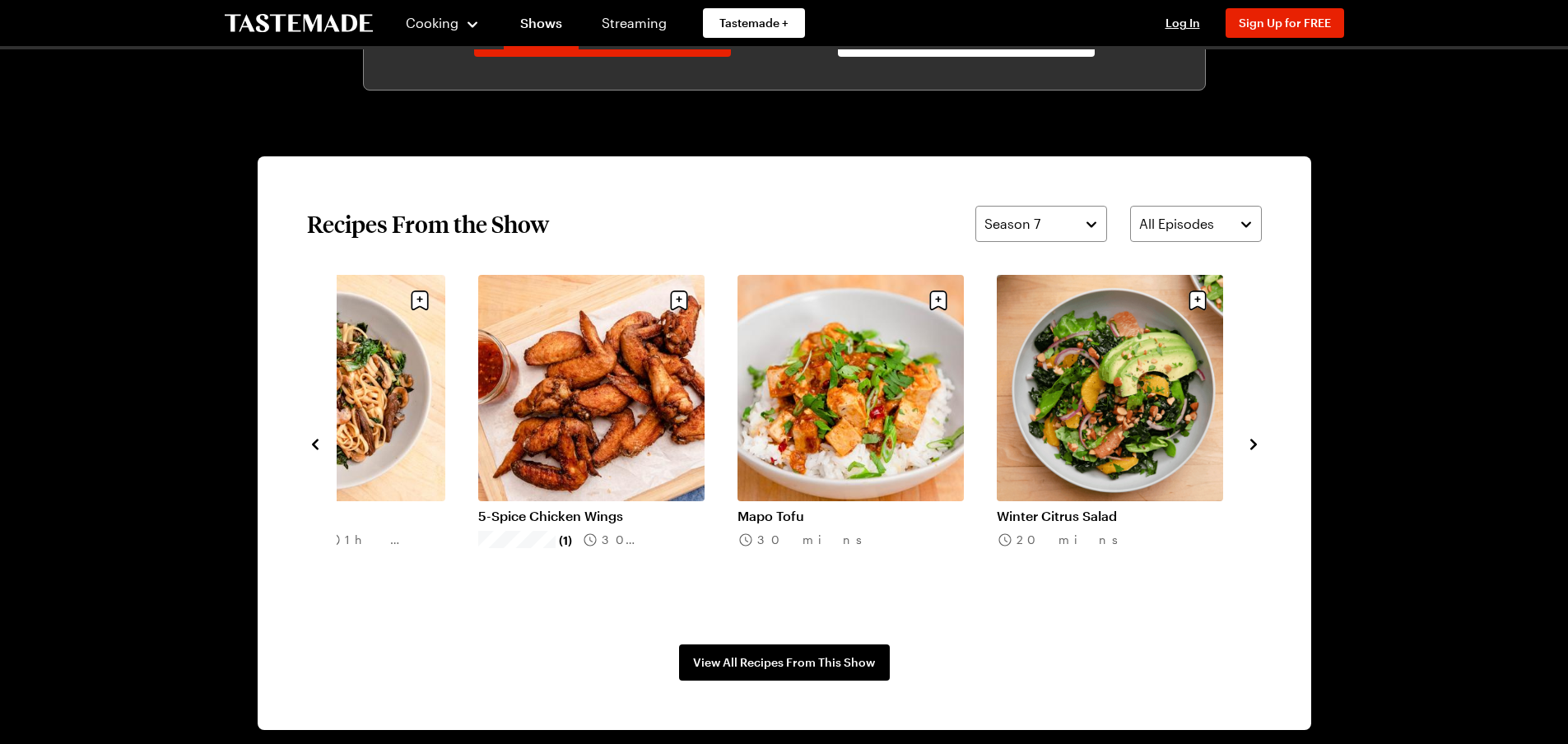
click at [1255, 441] on icon "navigate to next item" at bounding box center [1253, 444] width 16 height 16
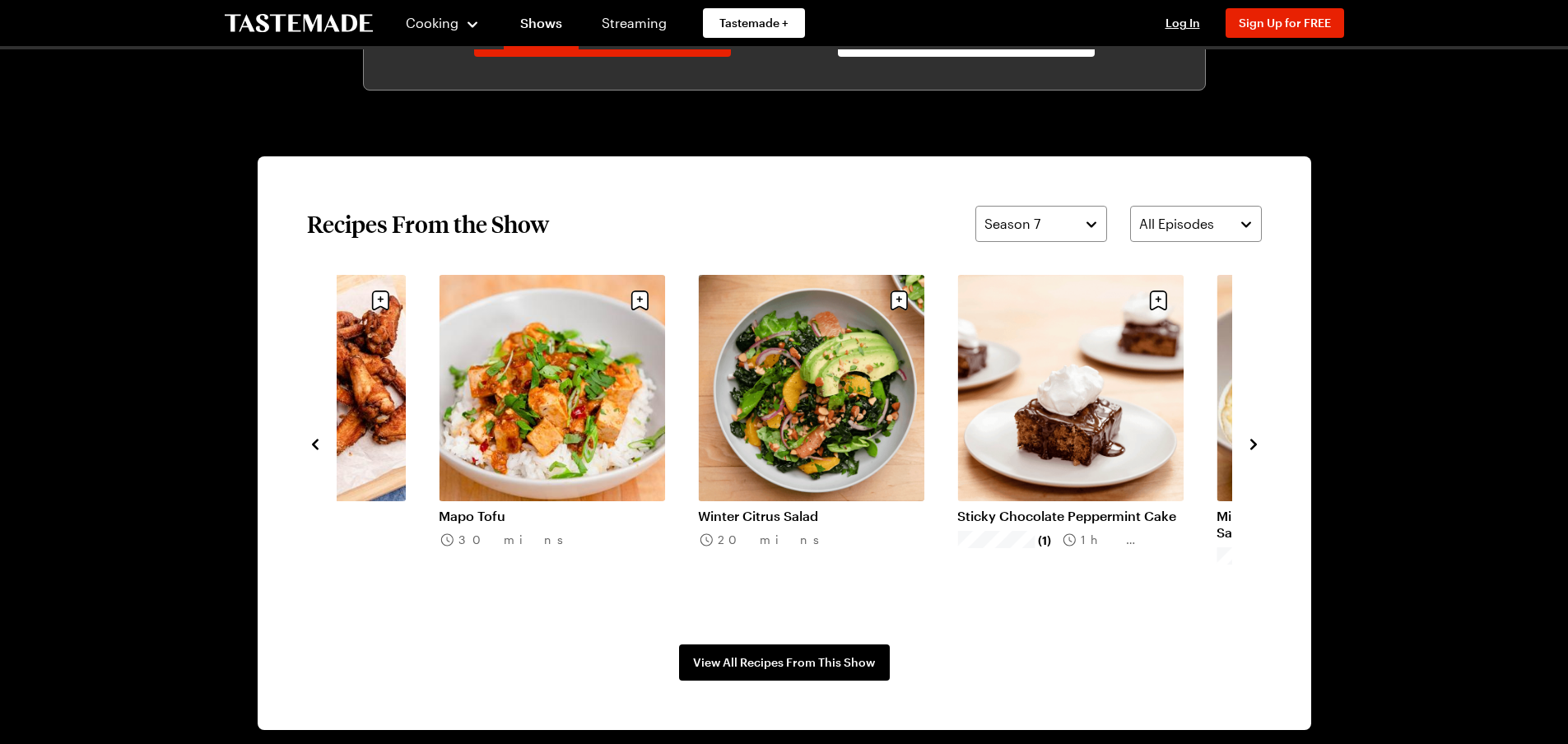
click at [1255, 441] on icon "navigate to next item" at bounding box center [1253, 444] width 16 height 16
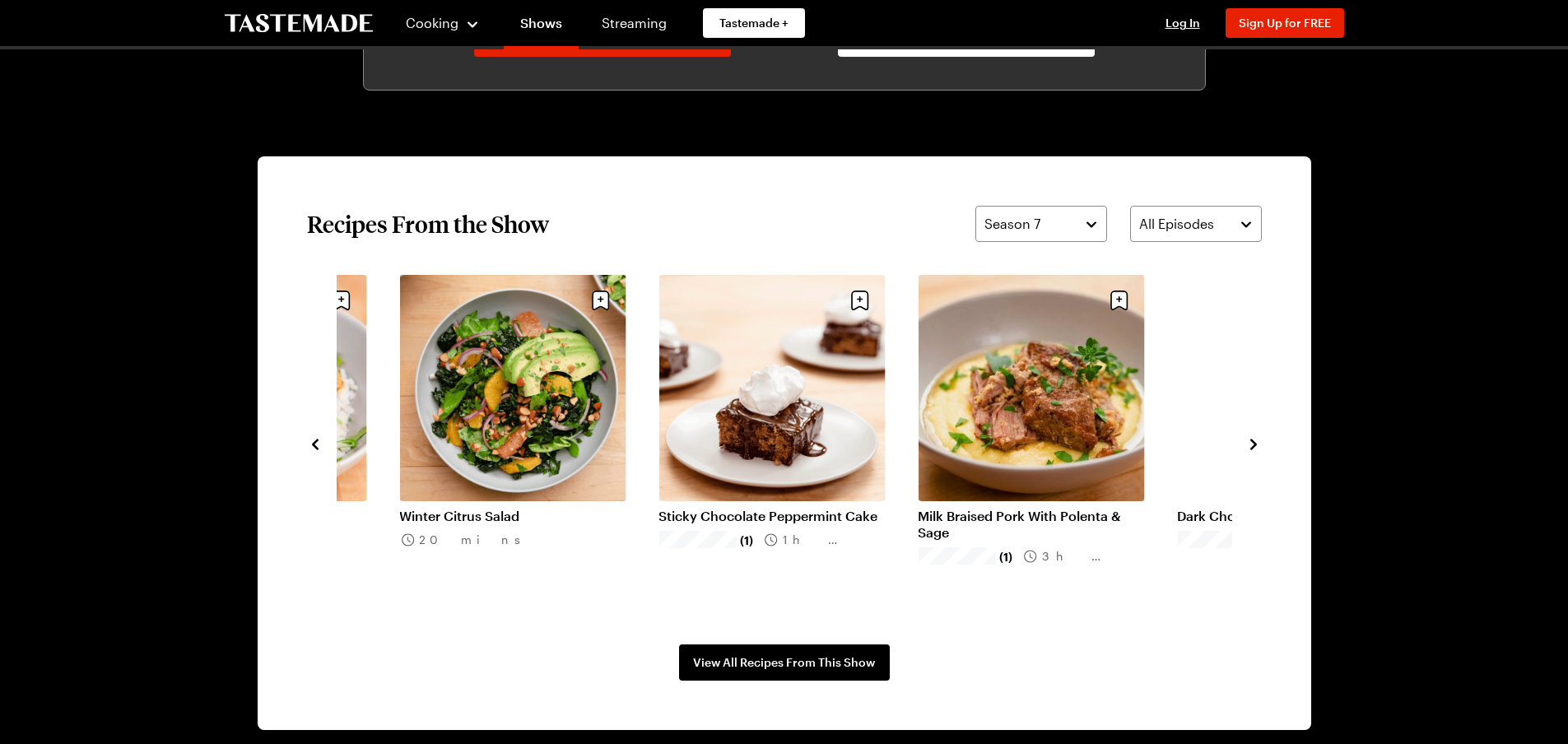
click at [1255, 441] on icon "navigate to next item" at bounding box center [1253, 444] width 16 height 16
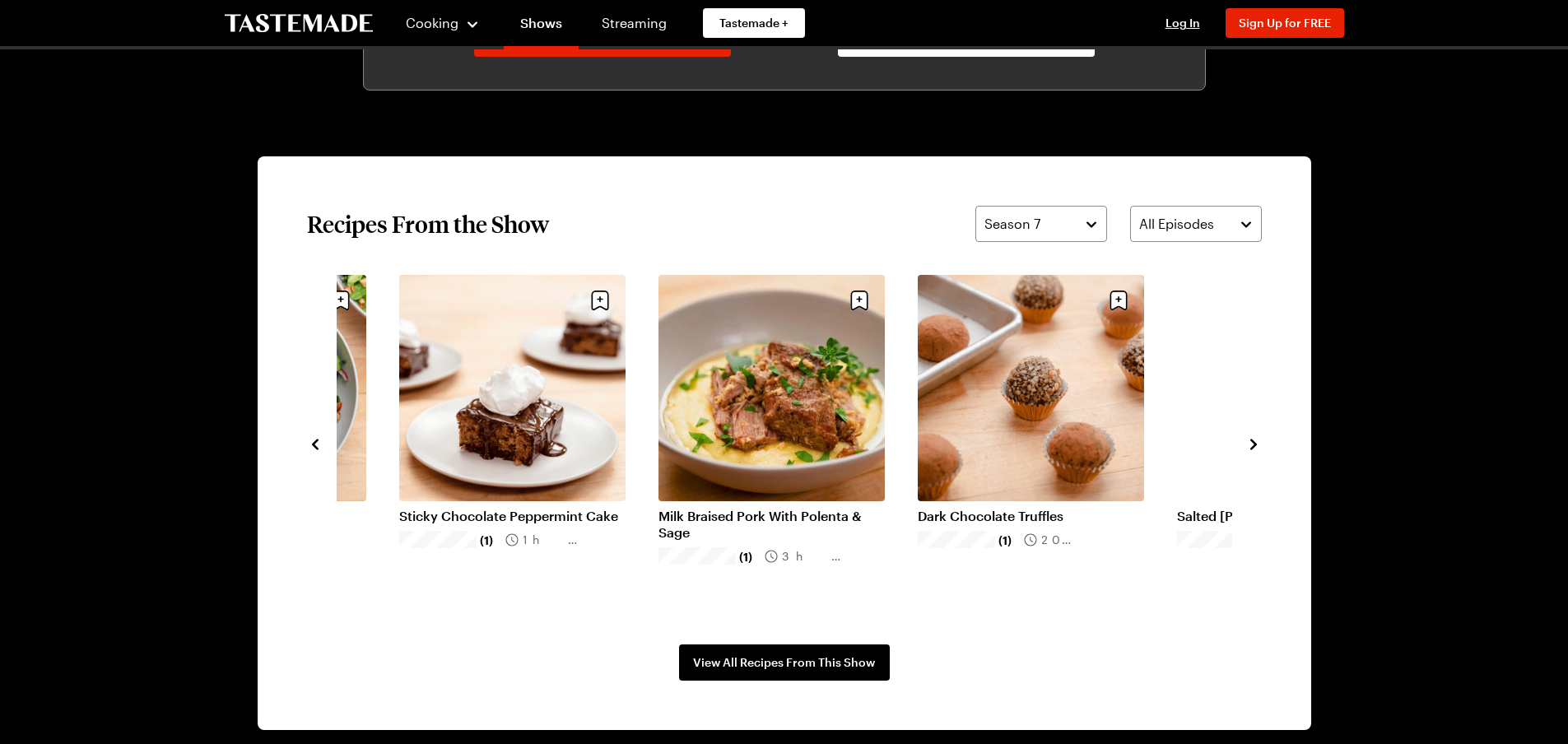
click at [1255, 441] on icon "navigate to next item" at bounding box center [1253, 444] width 16 height 16
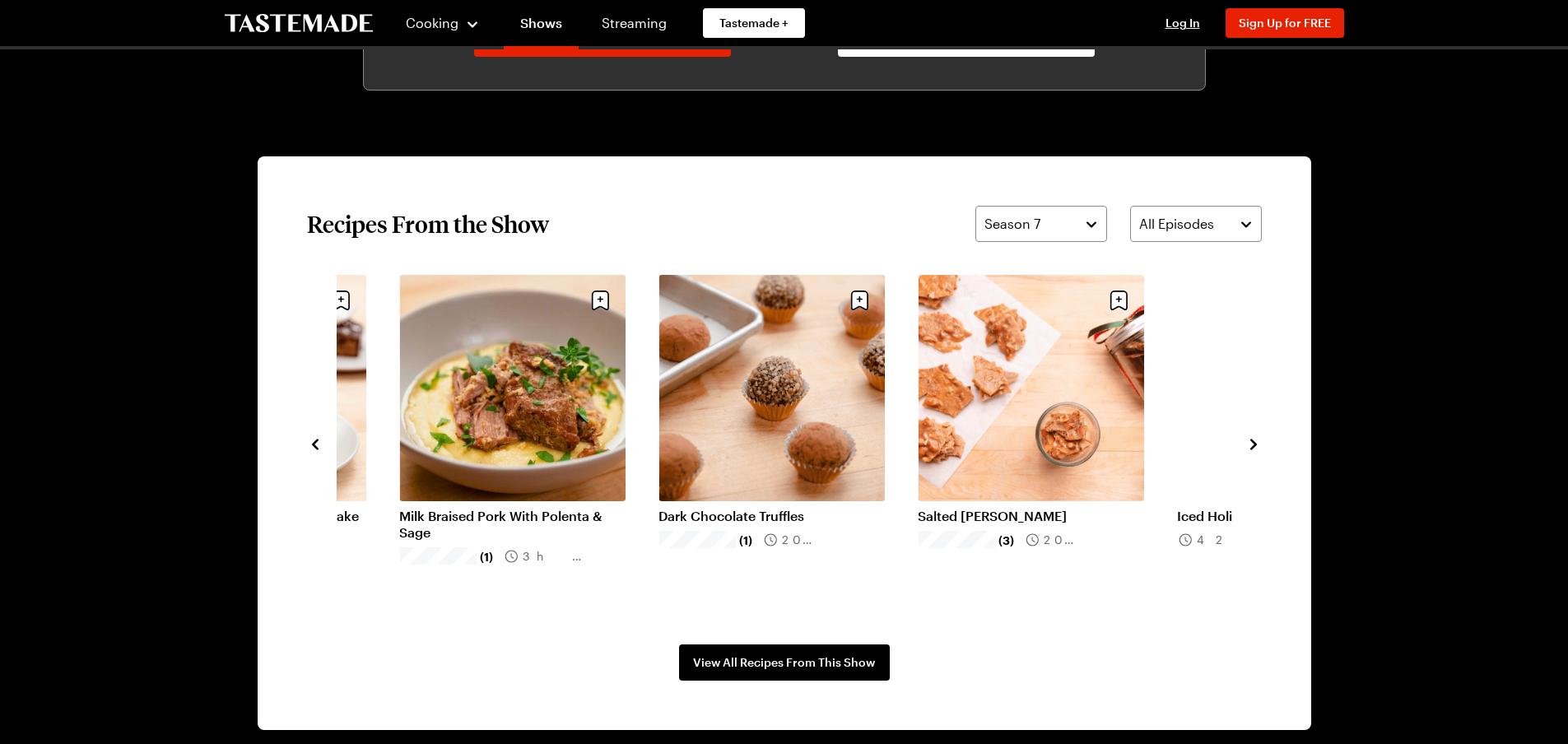
click at [1255, 441] on icon "navigate to next item" at bounding box center [1253, 444] width 16 height 16
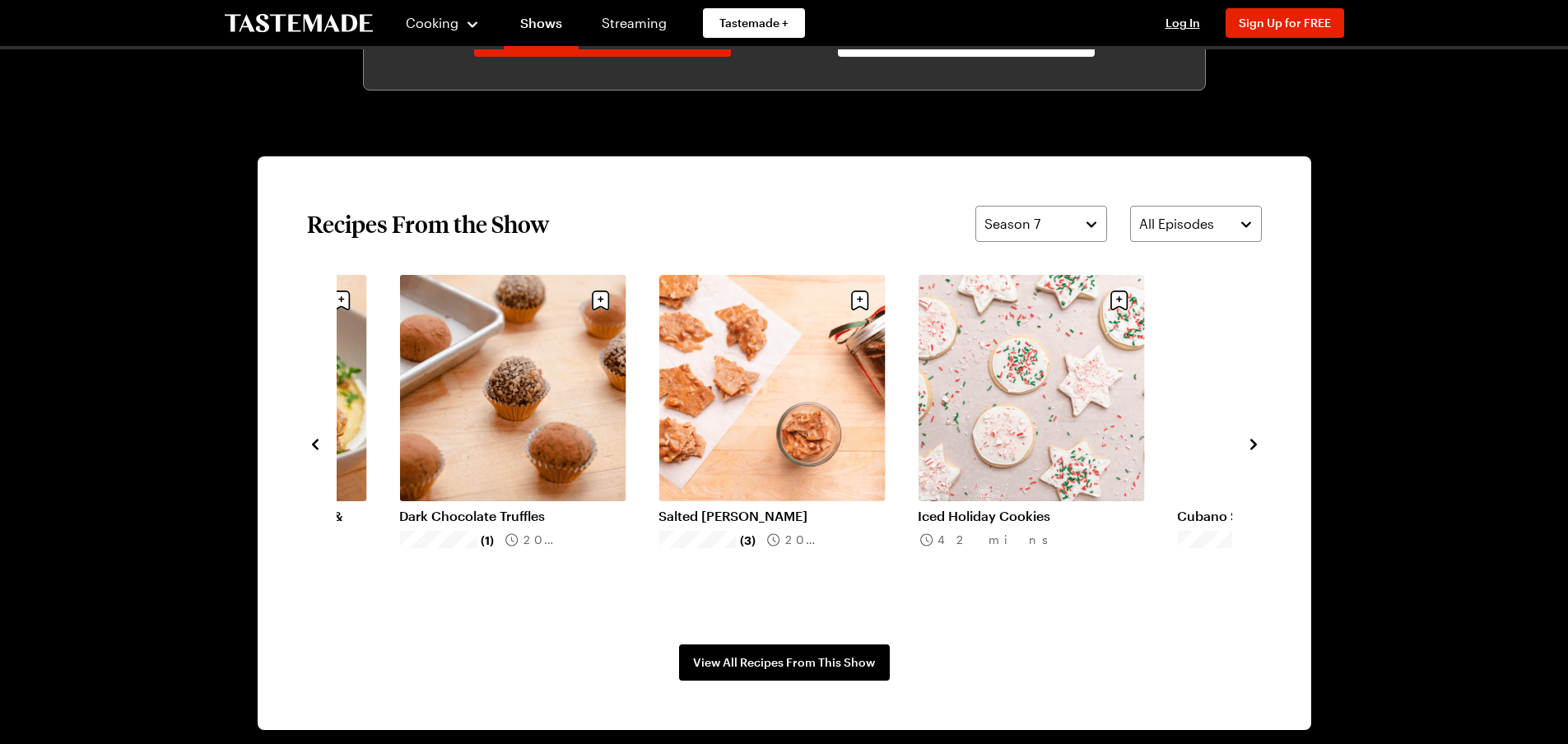
click at [1255, 441] on icon "navigate to next item" at bounding box center [1253, 444] width 16 height 16
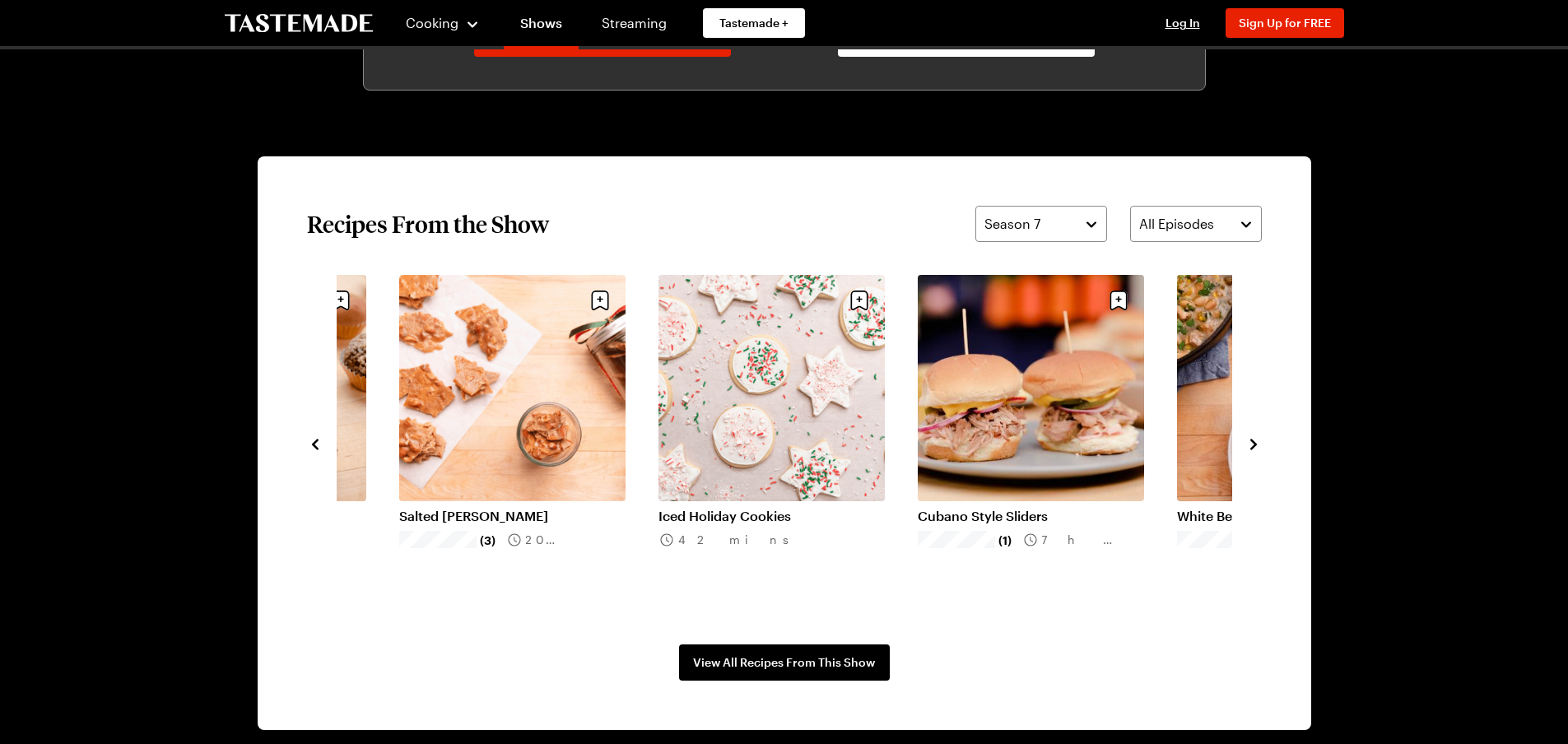
click at [1255, 441] on icon "navigate to next item" at bounding box center [1253, 444] width 16 height 16
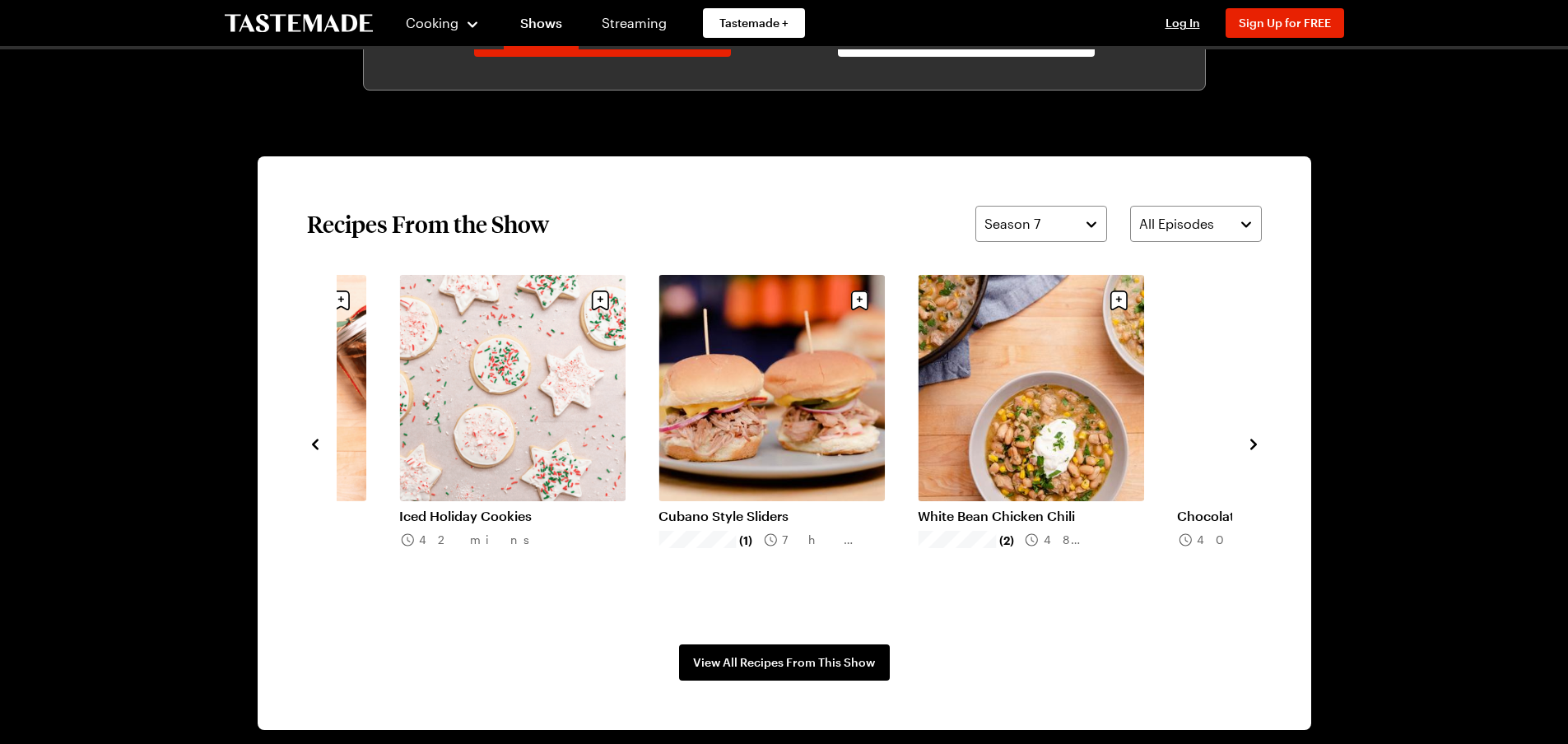
click at [1255, 441] on icon "navigate to next item" at bounding box center [1253, 444] width 16 height 16
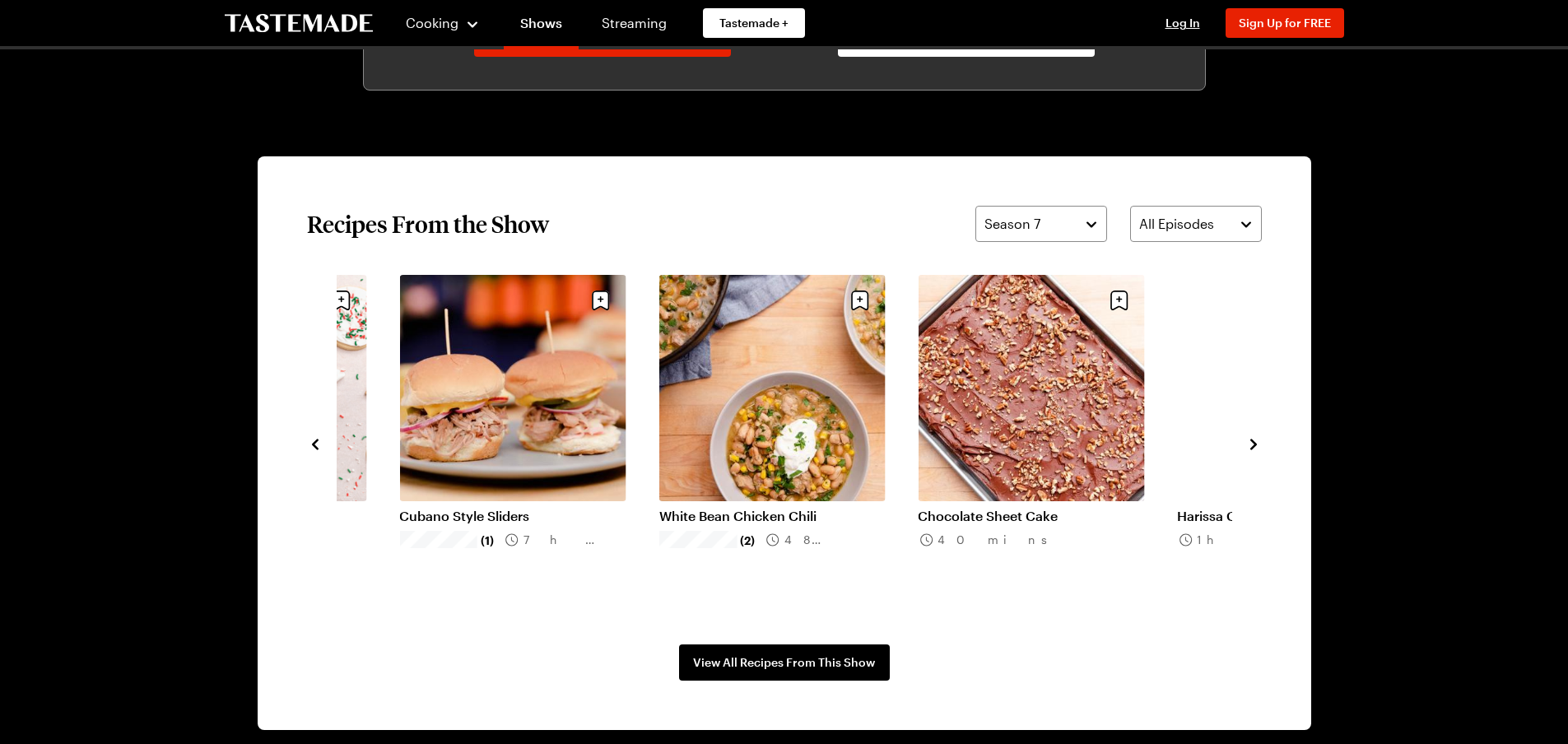
click at [1255, 441] on icon "navigate to next item" at bounding box center [1253, 444] width 16 height 16
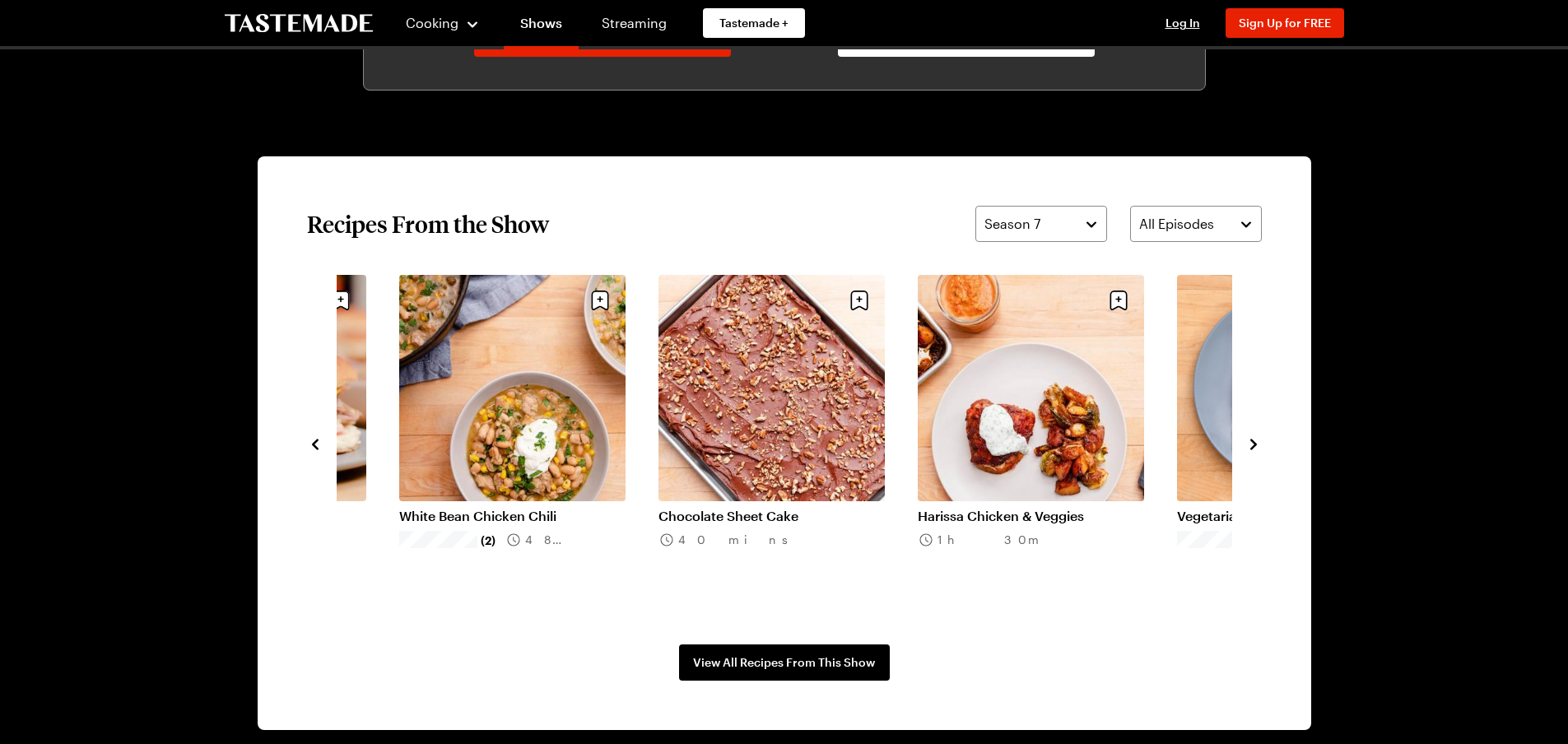
click at [1255, 441] on icon "navigate to next item" at bounding box center [1253, 444] width 16 height 16
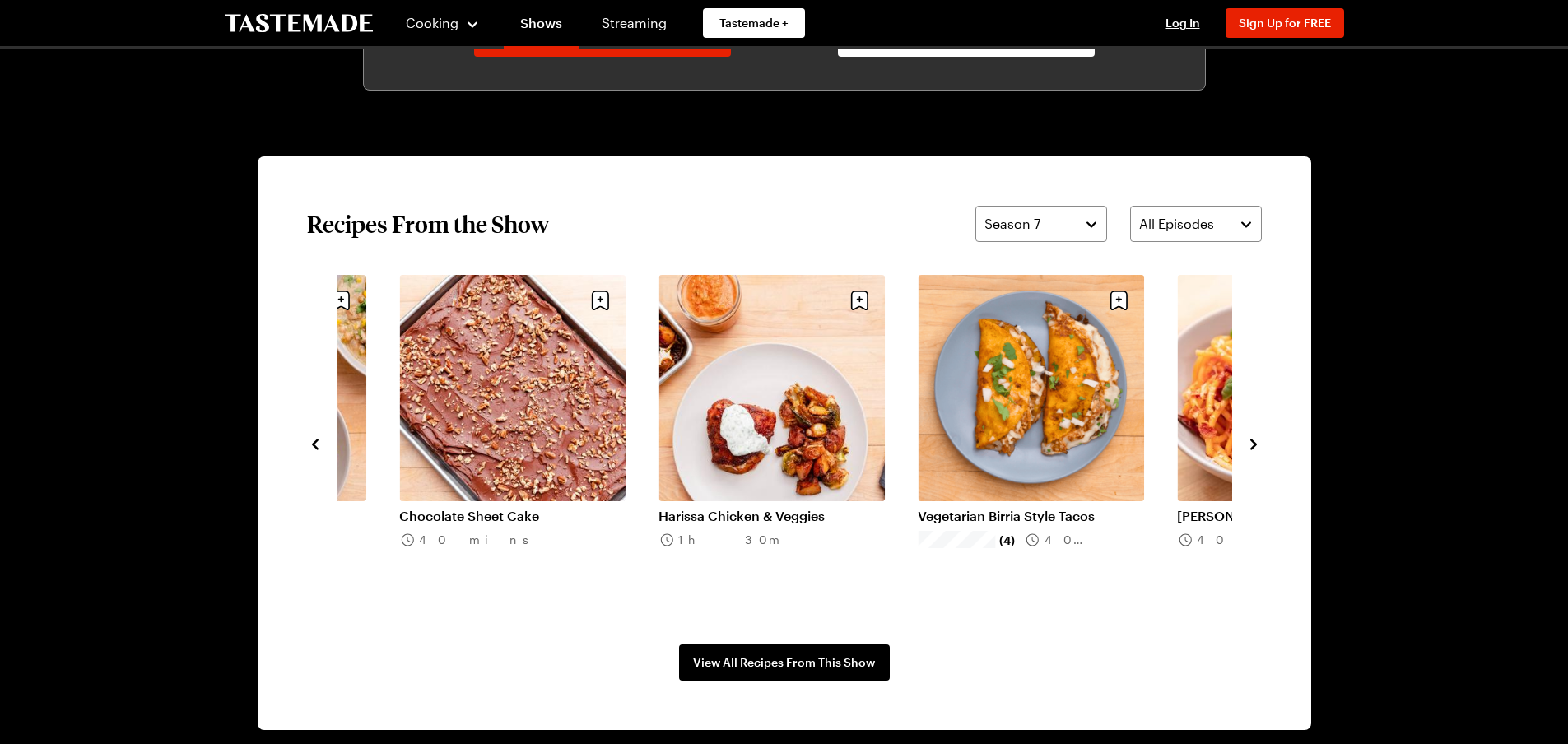
click at [1255, 441] on icon "navigate to next item" at bounding box center [1253, 444] width 16 height 16
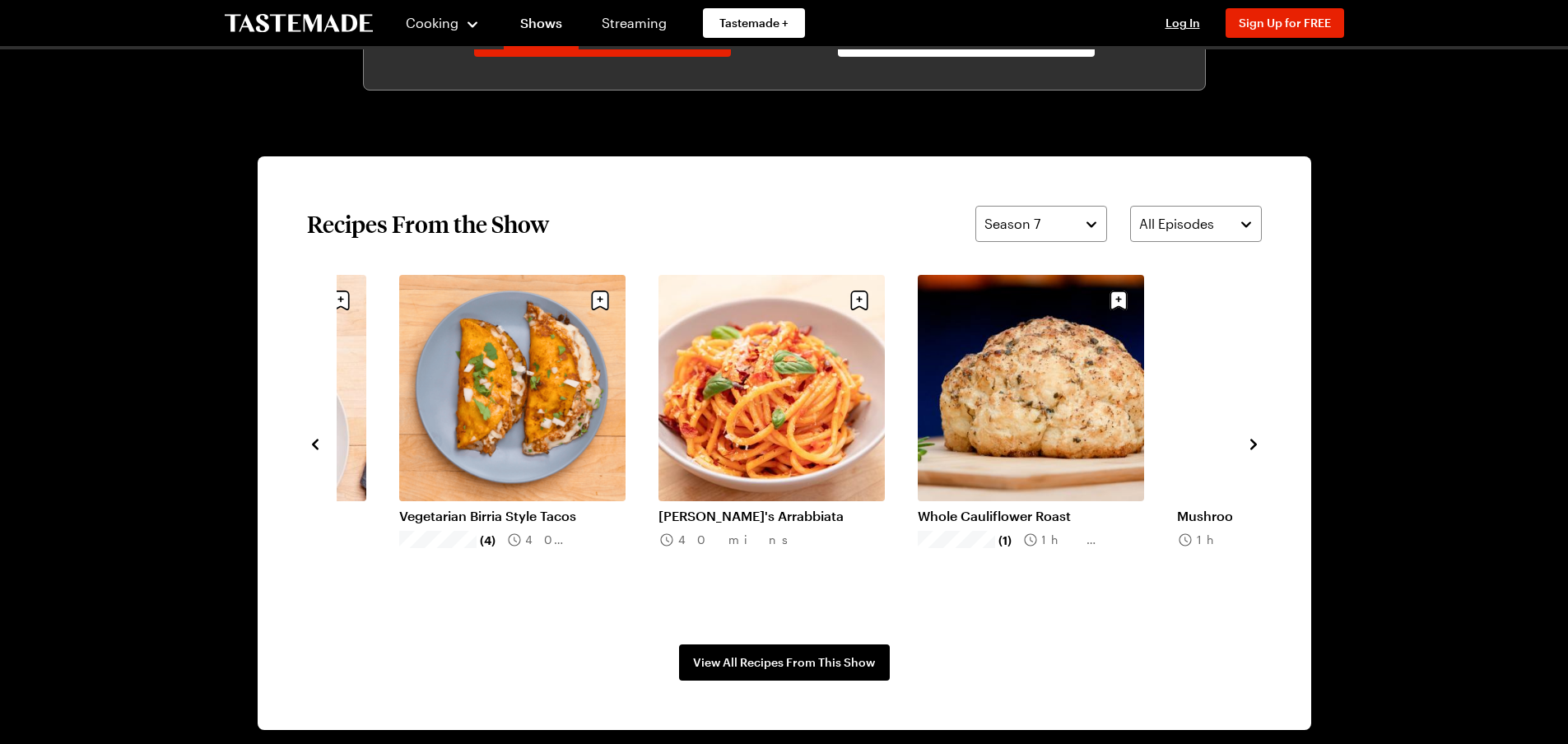
click at [1255, 441] on icon "navigate to next item" at bounding box center [1253, 444] width 16 height 16
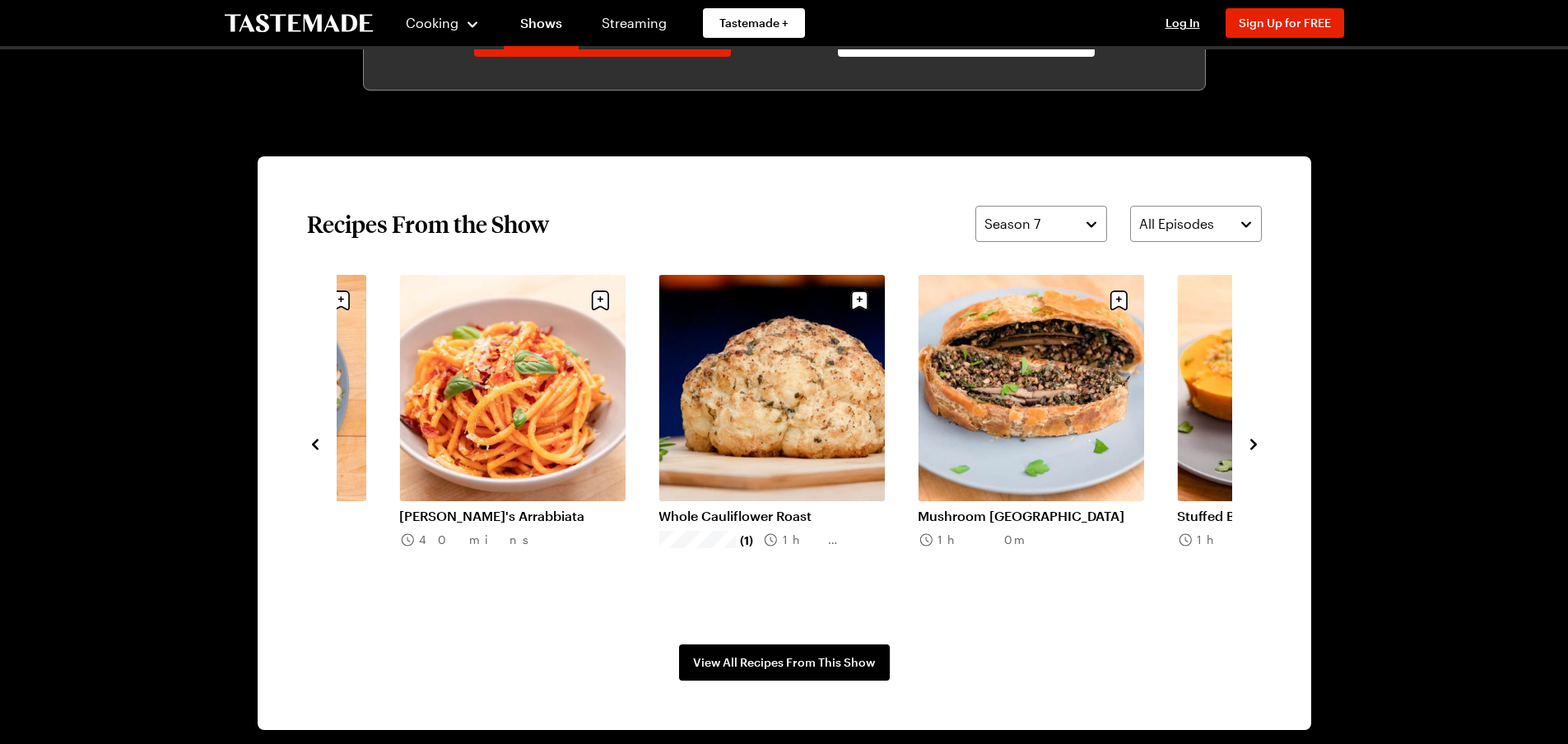
click at [1254, 441] on icon "navigate to next item" at bounding box center [1253, 444] width 16 height 16
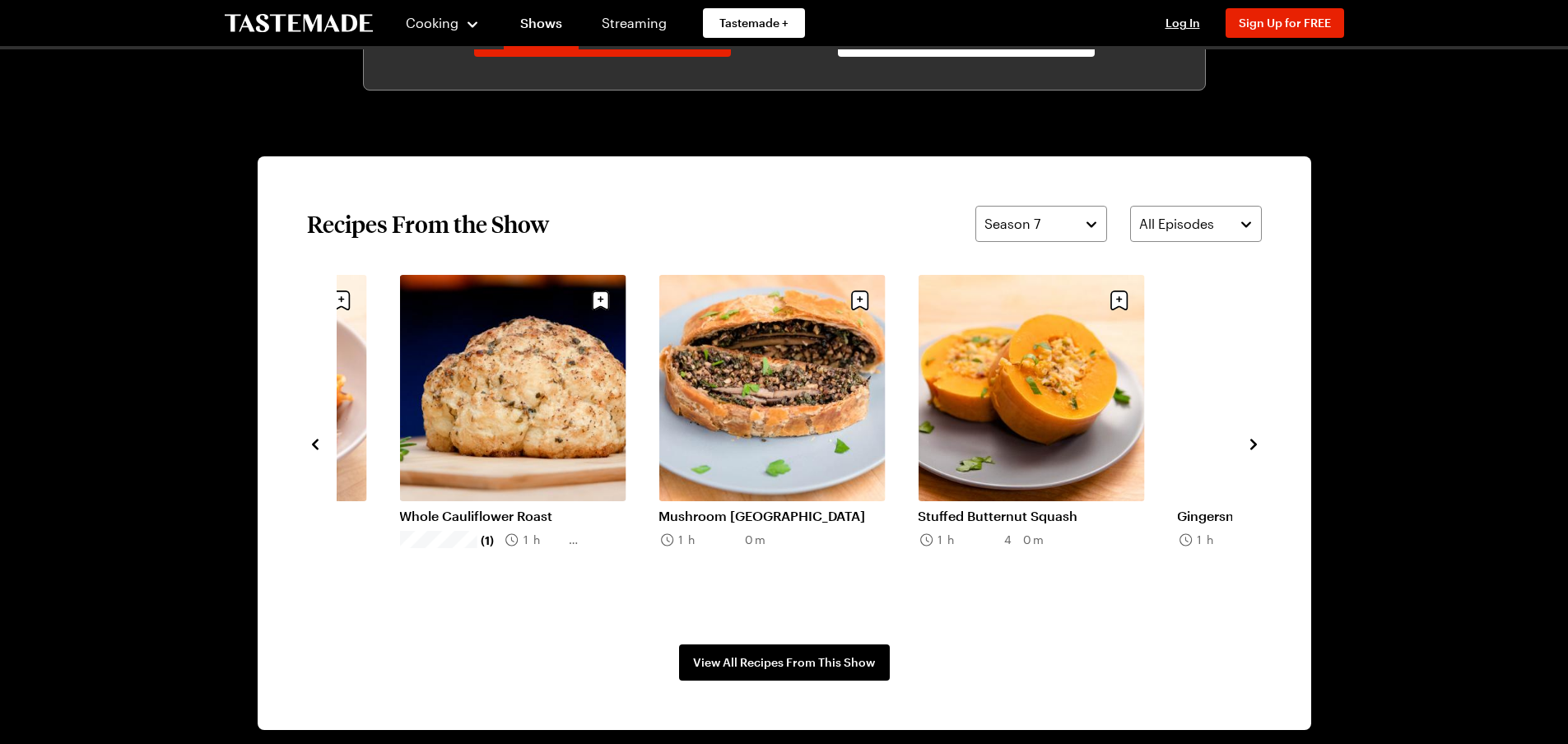
click at [1254, 441] on icon "navigate to next item" at bounding box center [1253, 444] width 16 height 16
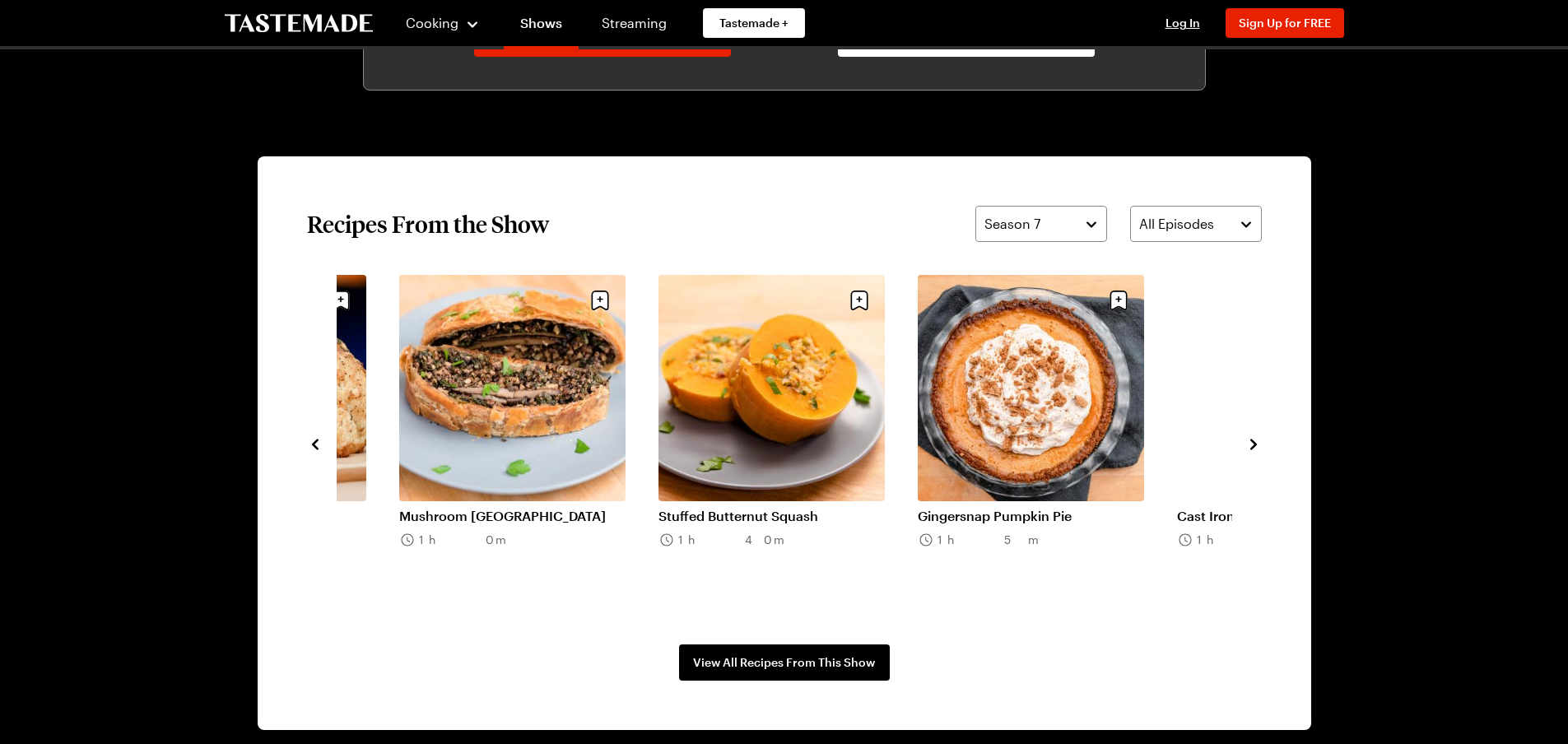
click at [1254, 441] on icon "navigate to next item" at bounding box center [1253, 444] width 16 height 16
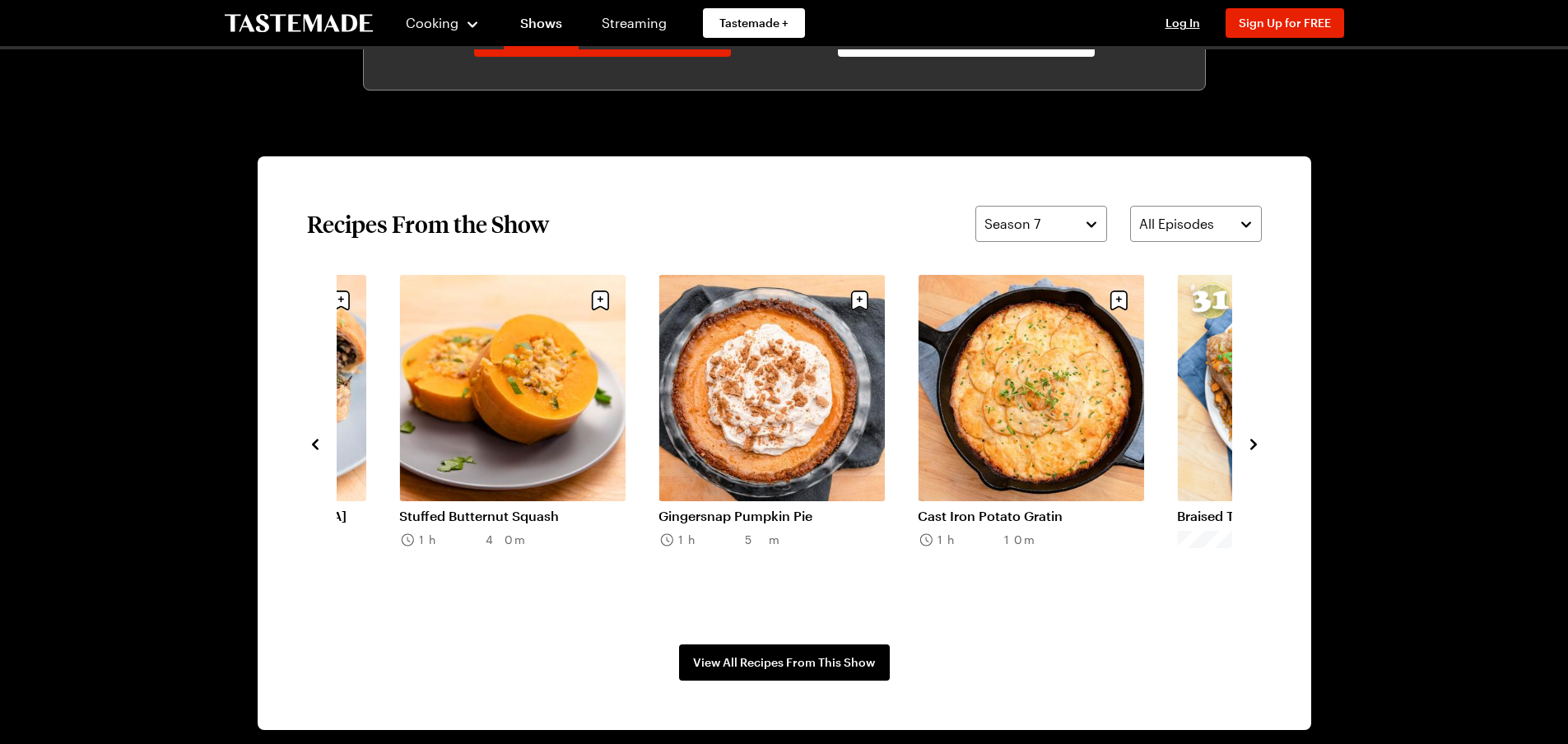
click at [1254, 441] on icon "navigate to next item" at bounding box center [1253, 444] width 16 height 16
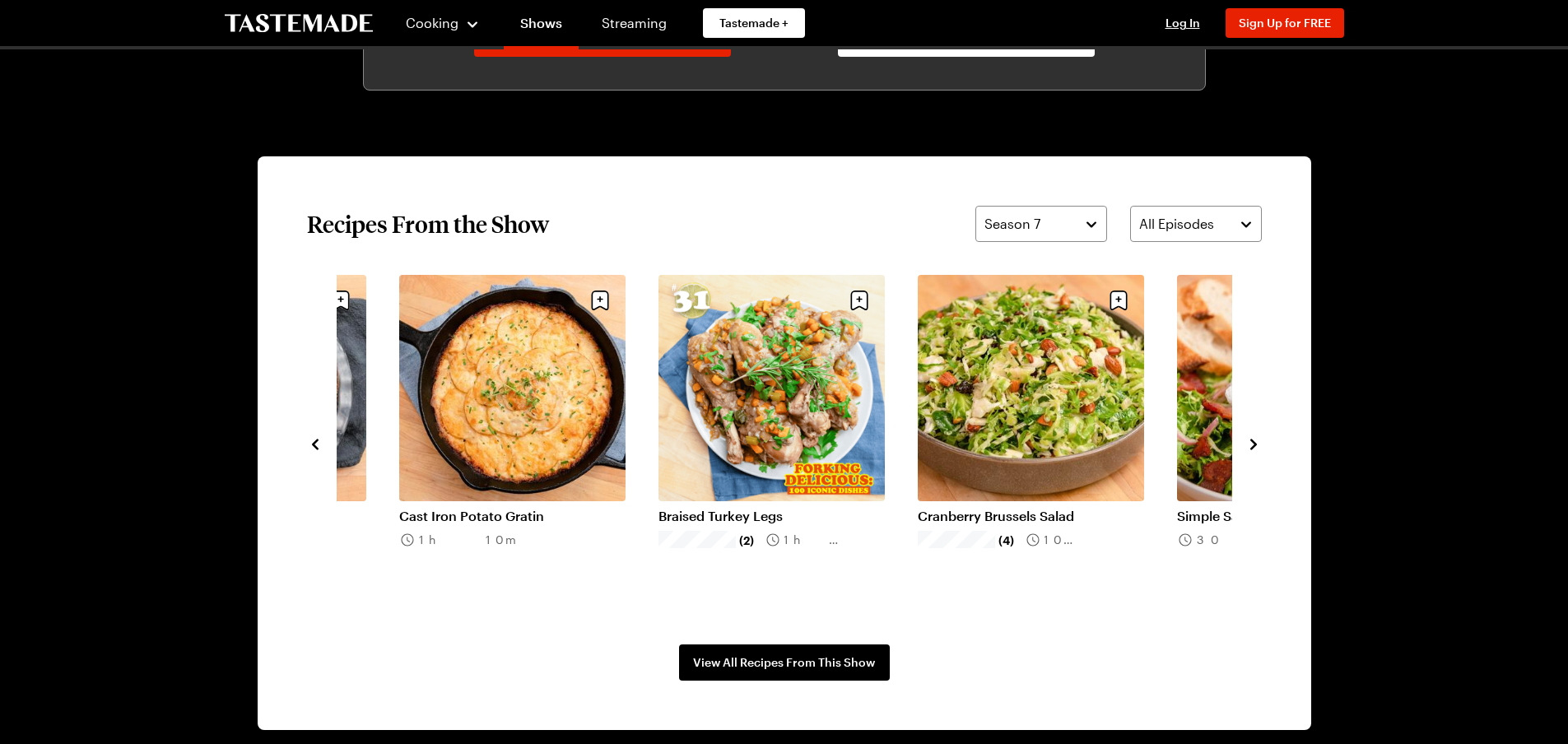
click at [1254, 441] on icon "navigate to next item" at bounding box center [1253, 444] width 16 height 16
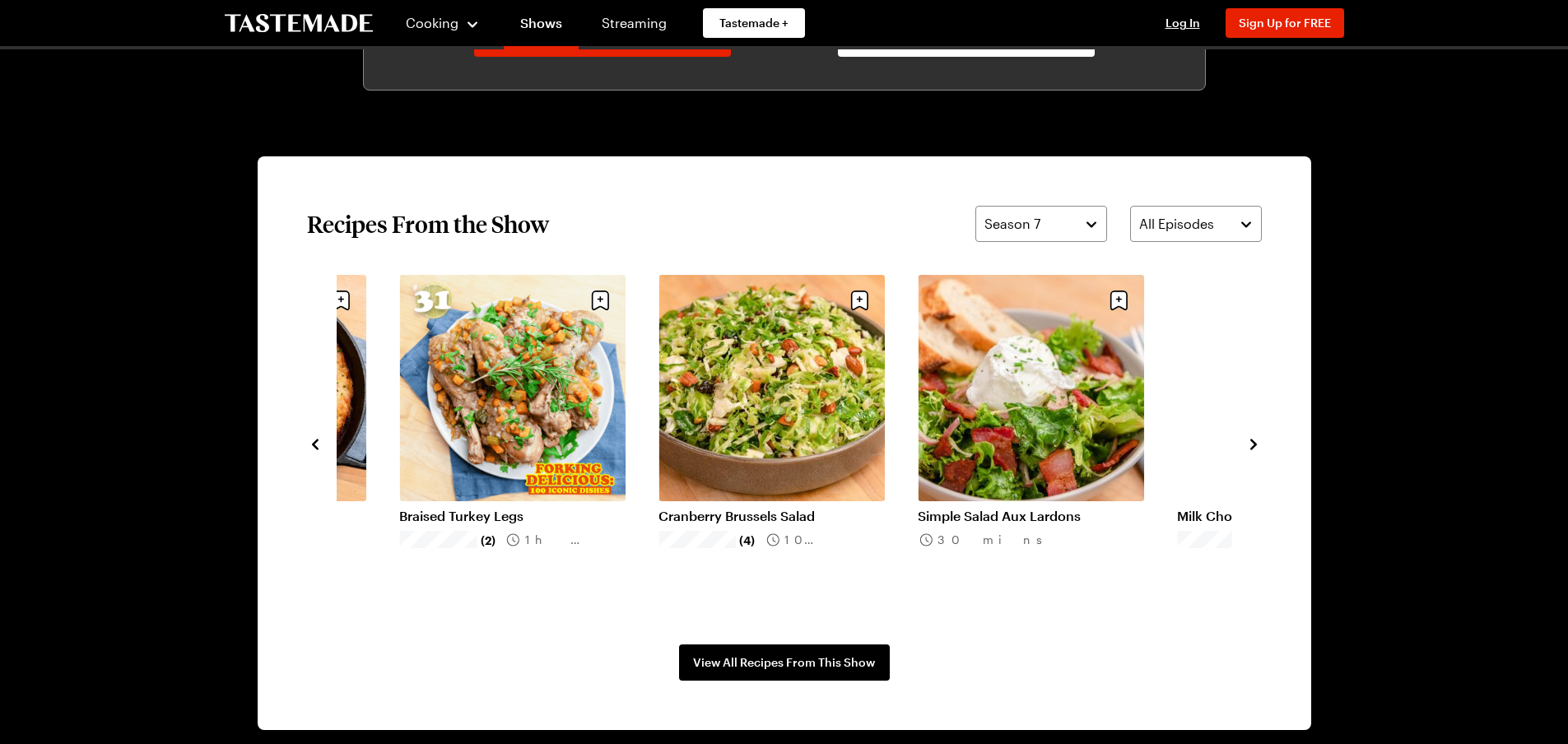
click at [1254, 441] on icon "navigate to next item" at bounding box center [1253, 444] width 16 height 16
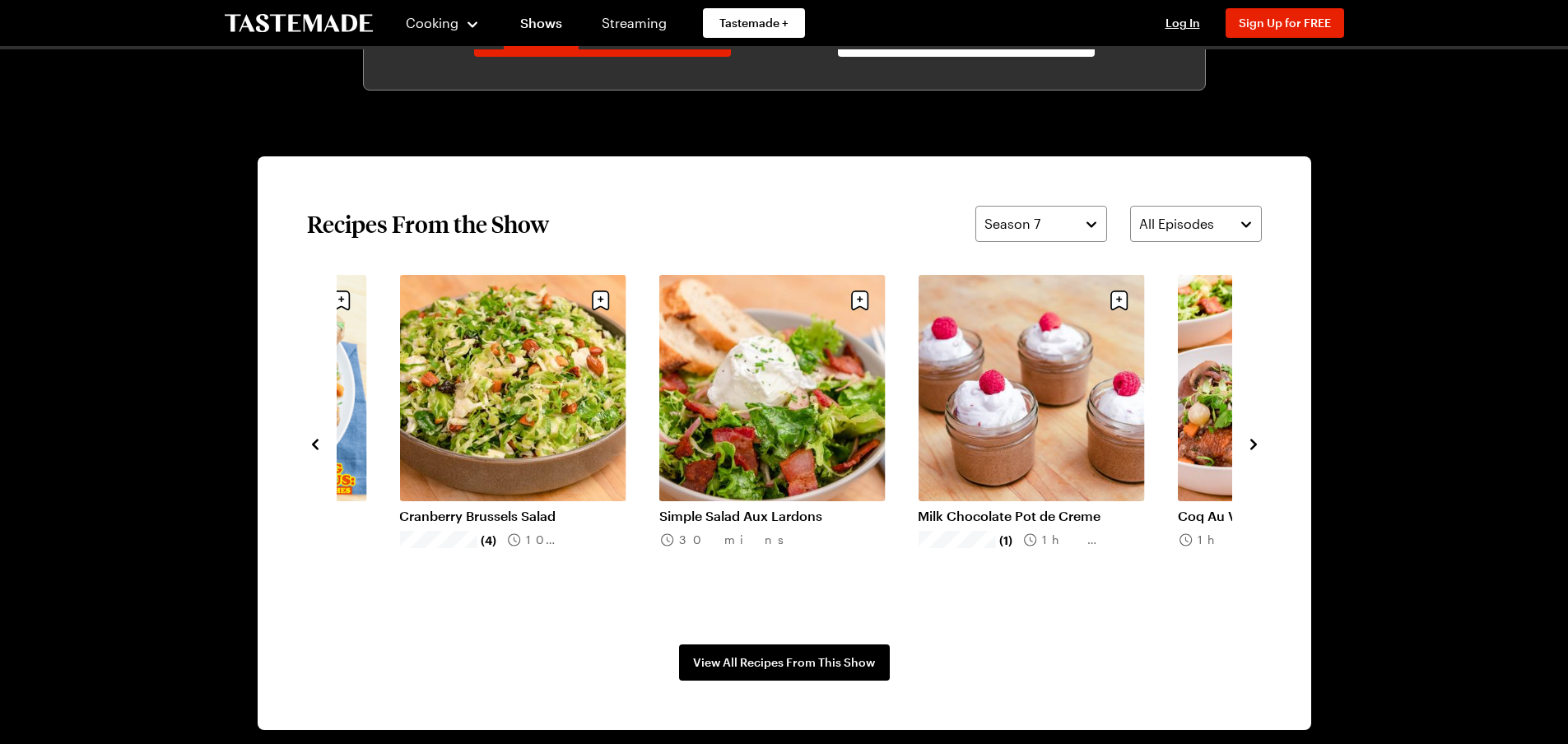
click at [1254, 441] on icon "navigate to next item" at bounding box center [1253, 444] width 16 height 16
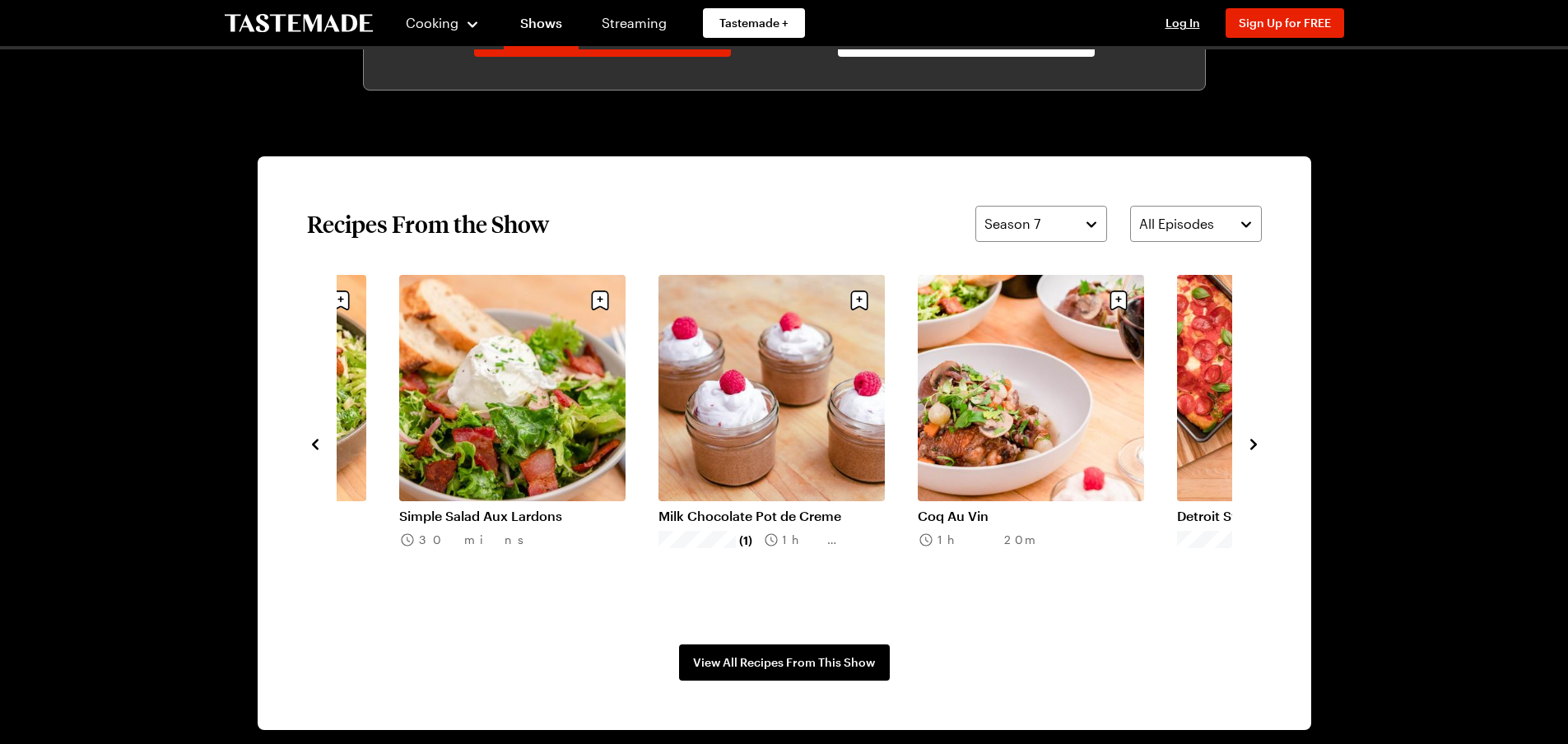
click at [1254, 441] on icon "navigate to next item" at bounding box center [1253, 444] width 16 height 16
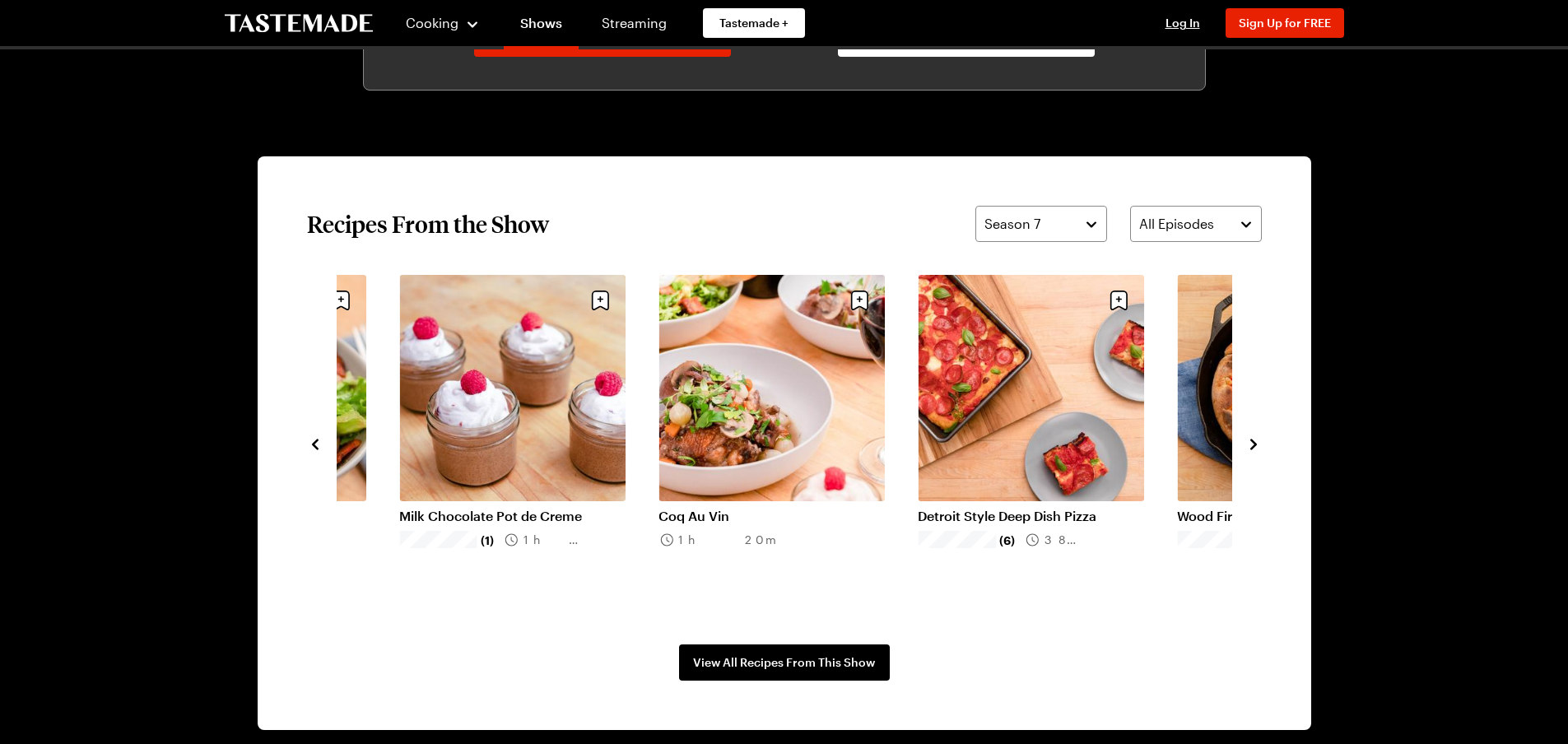
click at [1254, 441] on icon "navigate to next item" at bounding box center [1253, 444] width 16 height 16
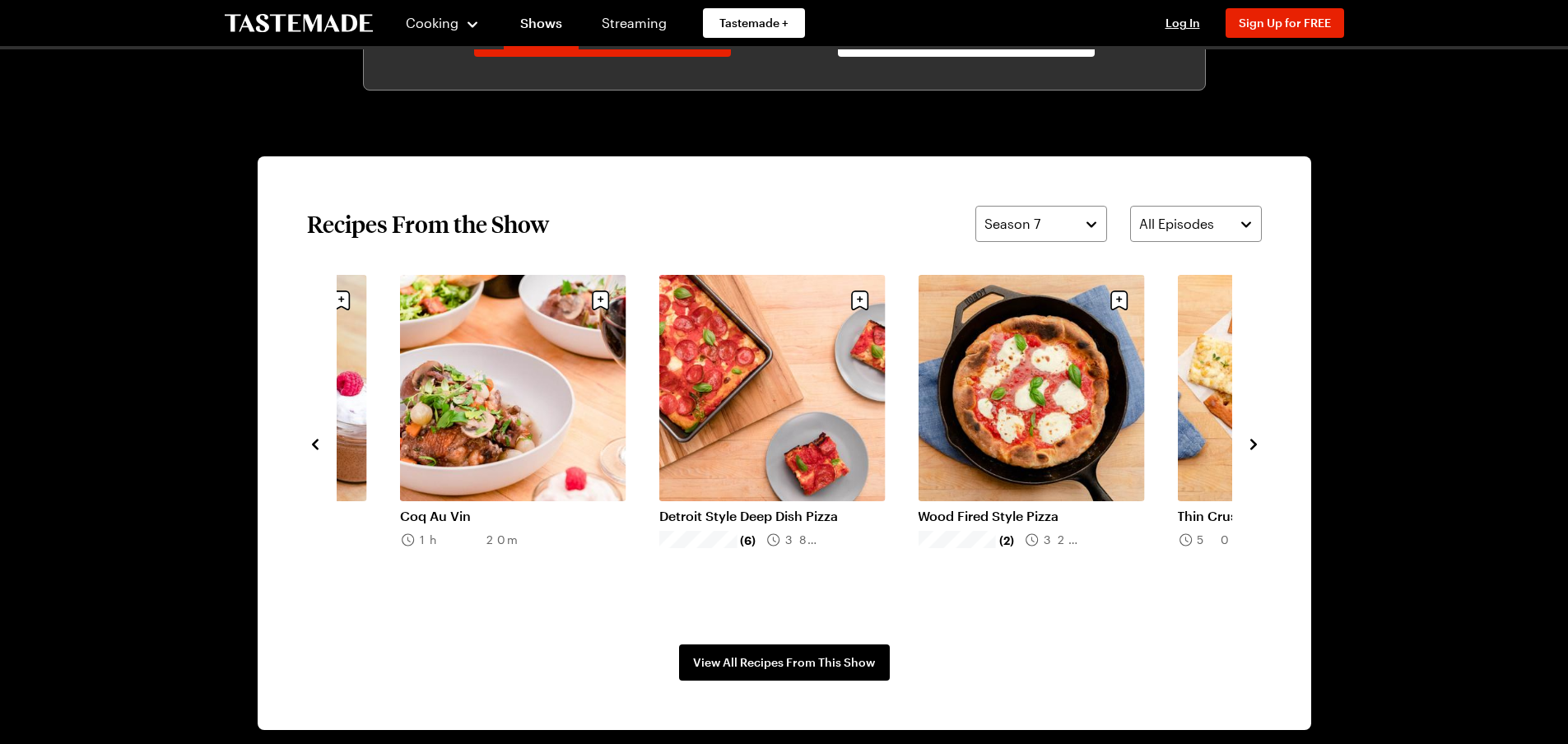
click at [1254, 441] on icon "navigate to next item" at bounding box center [1253, 444] width 16 height 16
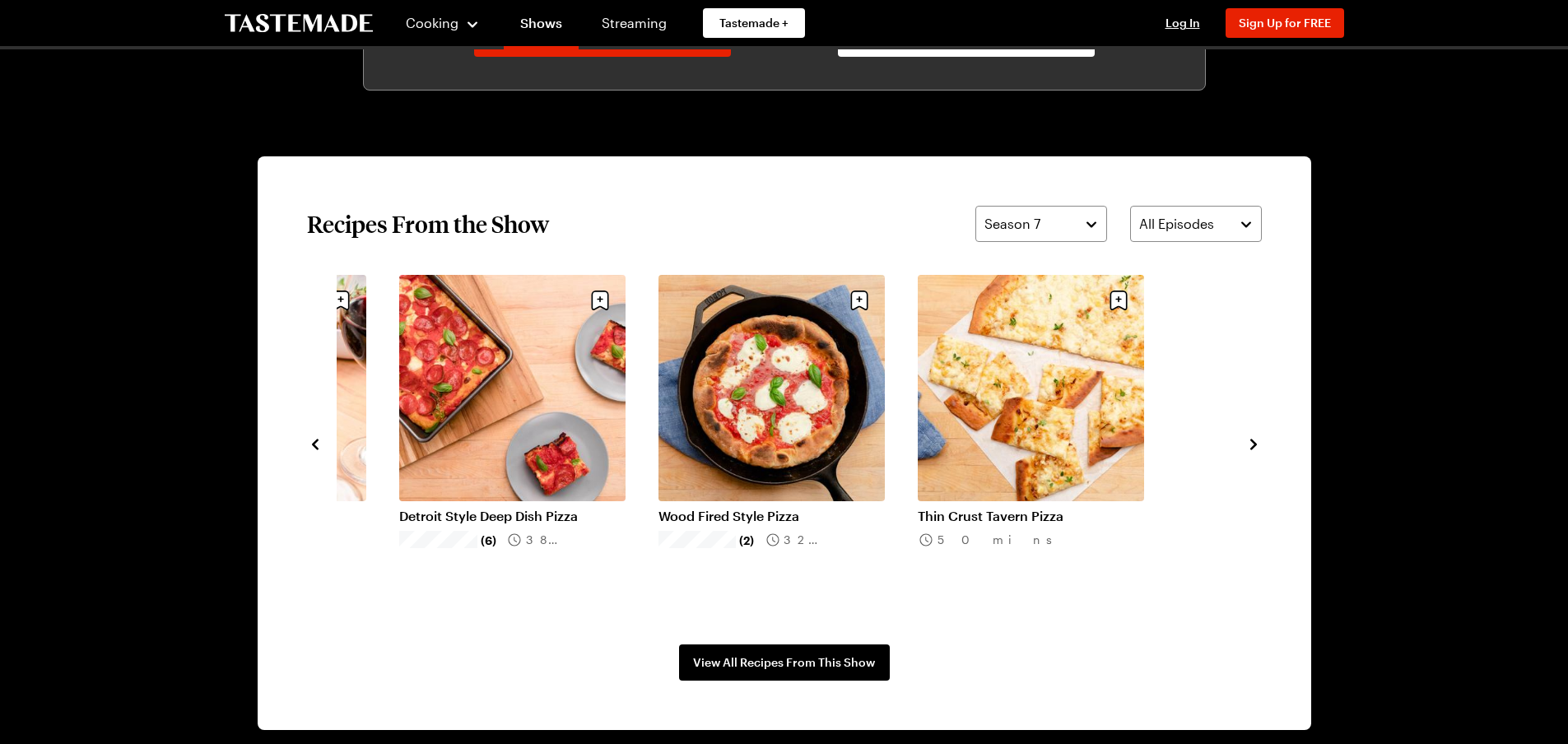
click at [1254, 441] on icon "navigate to next item" at bounding box center [1253, 444] width 16 height 16
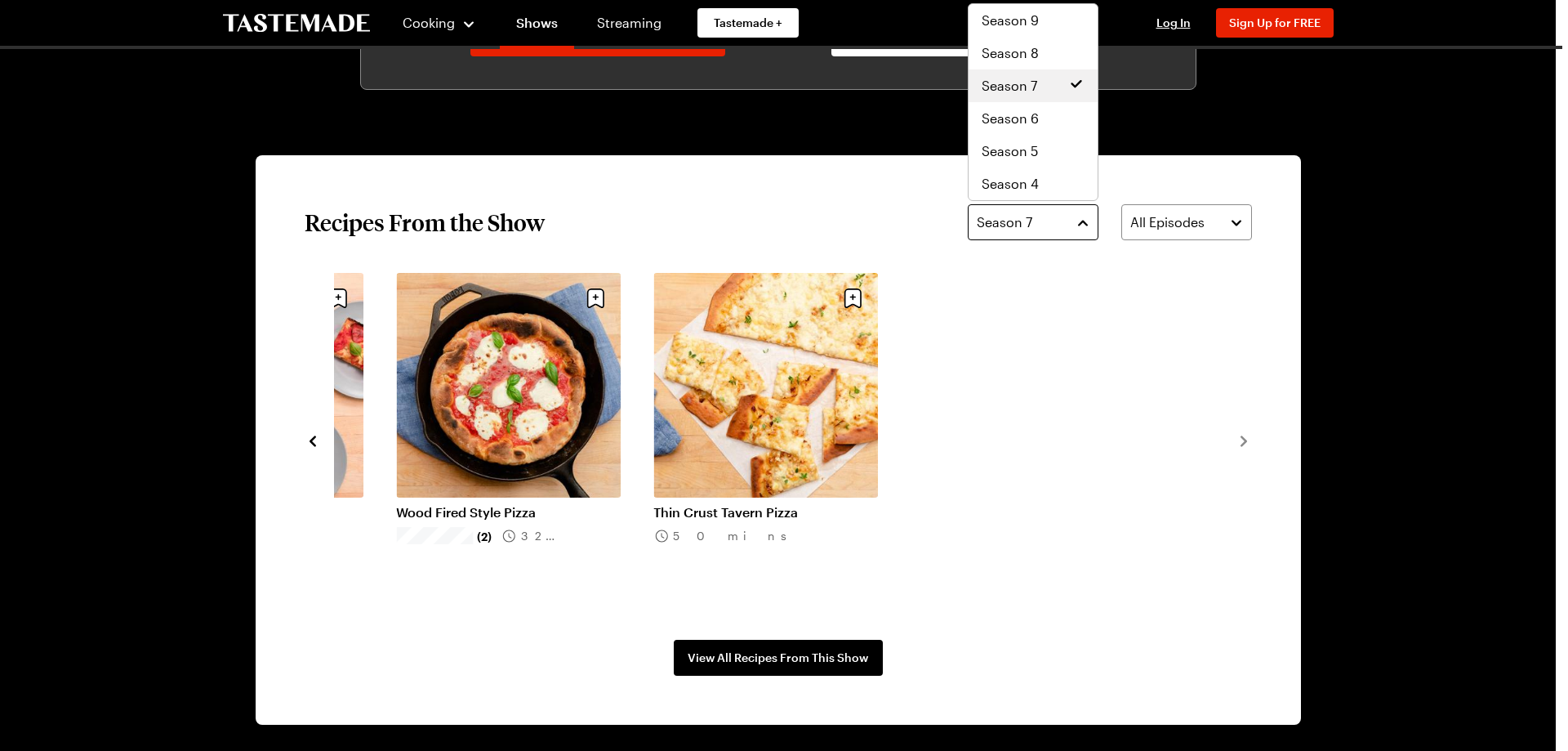
click at [1074, 221] on button "Season 7" at bounding box center [1033, 222] width 131 height 36
click at [1018, 113] on span "Season 6" at bounding box center [1010, 118] width 57 height 20
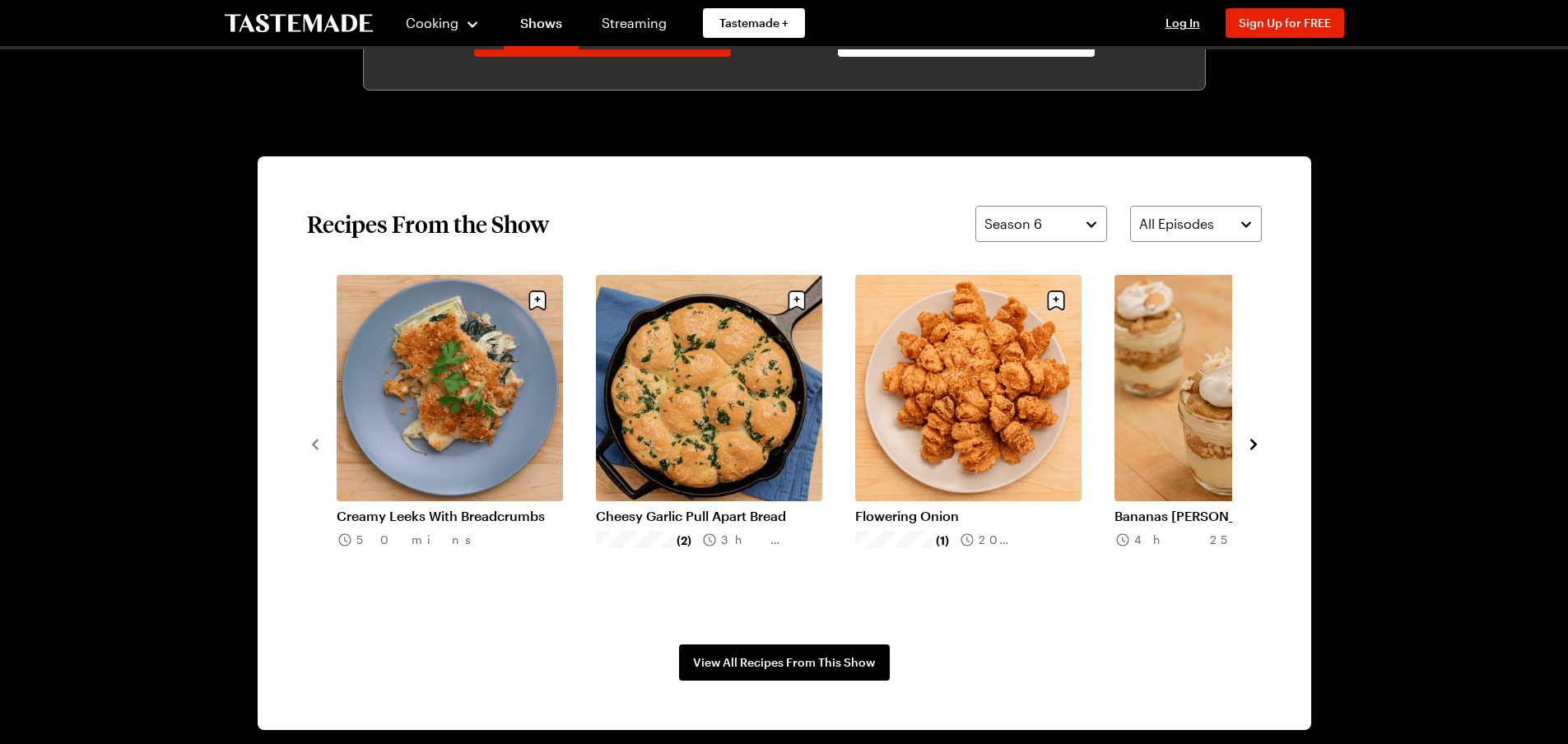
click at [1259, 437] on icon "navigate to next item" at bounding box center [1253, 444] width 16 height 16
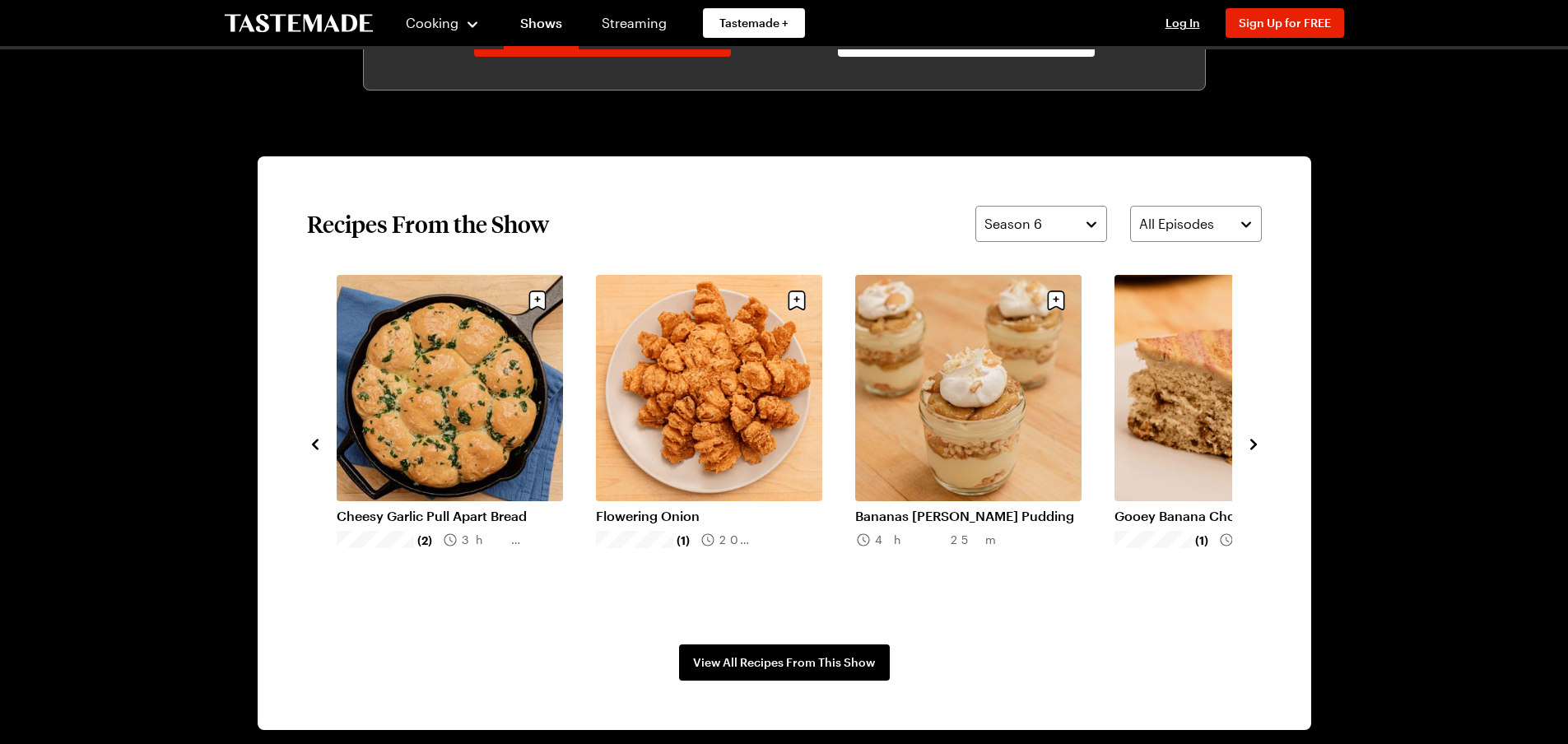
click at [1259, 437] on icon "navigate to next item" at bounding box center [1253, 444] width 16 height 16
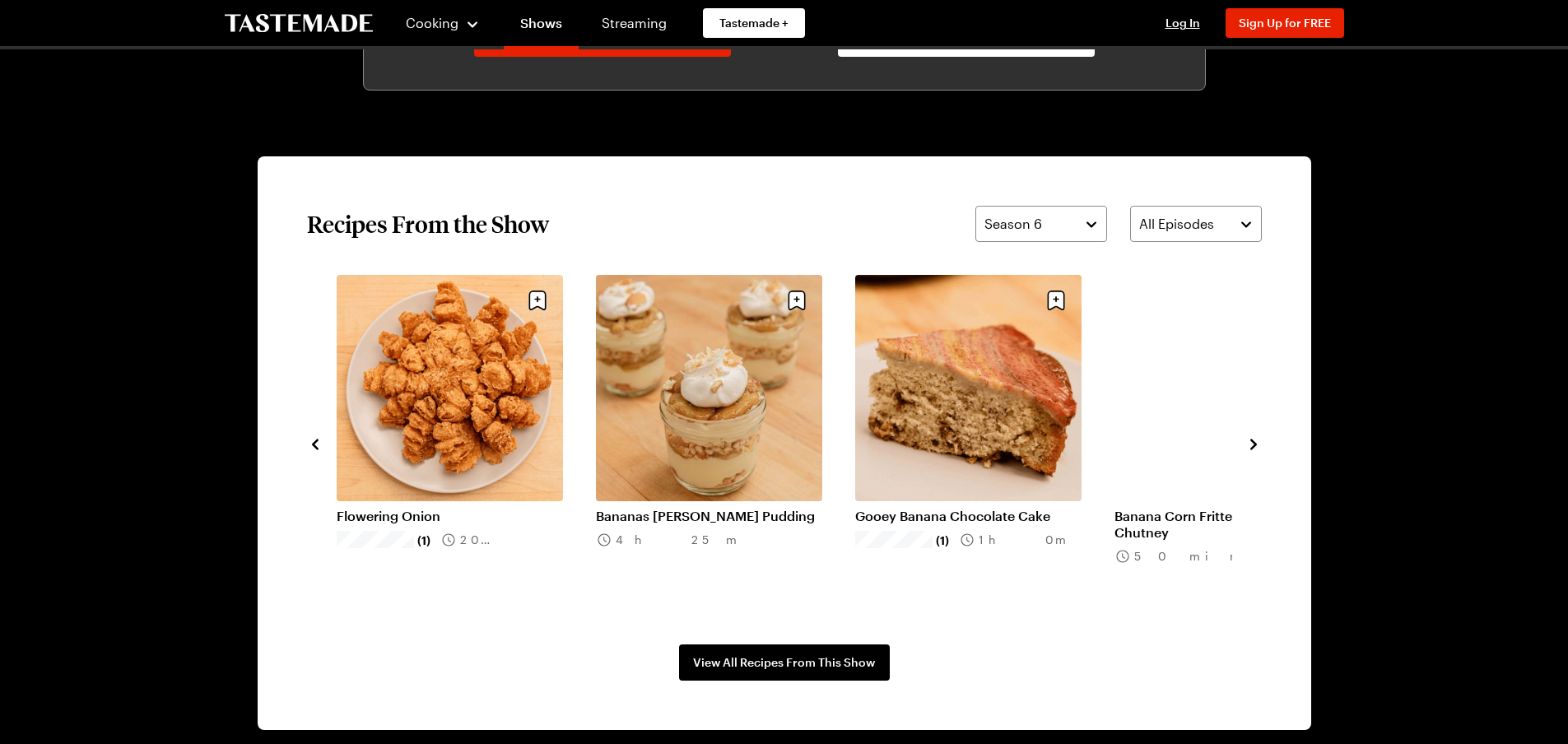
click at [1259, 437] on icon "navigate to next item" at bounding box center [1253, 444] width 16 height 16
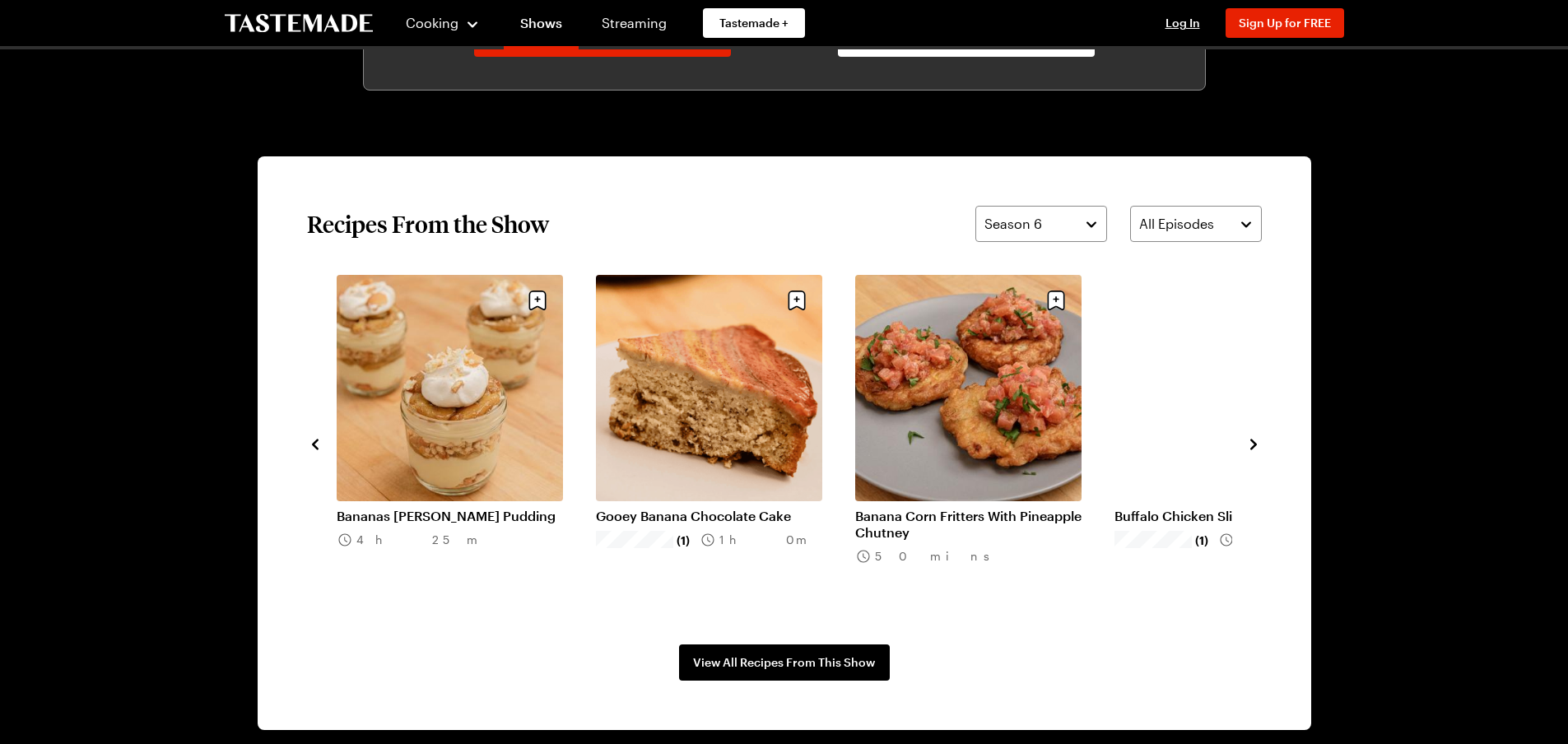
click at [1259, 437] on icon "navigate to next item" at bounding box center [1253, 444] width 16 height 16
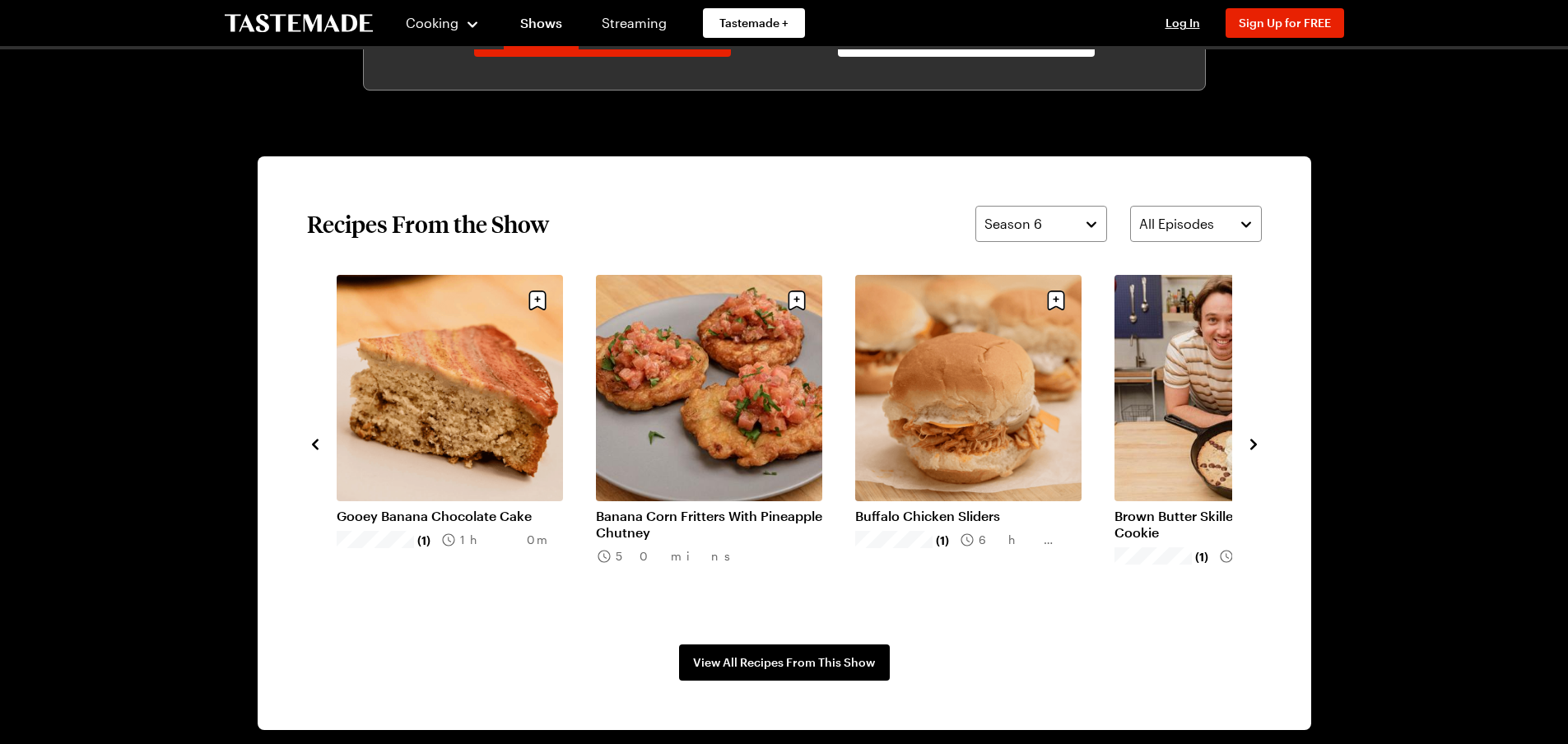
click at [1259, 437] on icon "navigate to next item" at bounding box center [1253, 444] width 16 height 16
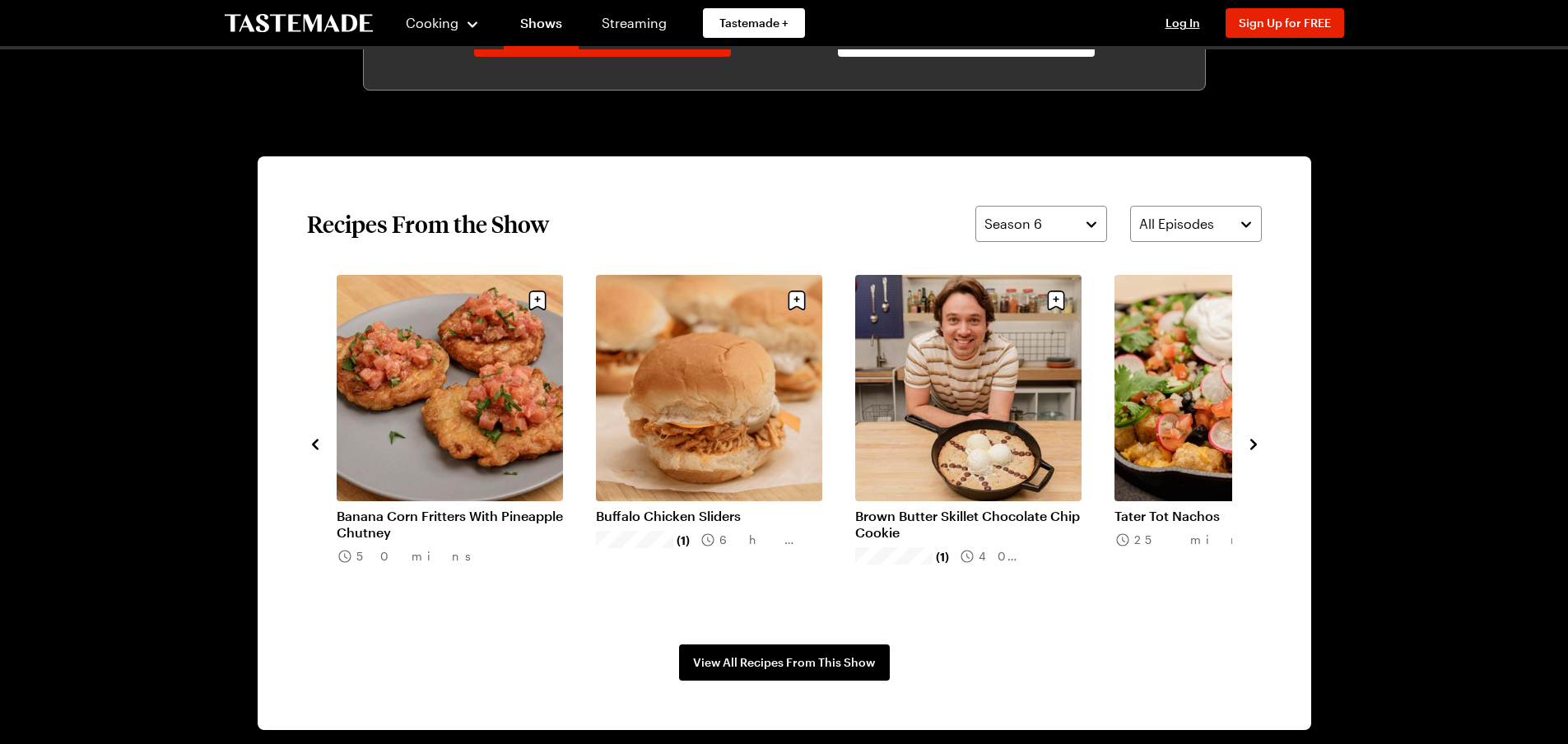
click at [1259, 437] on icon "navigate to next item" at bounding box center [1253, 444] width 16 height 16
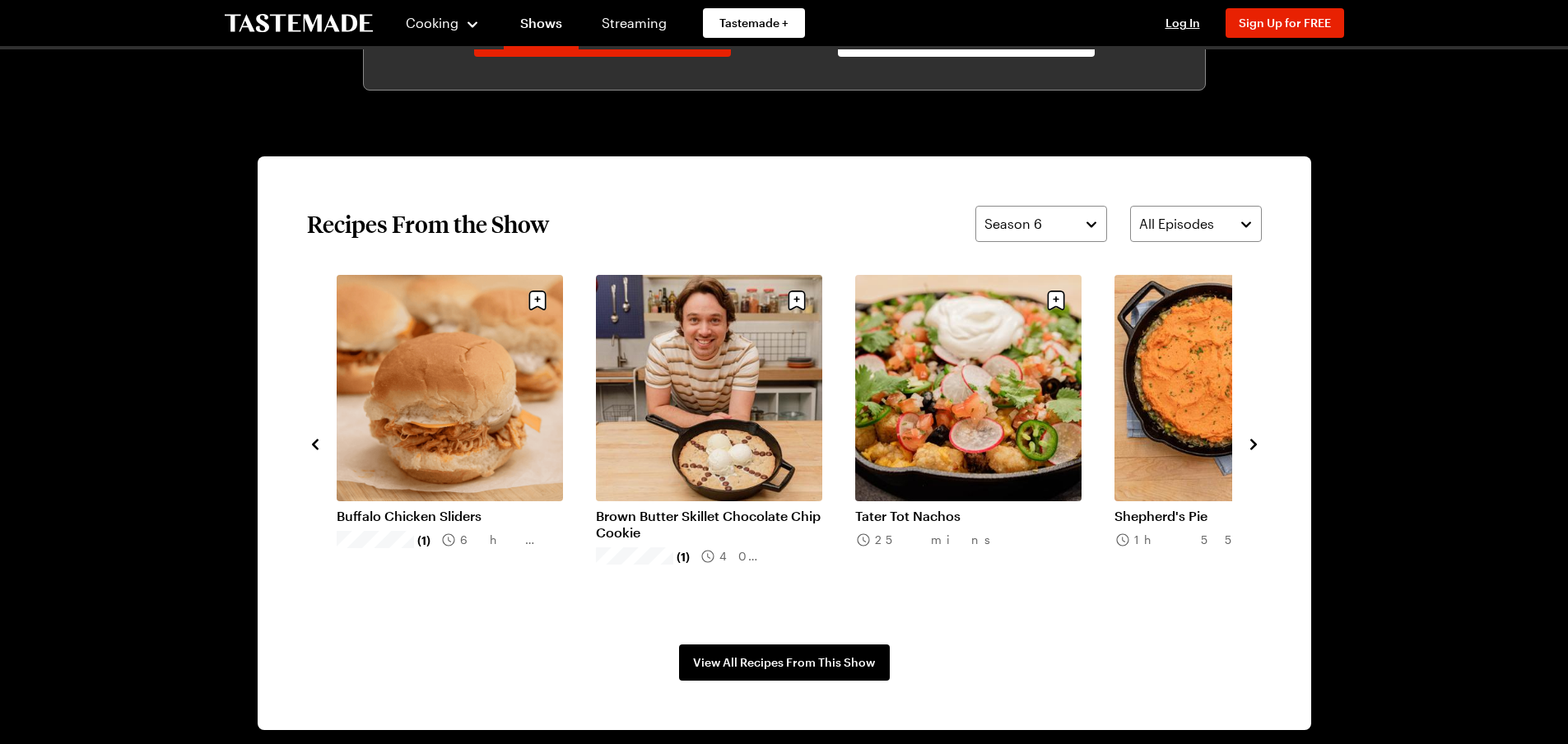
click at [1259, 437] on icon "navigate to next item" at bounding box center [1253, 444] width 16 height 16
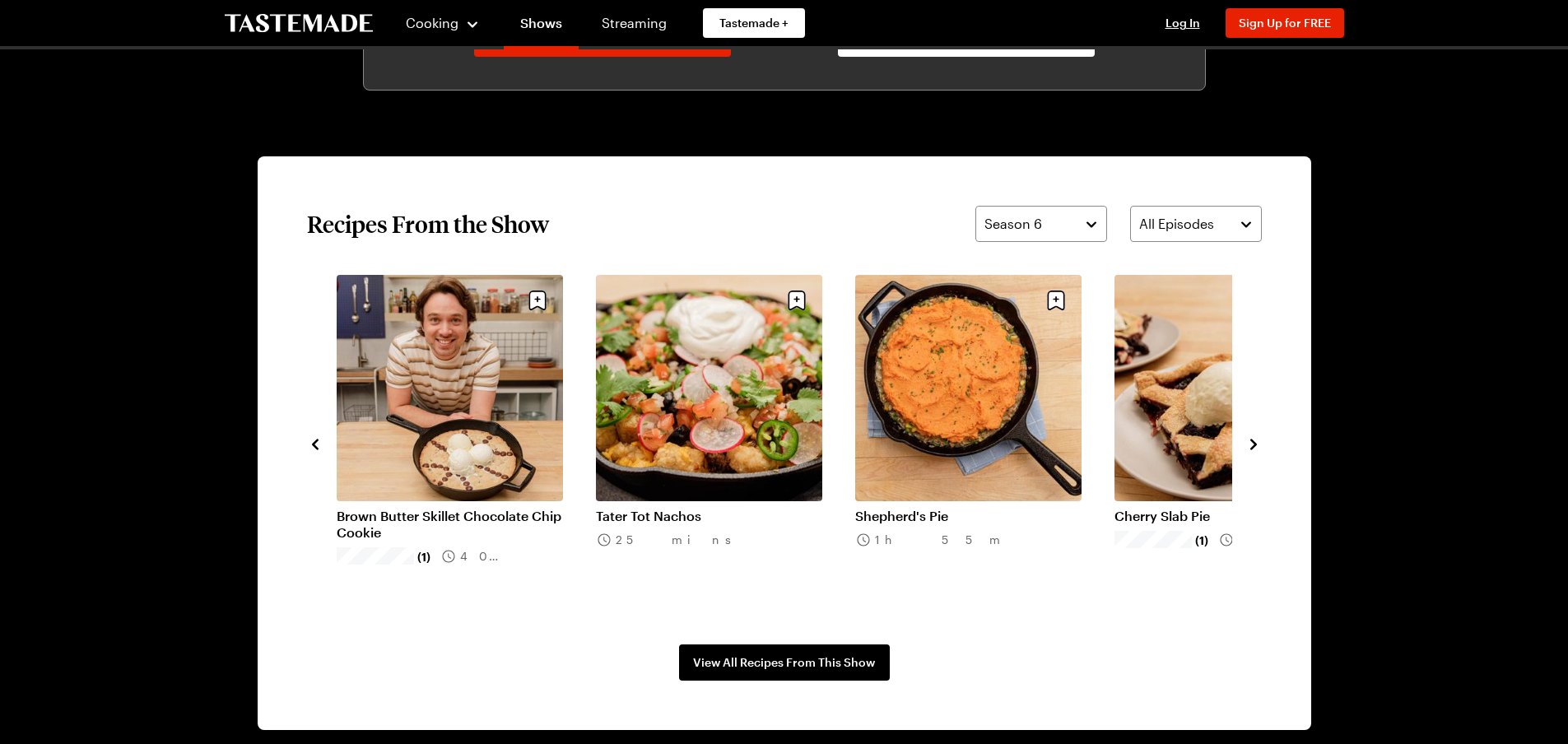
click at [1259, 437] on icon "navigate to next item" at bounding box center [1253, 444] width 16 height 16
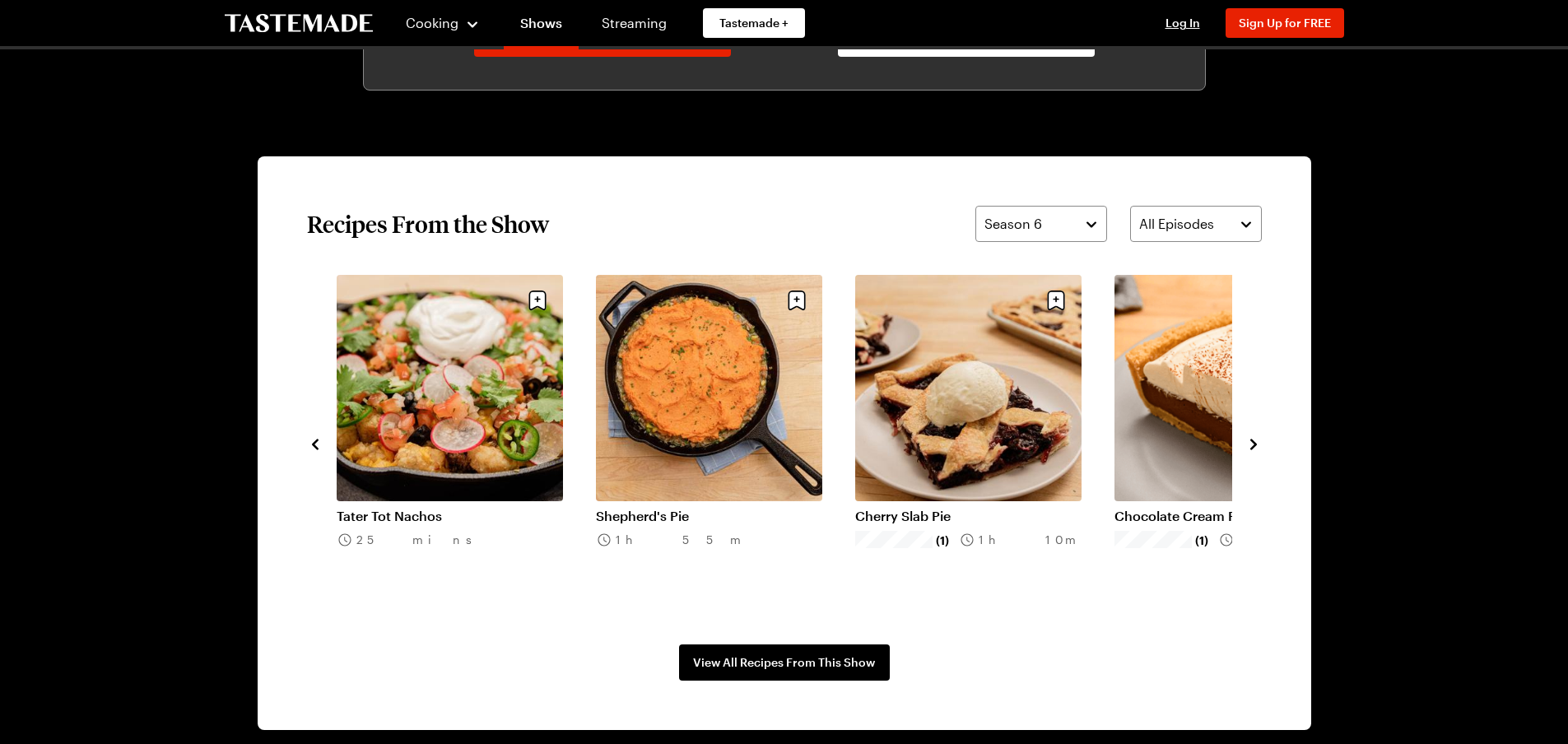
click at [1259, 437] on icon "navigate to next item" at bounding box center [1253, 444] width 16 height 16
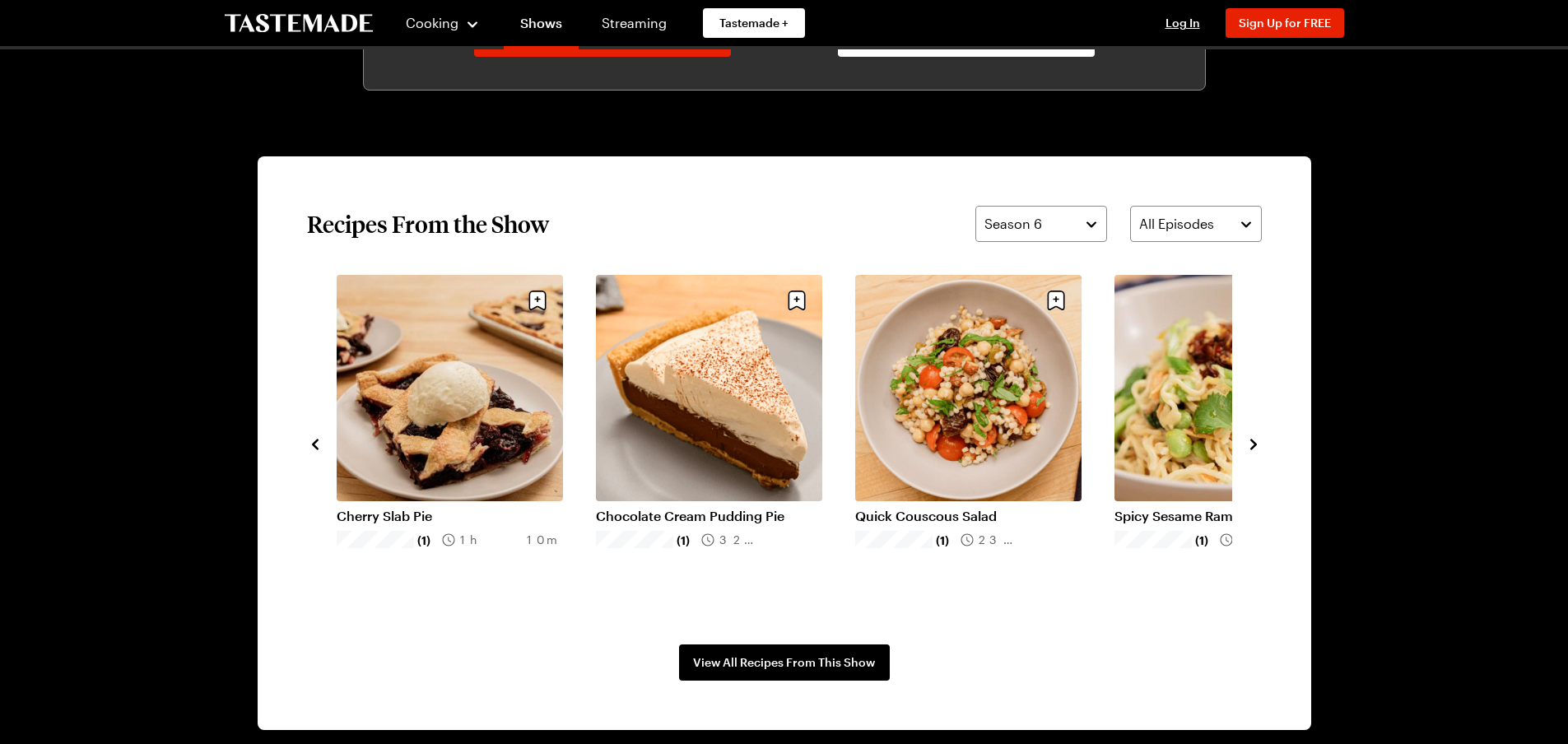
click at [1259, 437] on icon "navigate to next item" at bounding box center [1253, 444] width 16 height 16
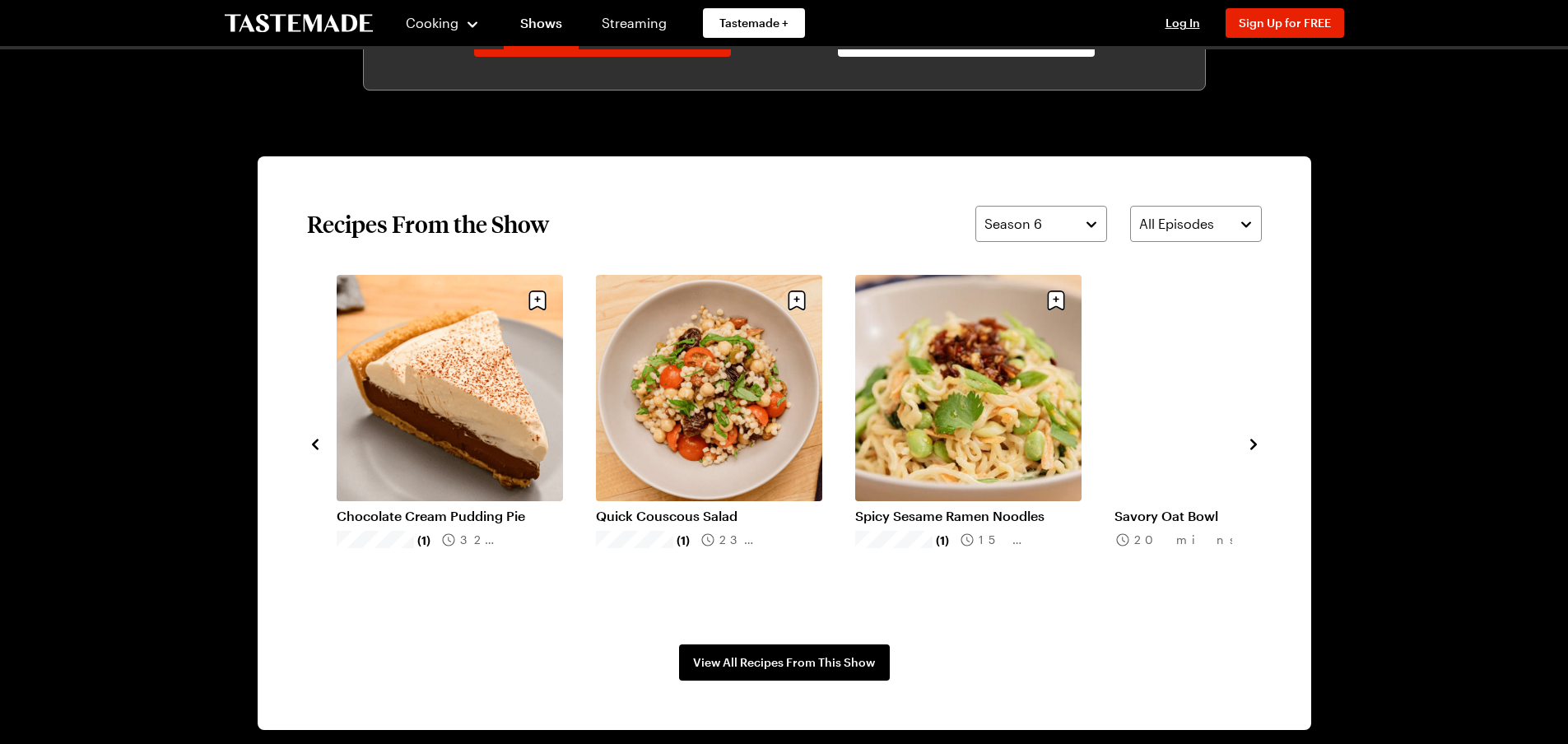
click at [1259, 437] on icon "navigate to next item" at bounding box center [1253, 444] width 16 height 16
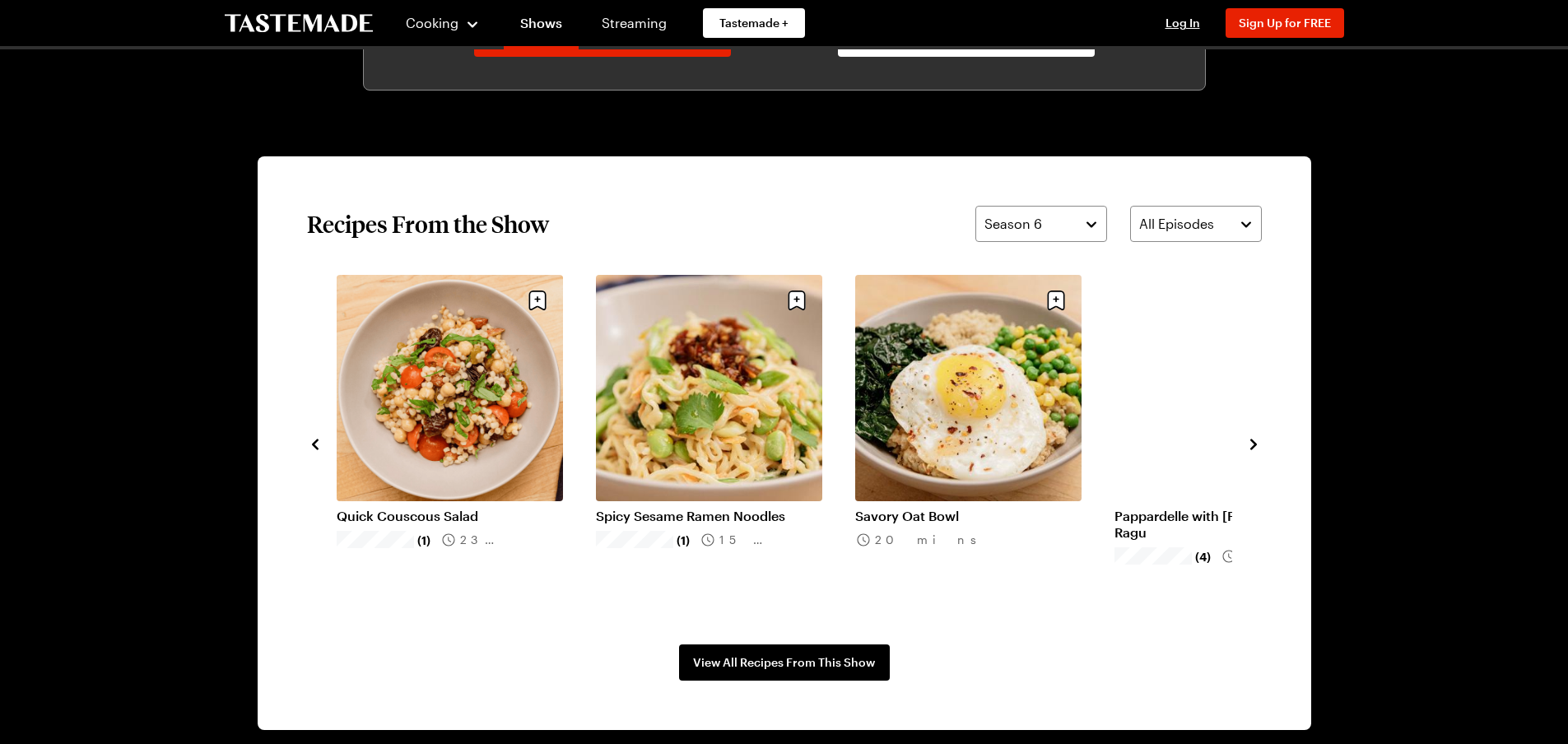
click at [1259, 437] on icon "navigate to next item" at bounding box center [1253, 444] width 16 height 16
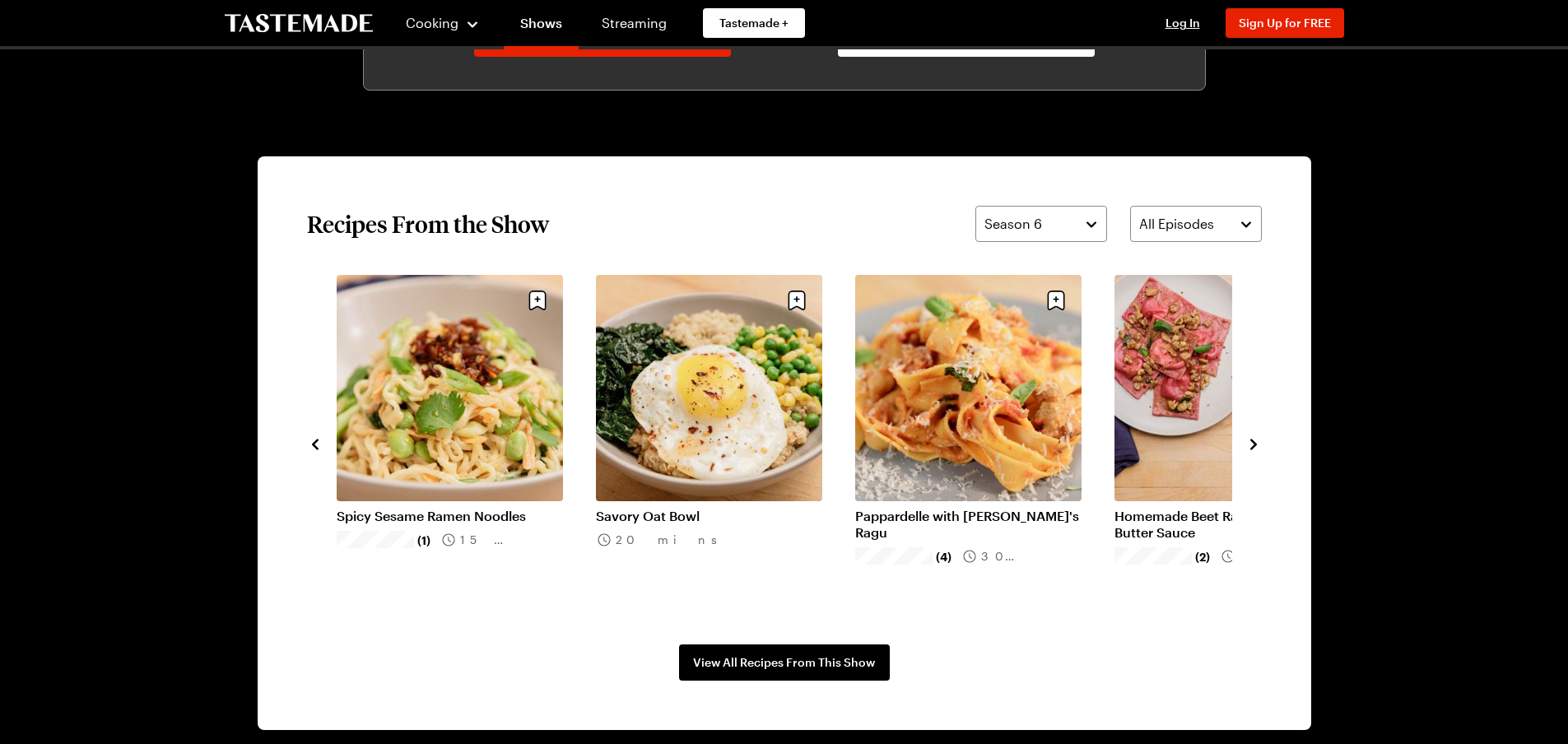
click at [1259, 437] on icon "navigate to next item" at bounding box center [1253, 444] width 16 height 16
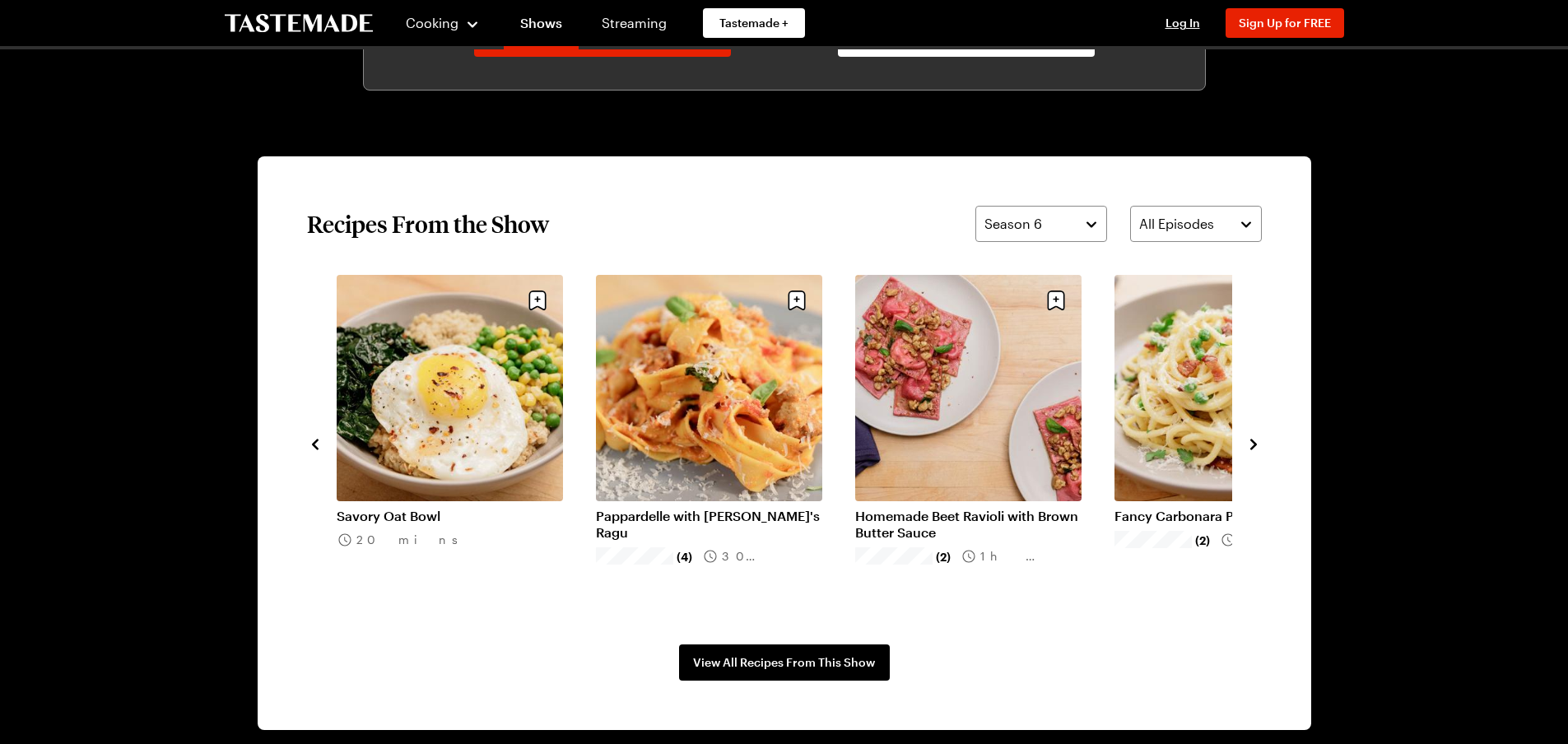
click at [1259, 437] on icon "navigate to next item" at bounding box center [1253, 444] width 16 height 16
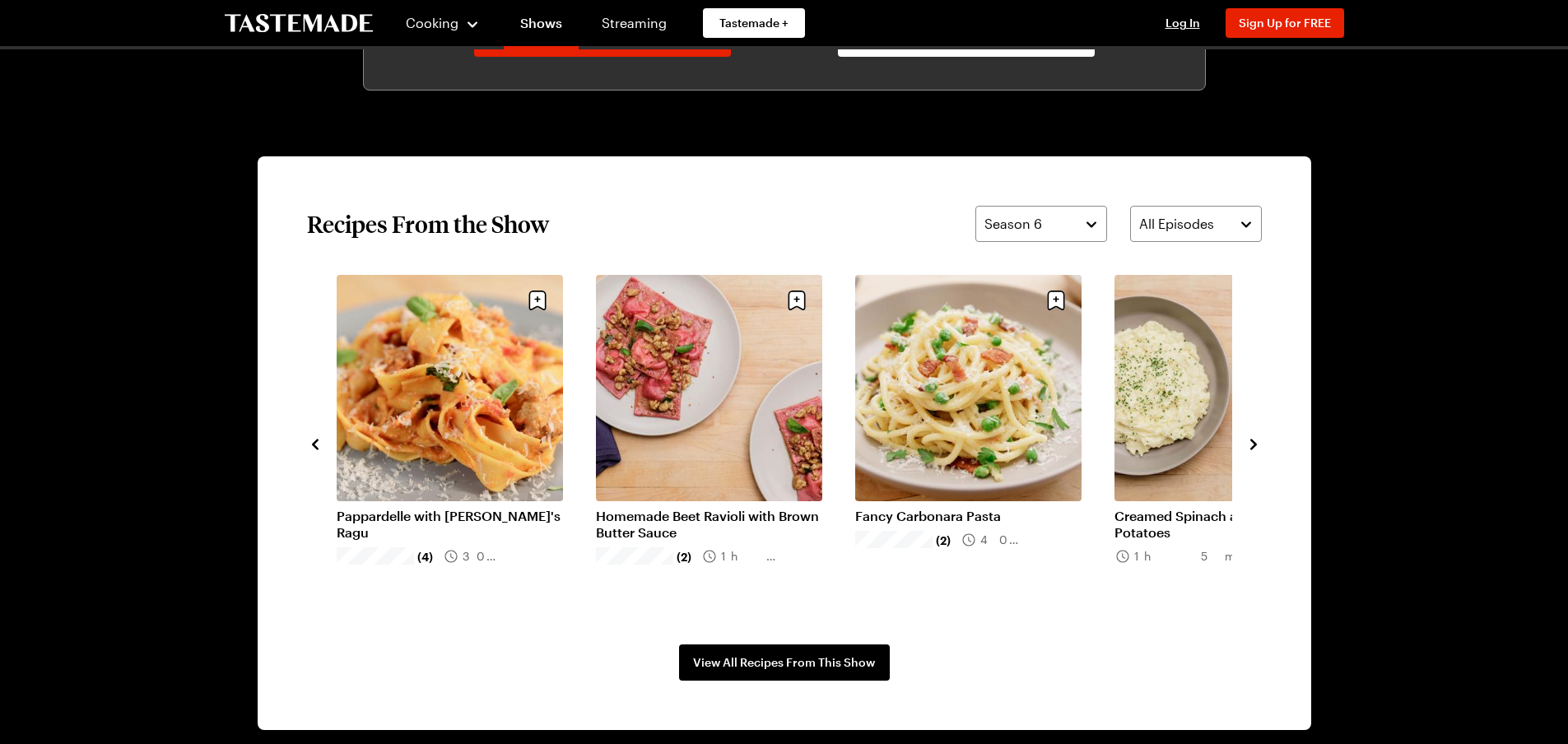
click at [1259, 437] on icon "navigate to next item" at bounding box center [1253, 444] width 16 height 16
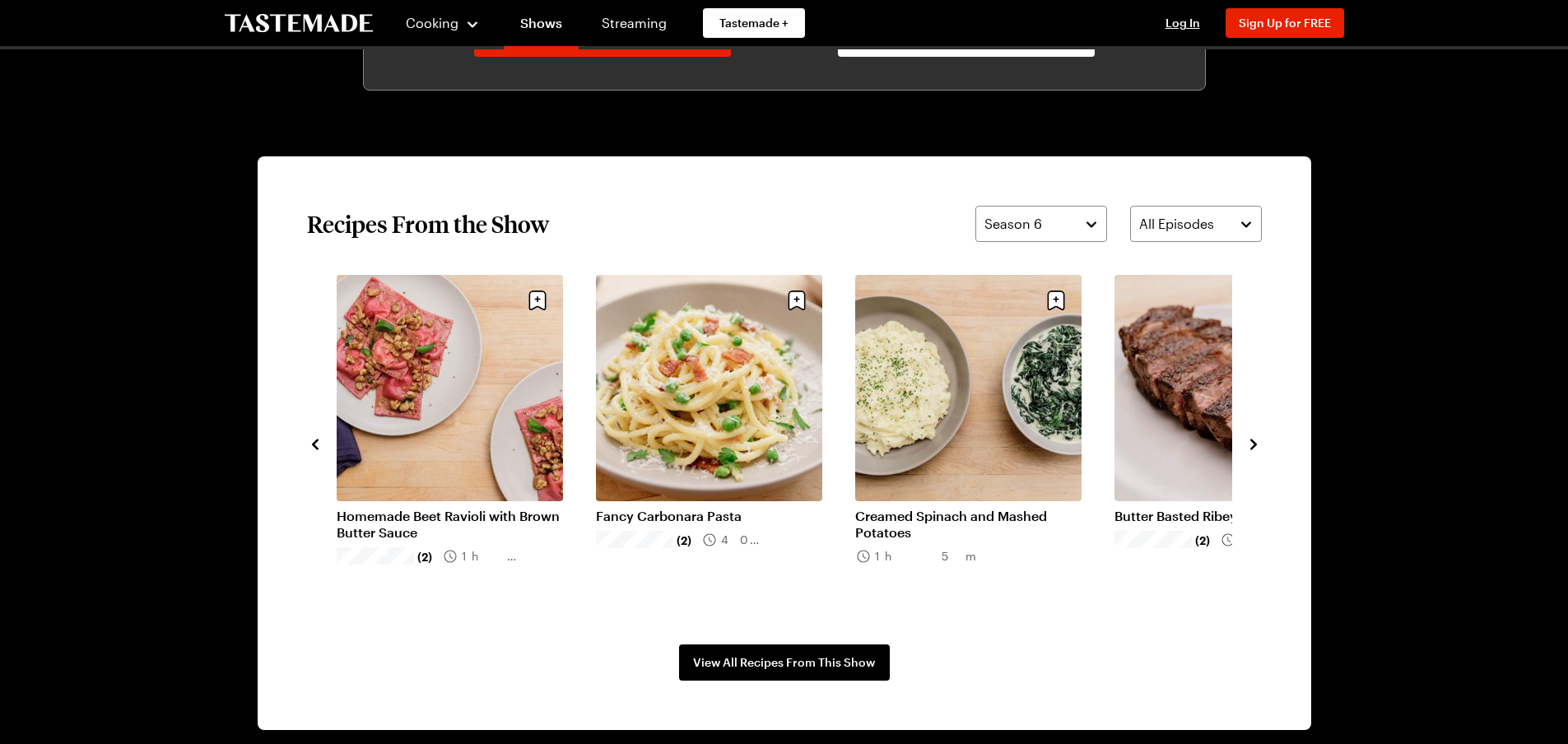
click at [1259, 437] on icon "navigate to next item" at bounding box center [1253, 444] width 16 height 16
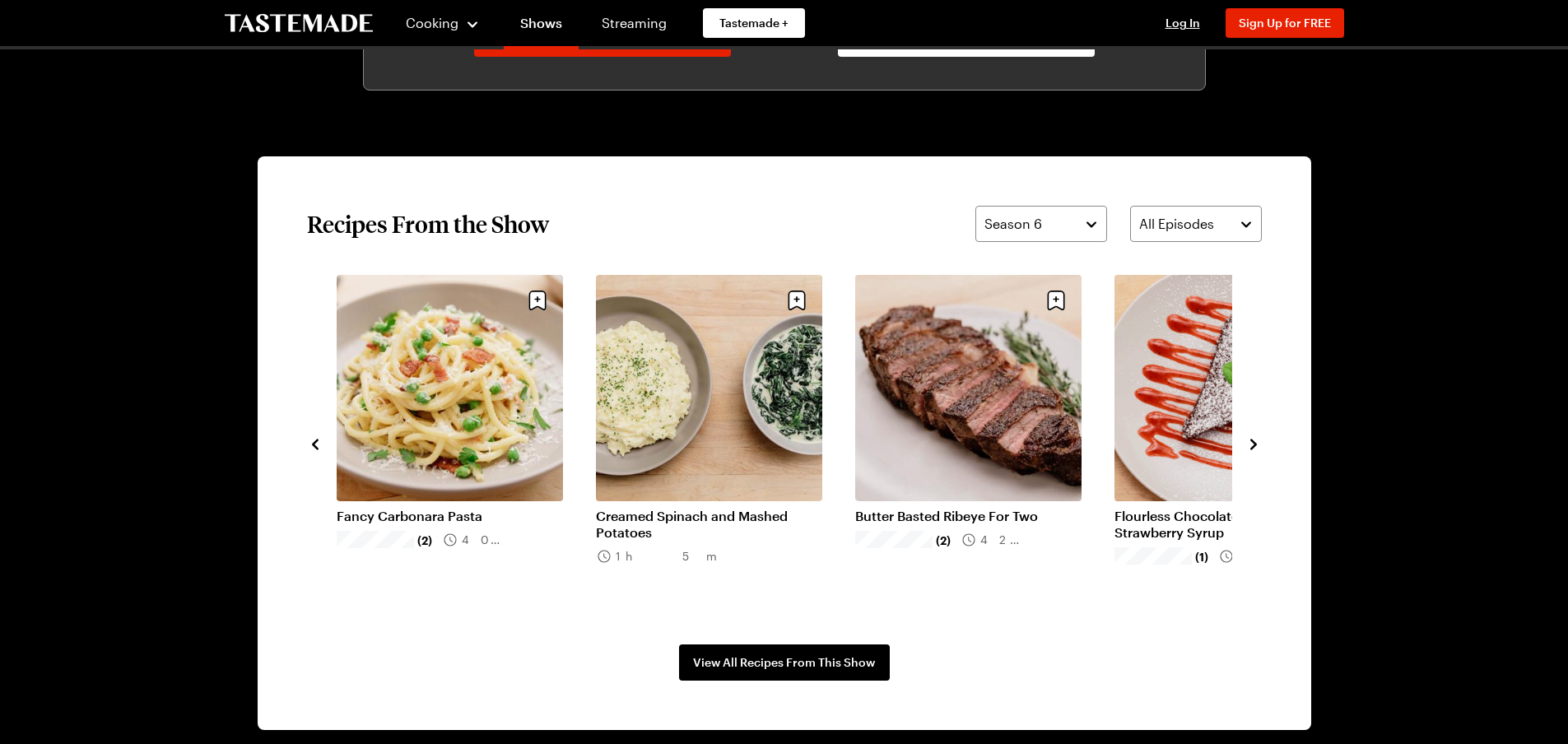
click at [1259, 437] on icon "navigate to next item" at bounding box center [1253, 444] width 16 height 16
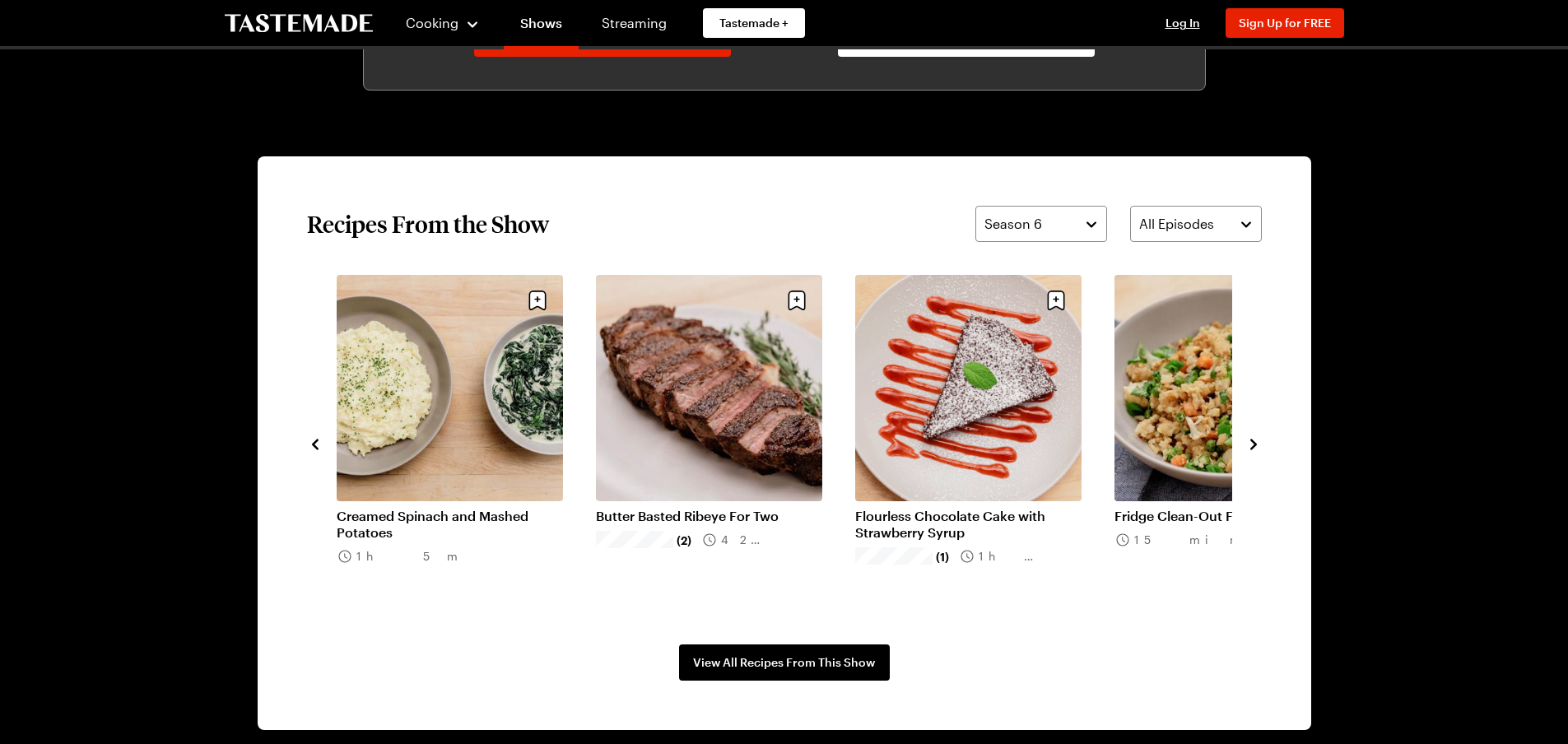
click at [1259, 437] on icon "navigate to next item" at bounding box center [1253, 444] width 16 height 16
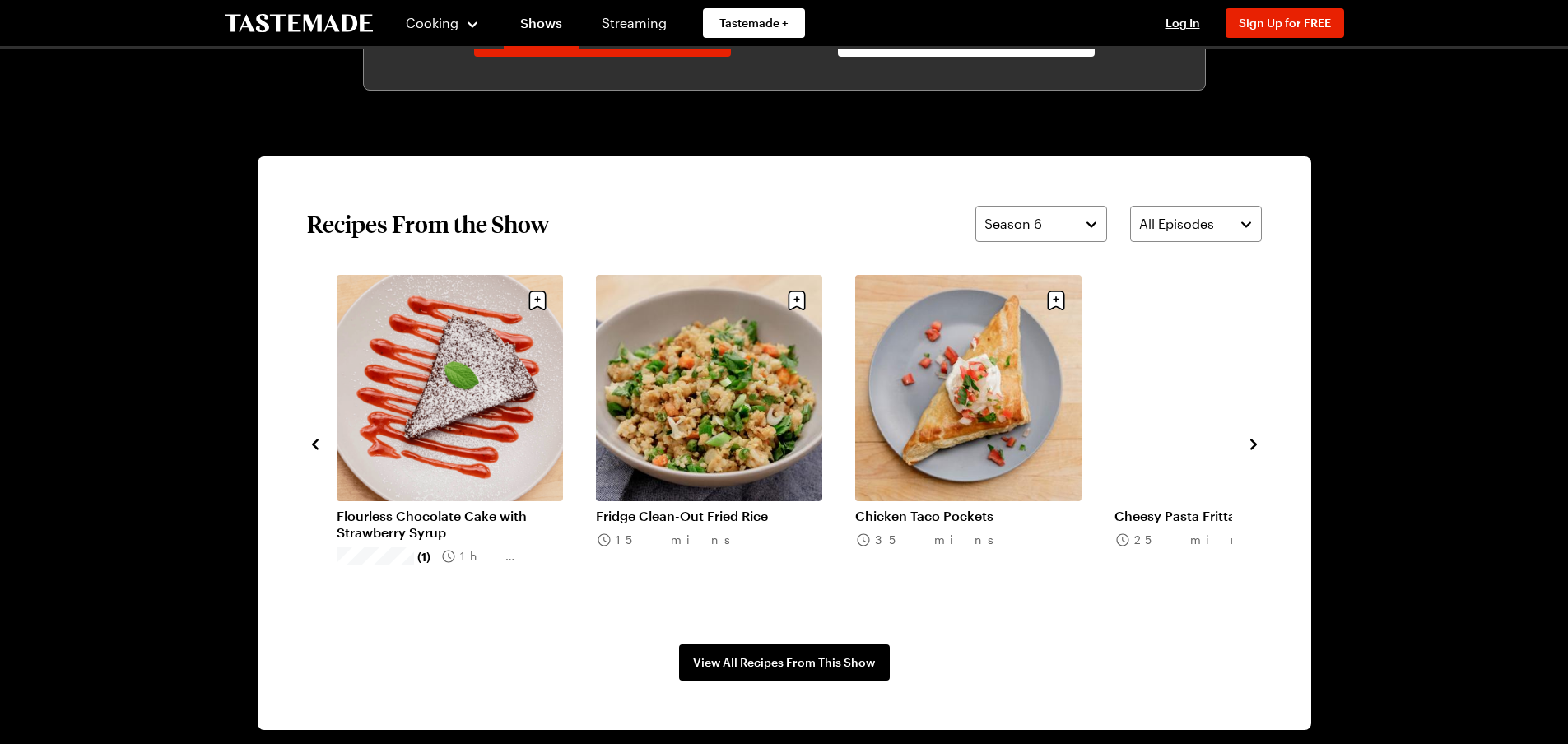
click at [1259, 437] on icon "navigate to next item" at bounding box center [1253, 444] width 16 height 16
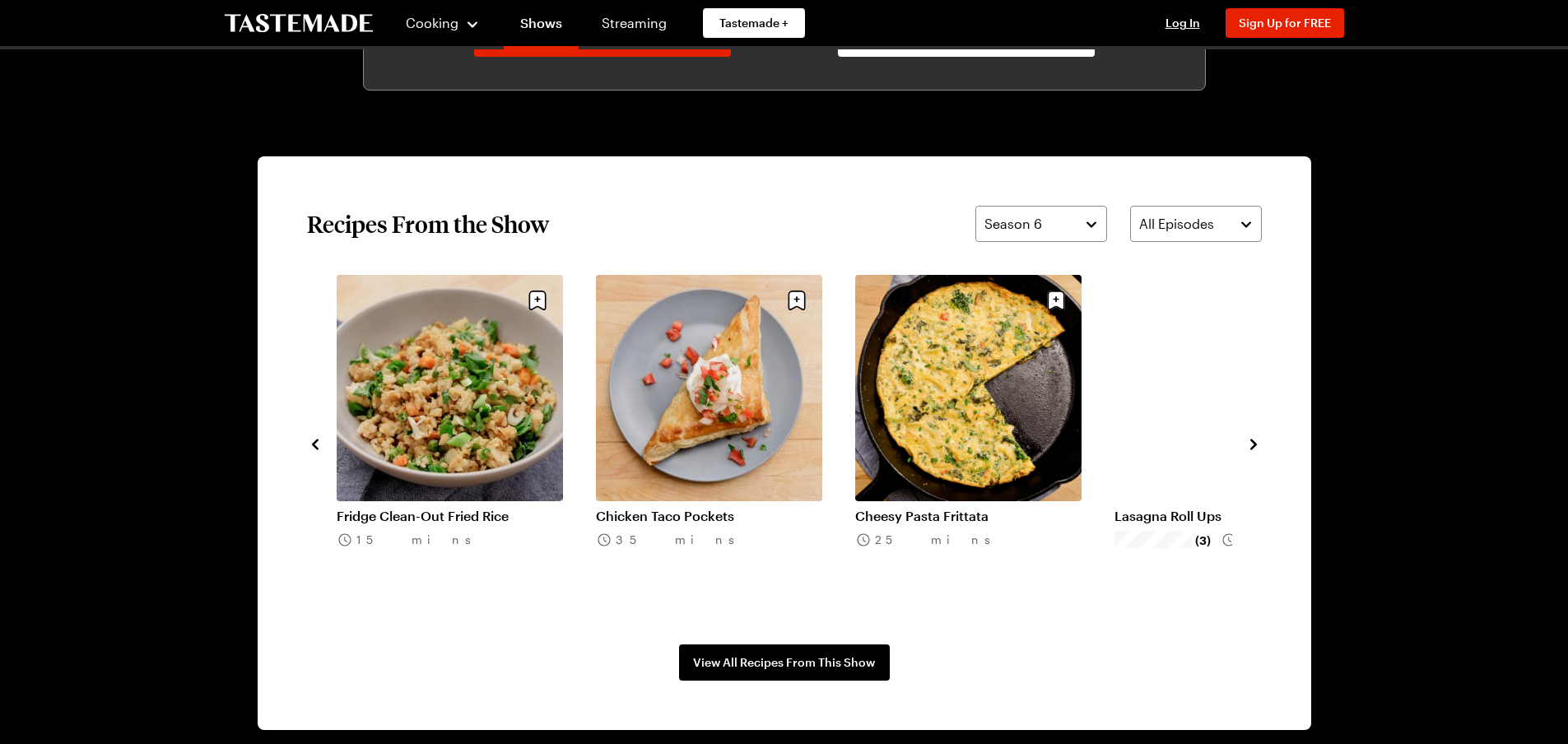
click at [1259, 437] on icon "navigate to next item" at bounding box center [1253, 444] width 16 height 16
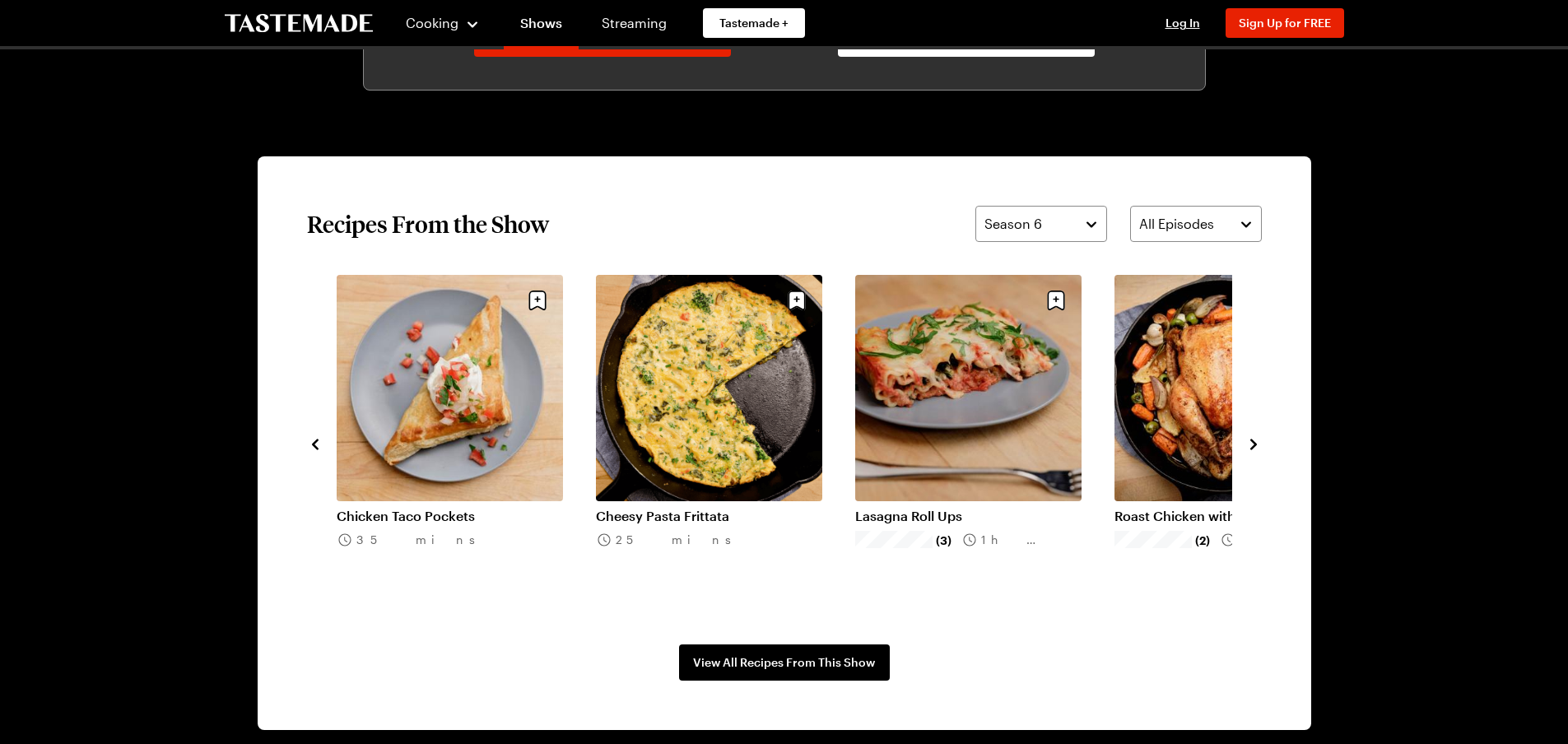
click at [1259, 437] on icon "navigate to next item" at bounding box center [1253, 444] width 16 height 16
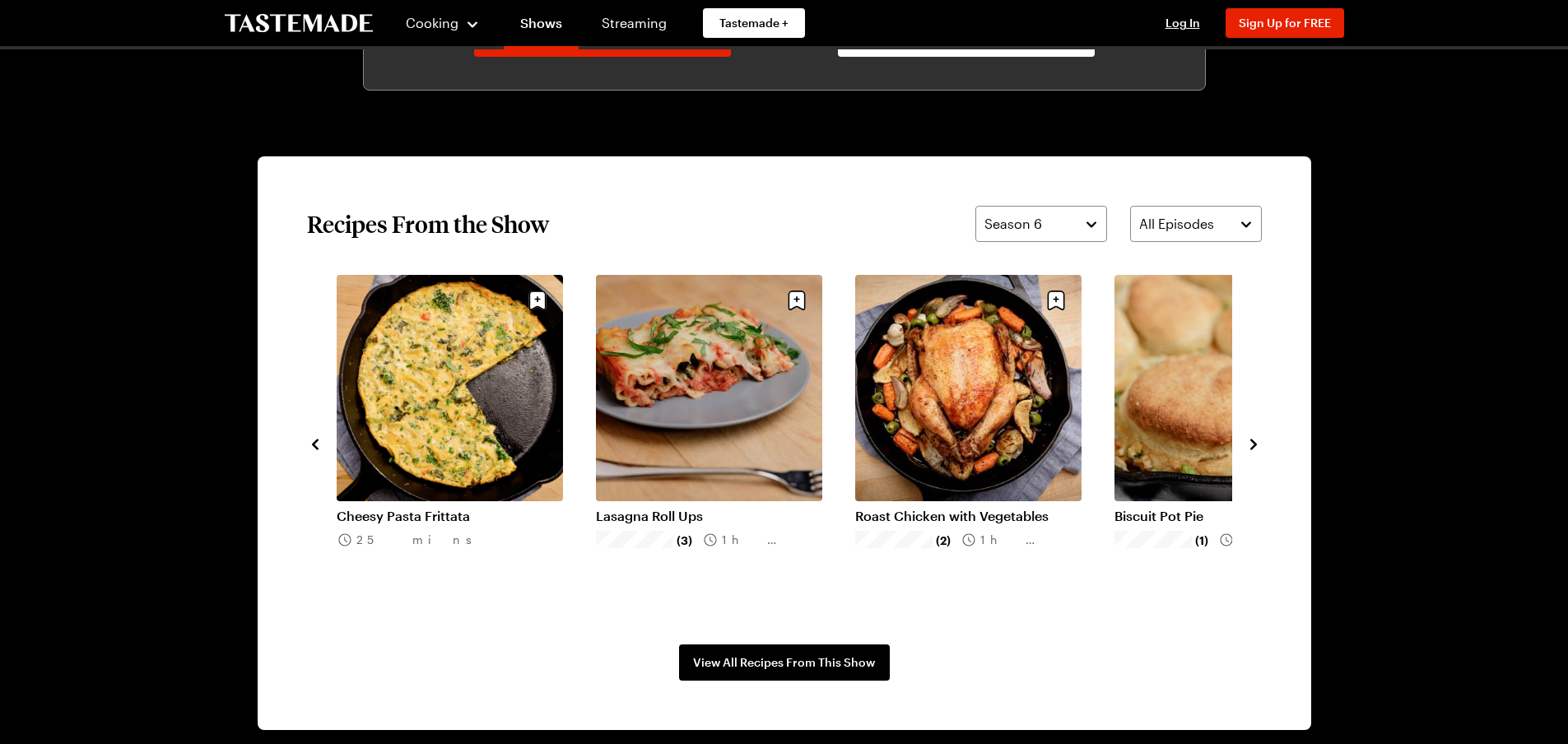
click at [1259, 437] on icon "navigate to next item" at bounding box center [1253, 444] width 16 height 16
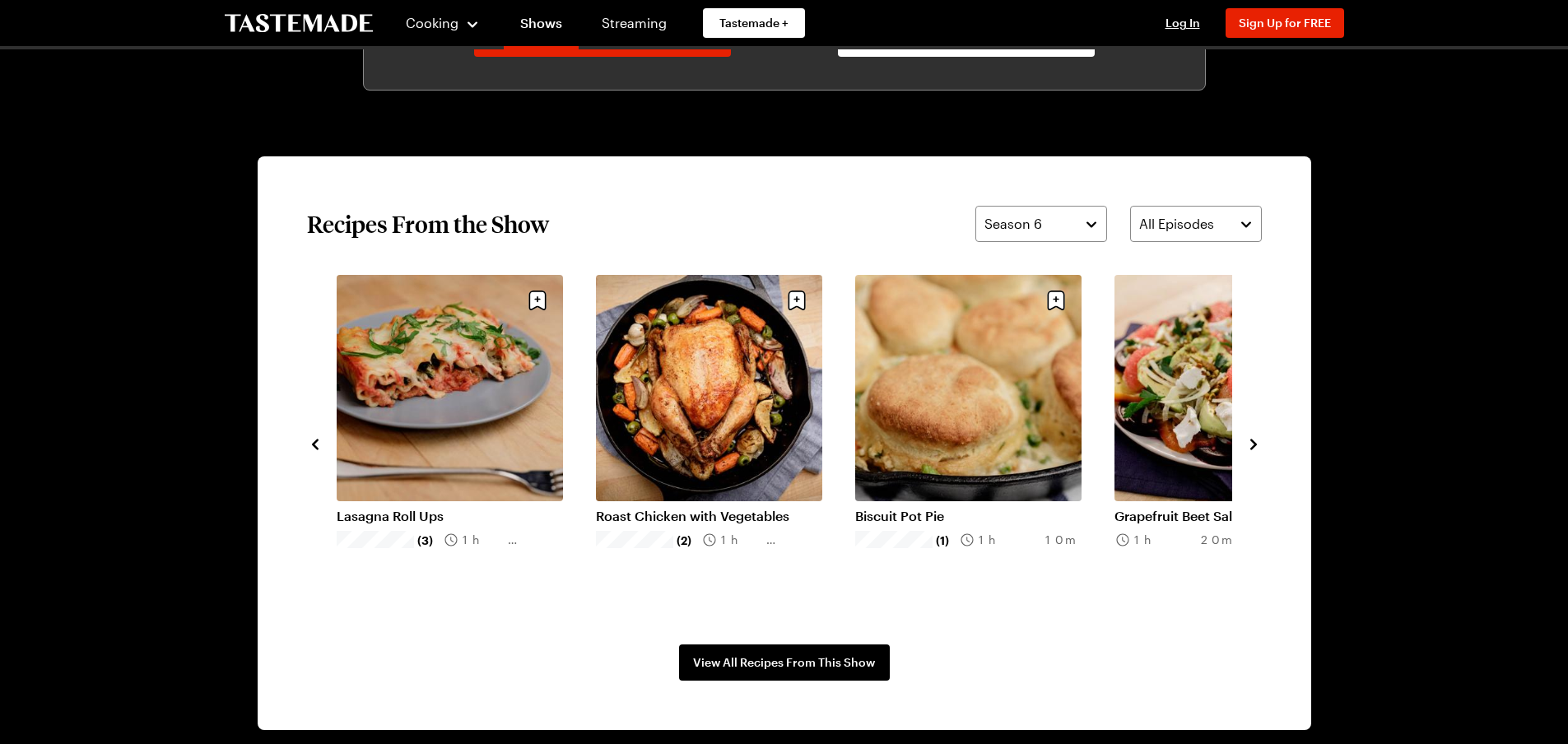
click at [1259, 437] on icon "navigate to next item" at bounding box center [1253, 444] width 16 height 16
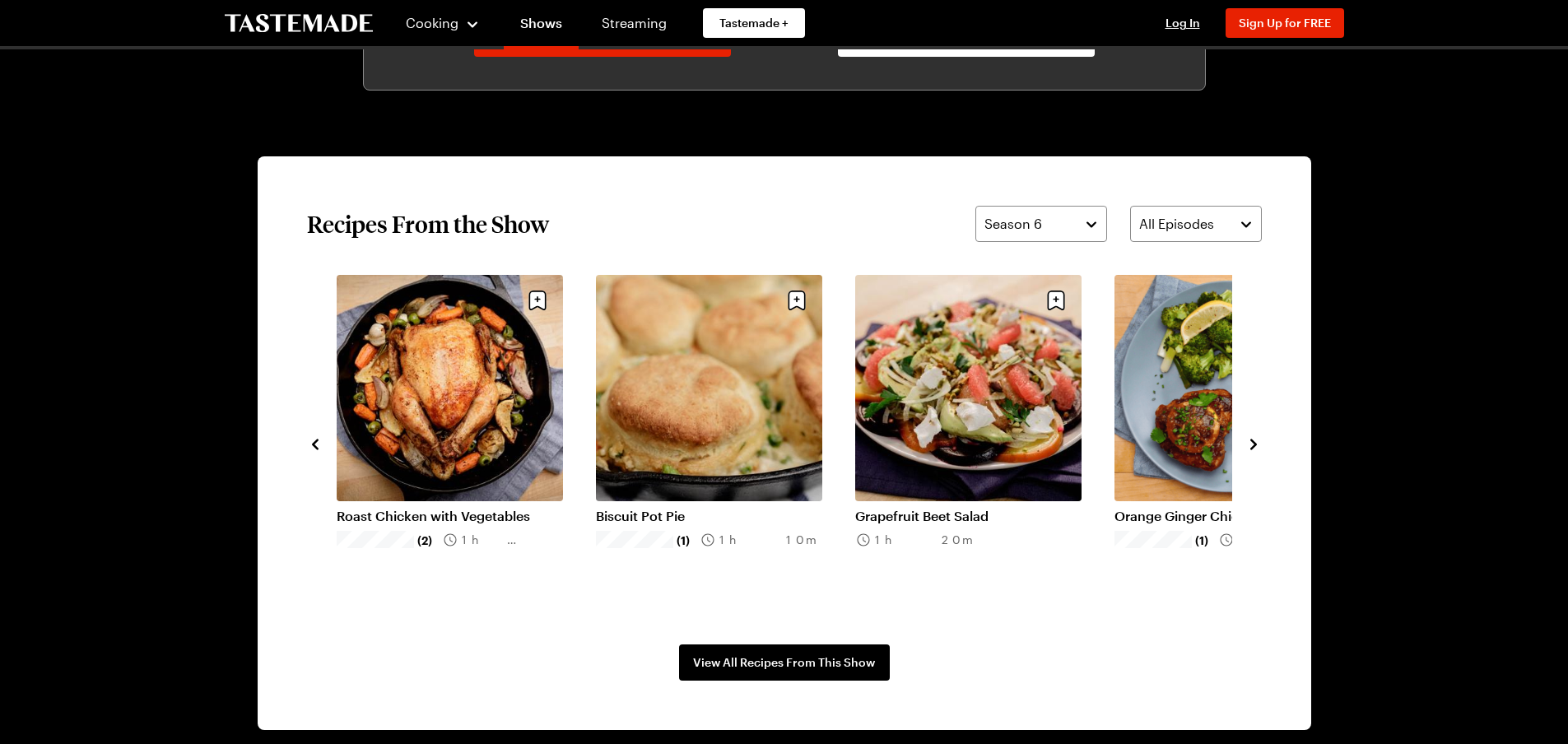
click at [1259, 437] on icon "navigate to next item" at bounding box center [1253, 444] width 16 height 16
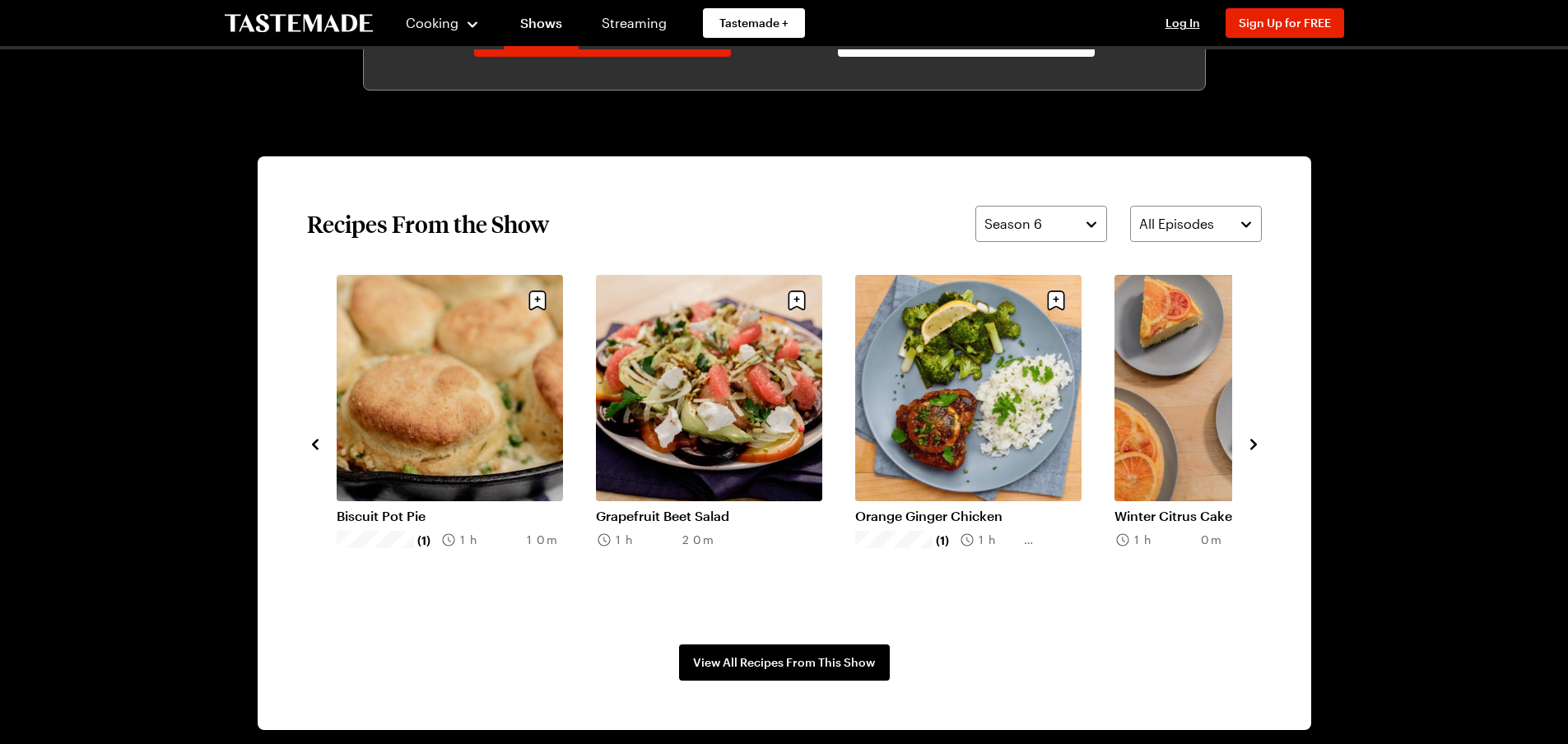
click at [1259, 437] on icon "navigate to next item" at bounding box center [1253, 444] width 16 height 16
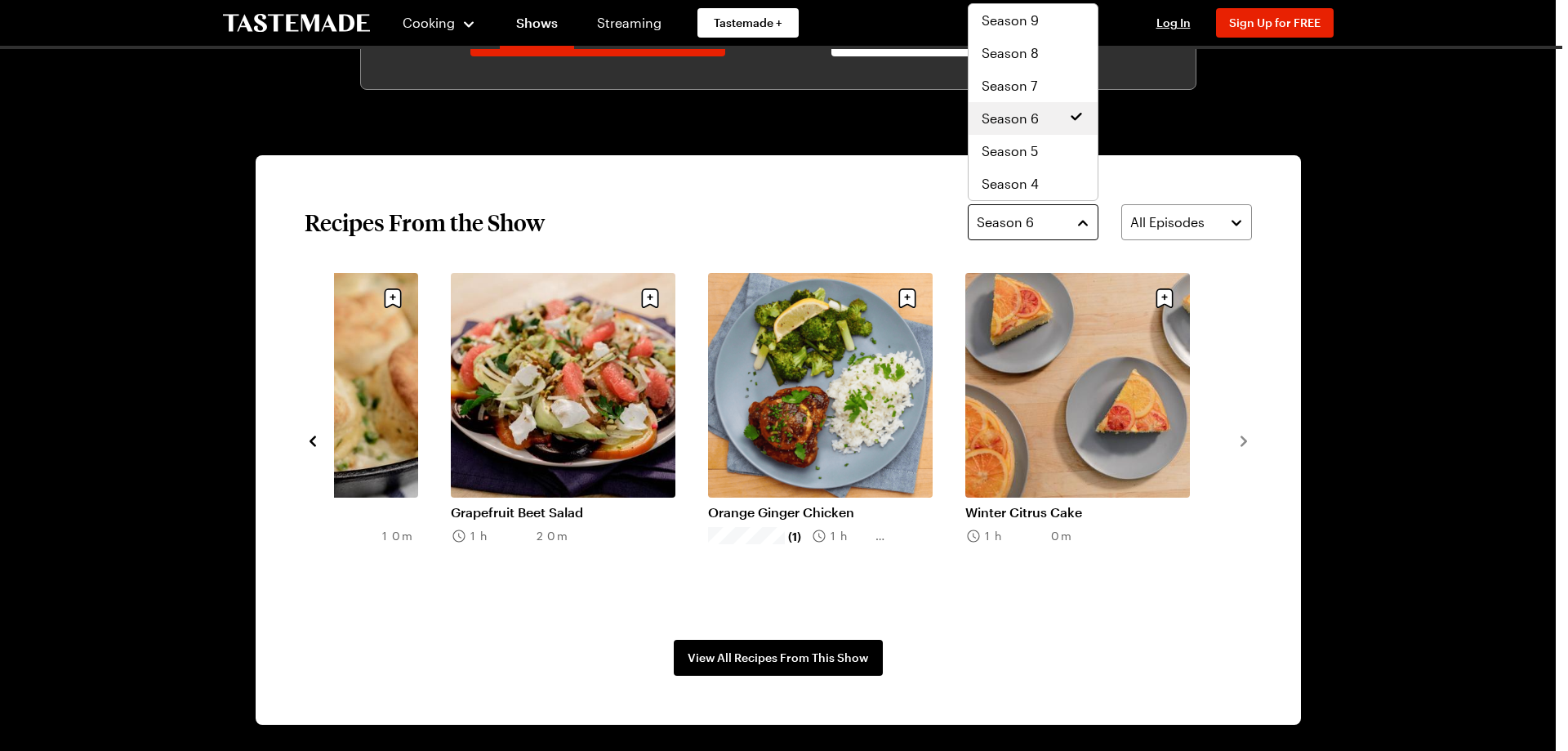
click at [1090, 218] on button "Season 6" at bounding box center [1033, 222] width 131 height 36
click at [1046, 144] on div "Season 5" at bounding box center [1033, 151] width 103 height 20
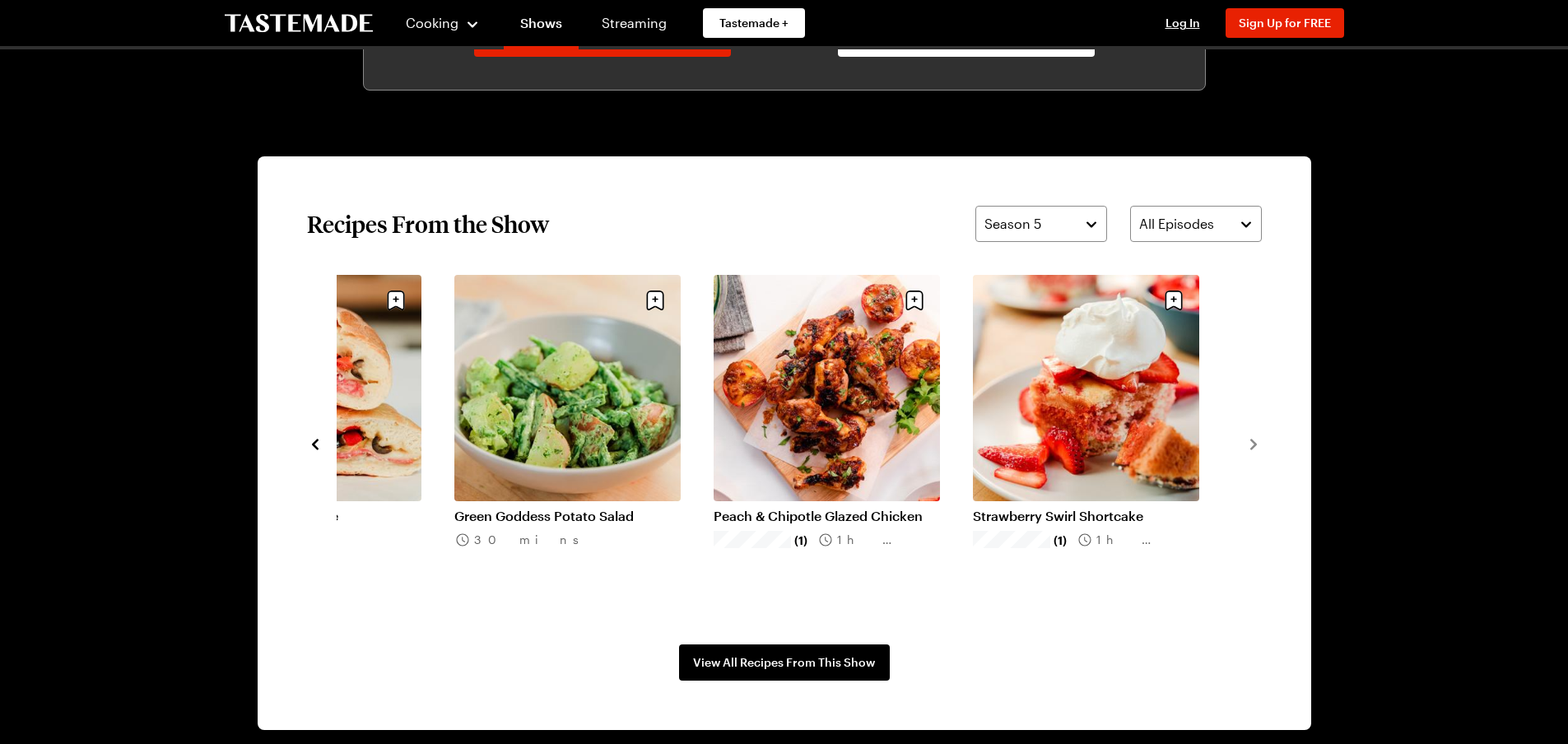
click at [1251, 454] on div "Crispy Smashed Potatoes 35 mins Loaded Hasselback Potatoes 1h 20m Ham & Cheese …" at bounding box center [784, 443] width 955 height 336
click at [313, 439] on icon "navigate to previous item" at bounding box center [315, 444] width 16 height 16
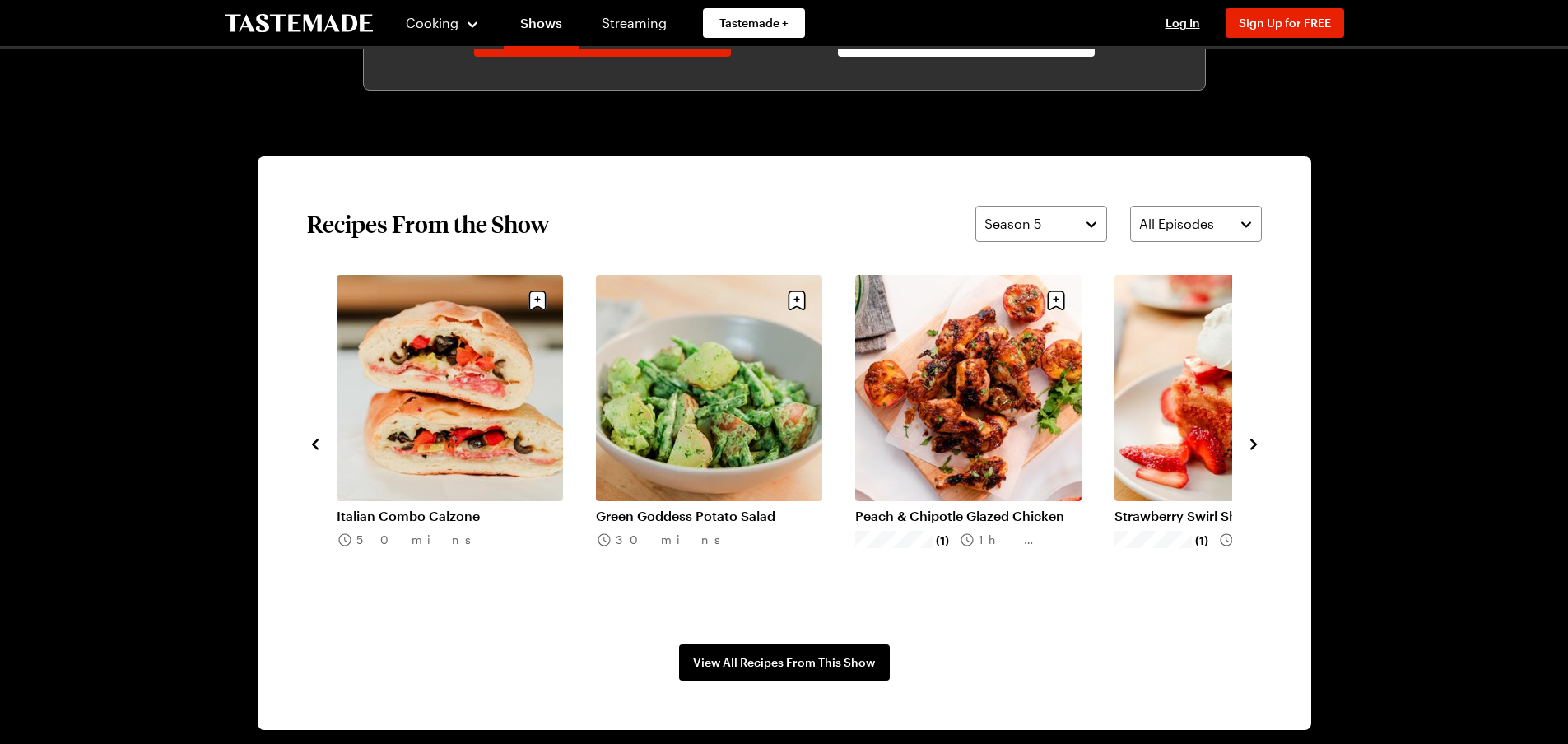
click at [313, 439] on icon "navigate to previous item" at bounding box center [315, 444] width 16 height 16
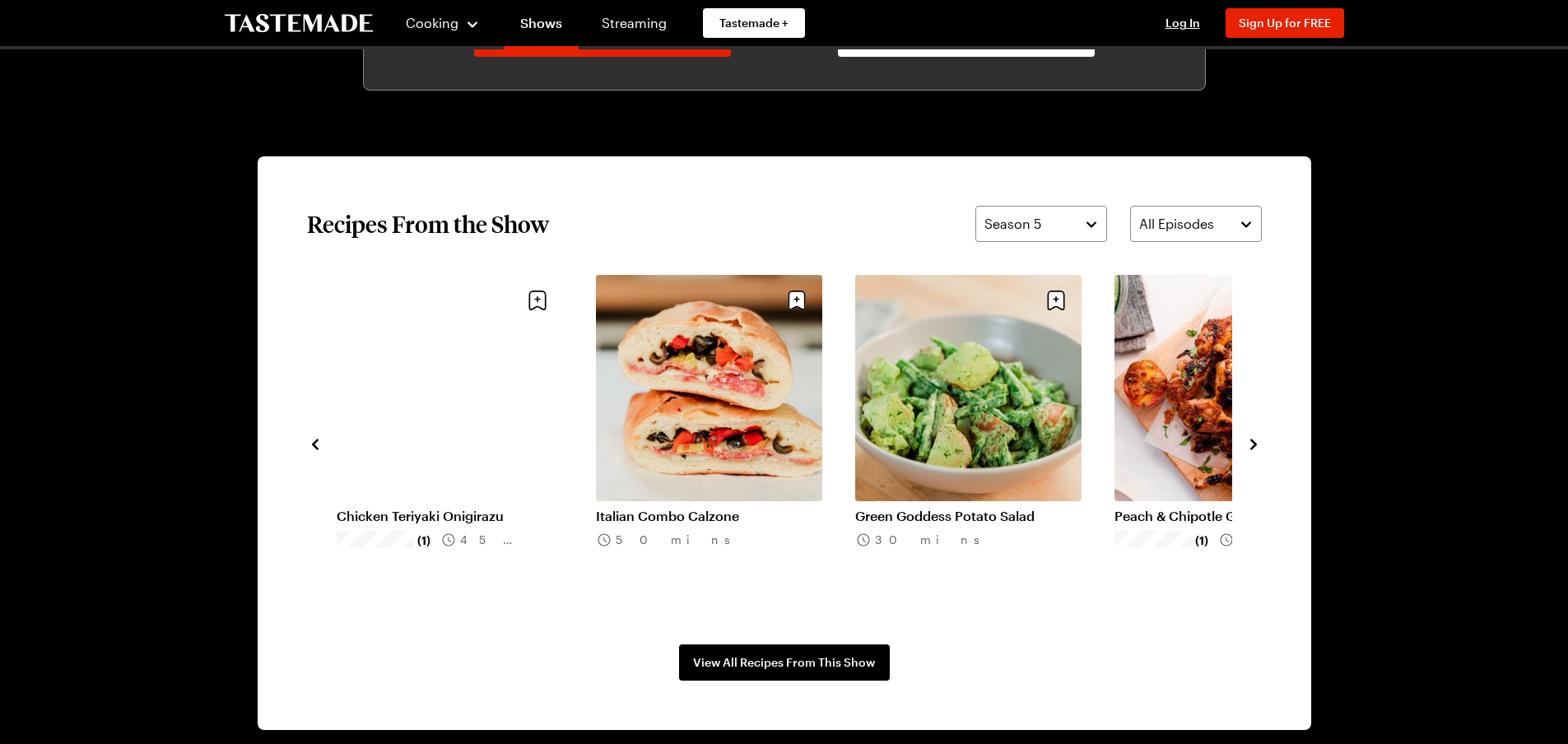
click at [313, 439] on icon "navigate to previous item" at bounding box center [315, 444] width 16 height 16
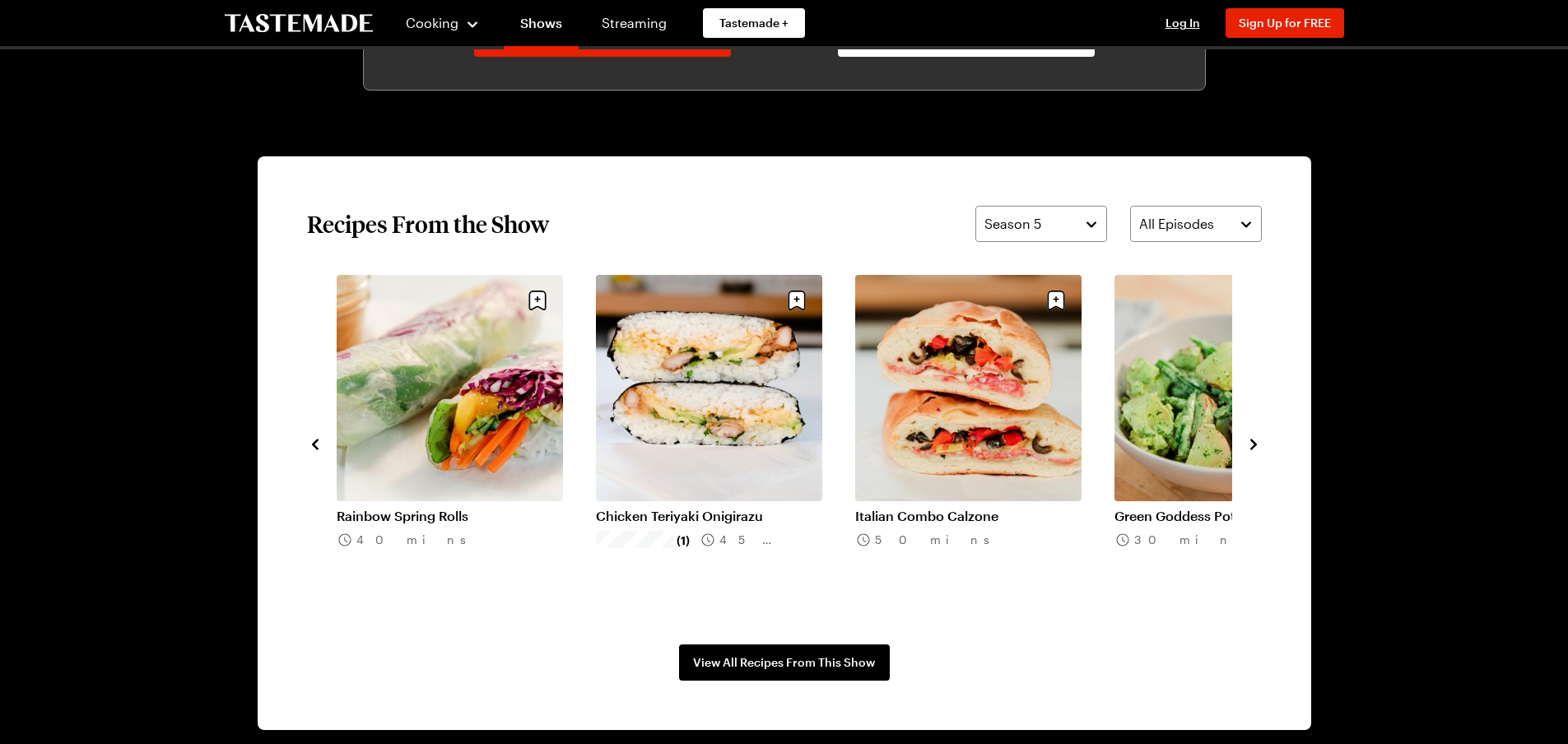
click at [313, 439] on icon "navigate to previous item" at bounding box center [315, 444] width 16 height 16
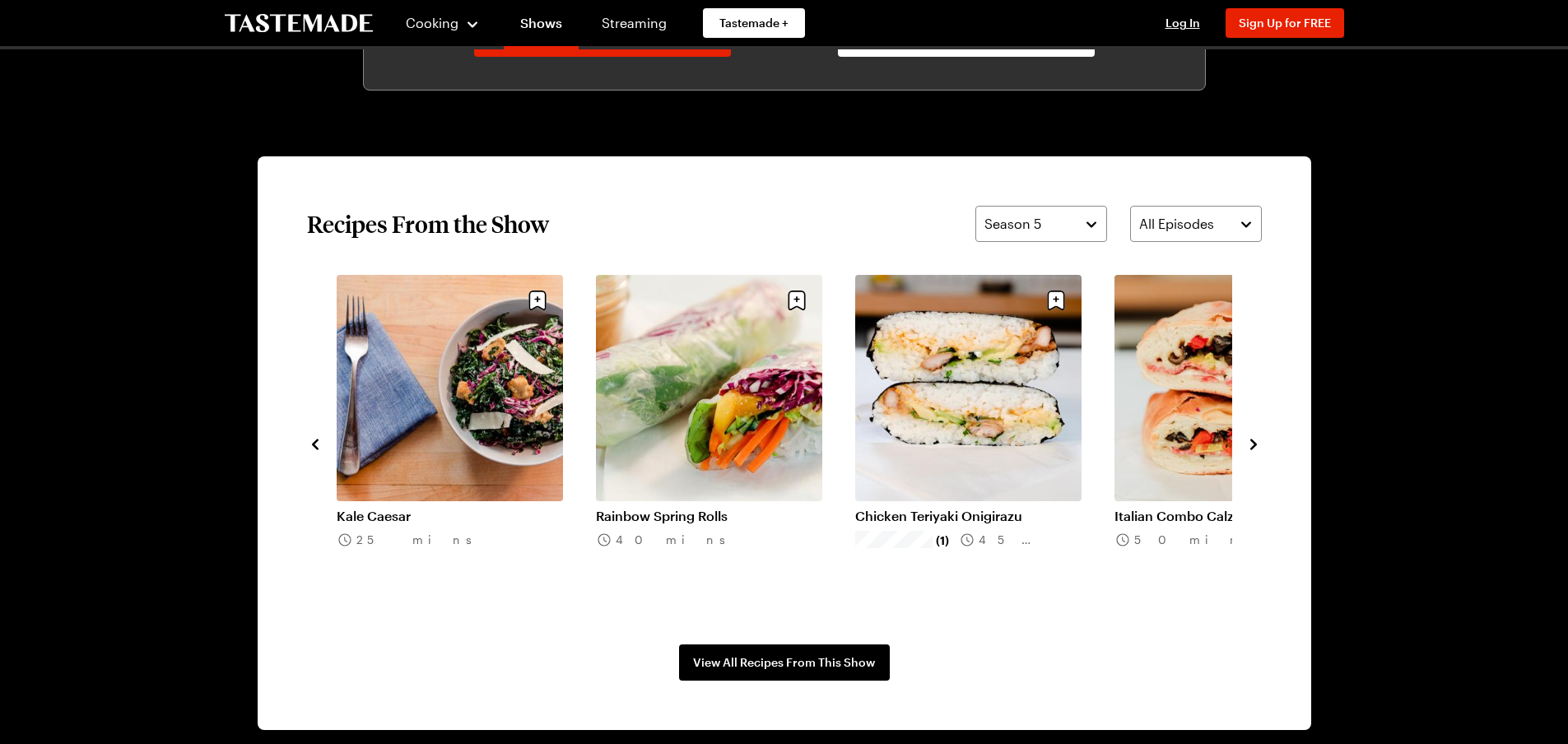
click at [1251, 441] on icon "navigate to next item" at bounding box center [1254, 444] width 7 height 10
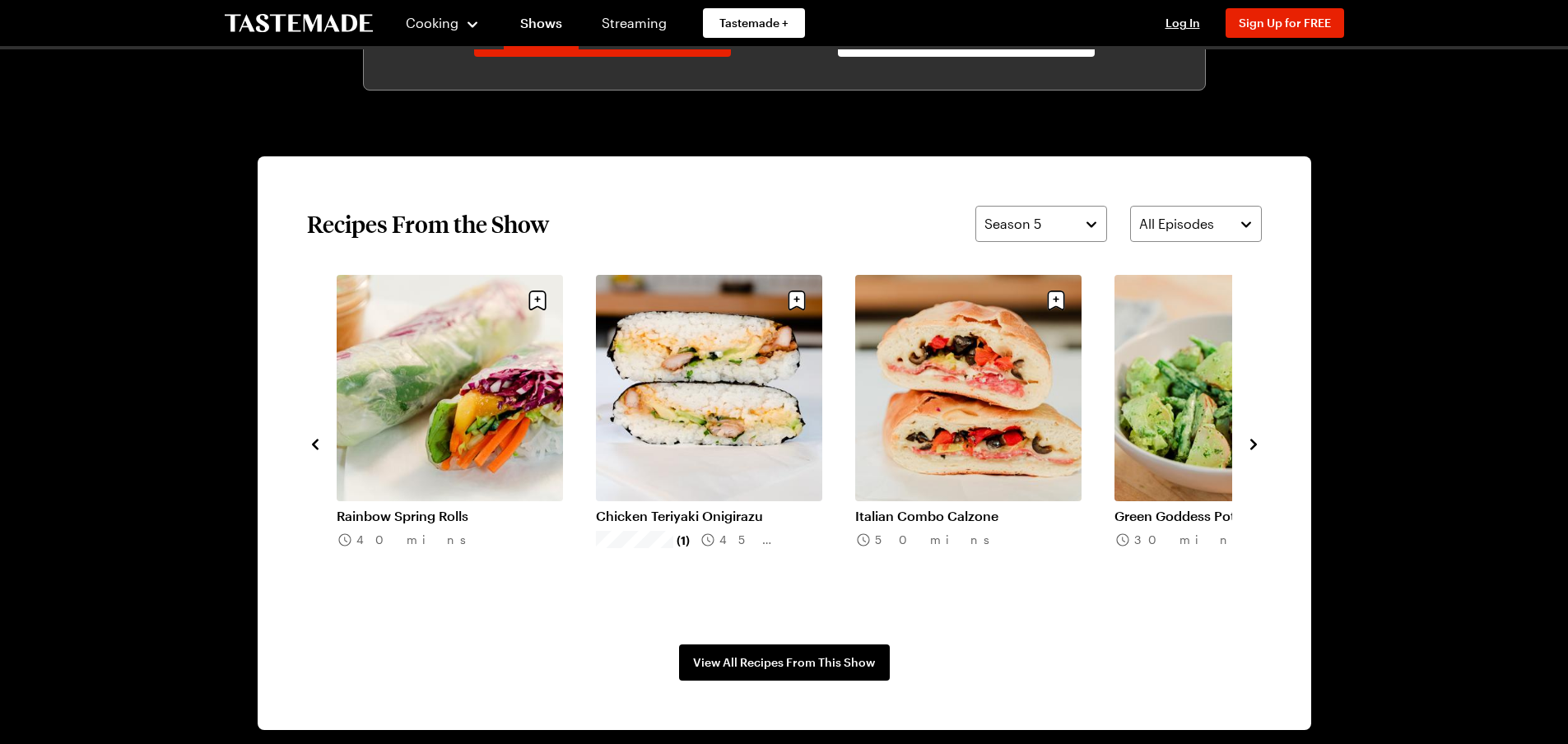
click at [935, 508] on link "Italian Combo Calzone" at bounding box center [968, 516] width 226 height 16
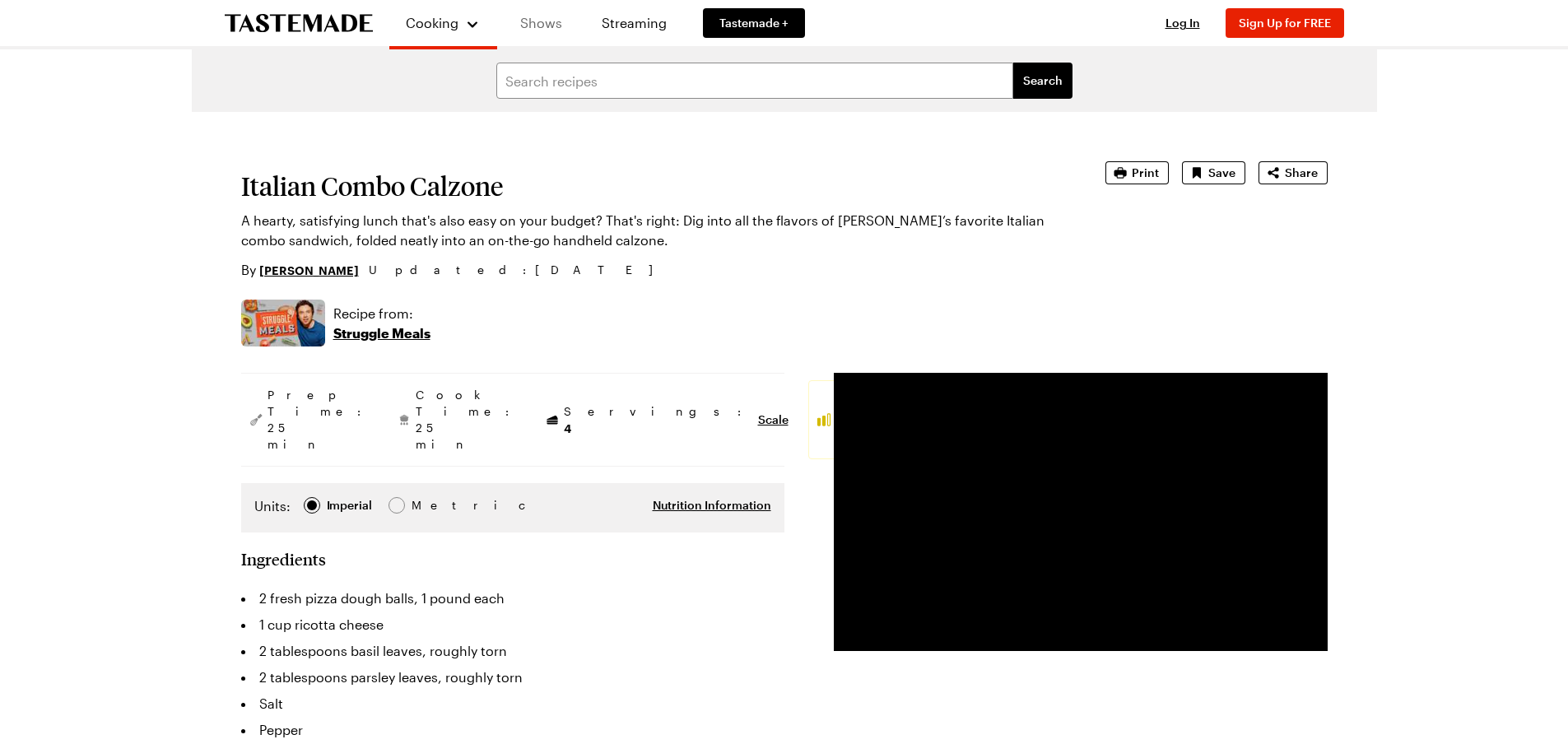
click at [557, 16] on link "Shows" at bounding box center [541, 23] width 75 height 46
